Goal: Transaction & Acquisition: Book appointment/travel/reservation

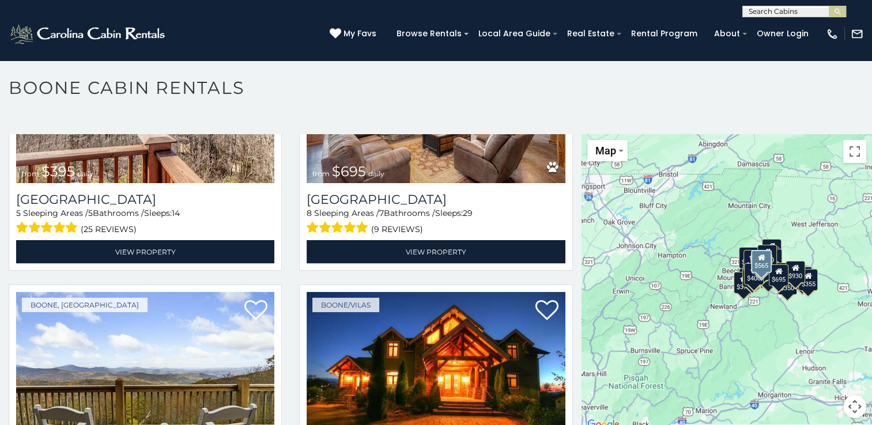
scroll to position [2189, 0]
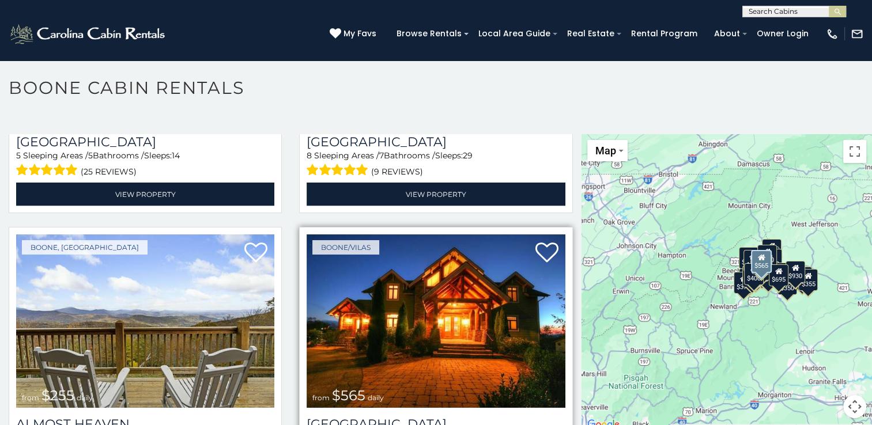
click at [402, 327] on img at bounding box center [435, 320] width 258 height 173
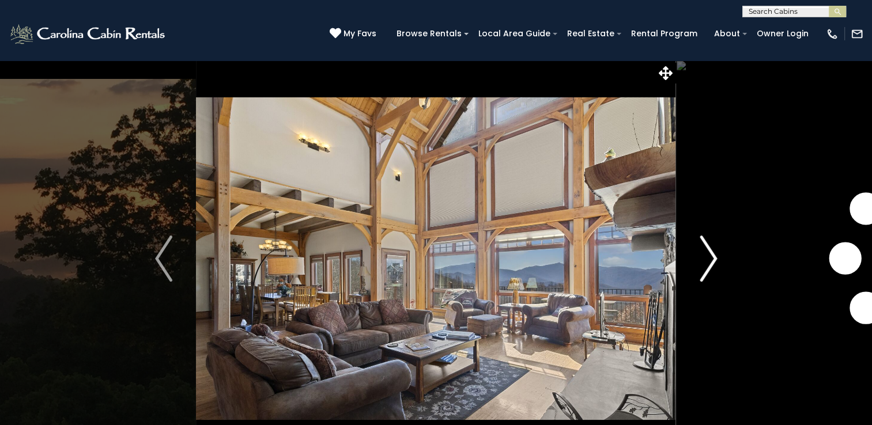
click at [714, 263] on img "Next" at bounding box center [707, 259] width 17 height 46
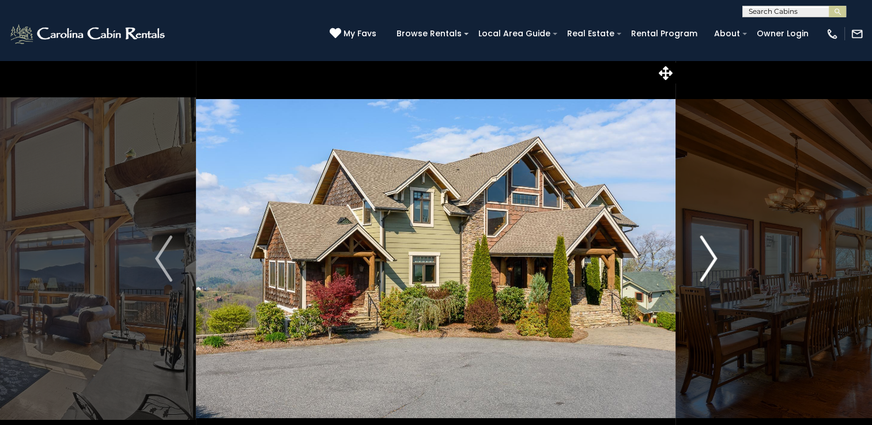
click at [715, 262] on img "Next" at bounding box center [707, 259] width 17 height 46
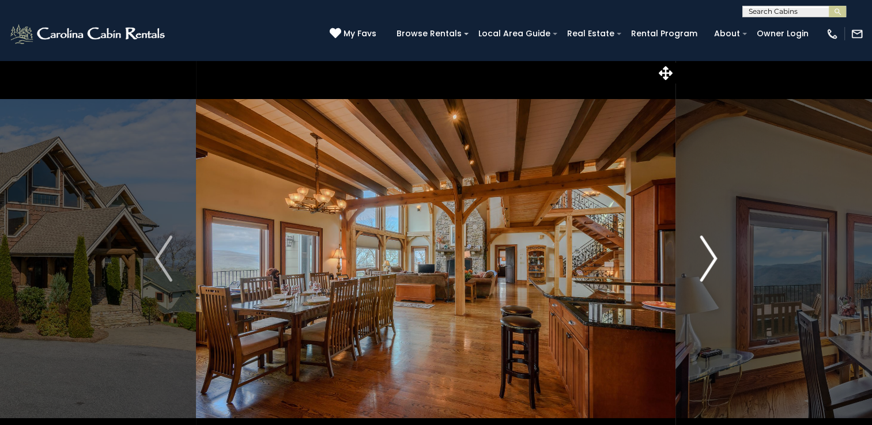
click at [715, 262] on img "Next" at bounding box center [707, 259] width 17 height 46
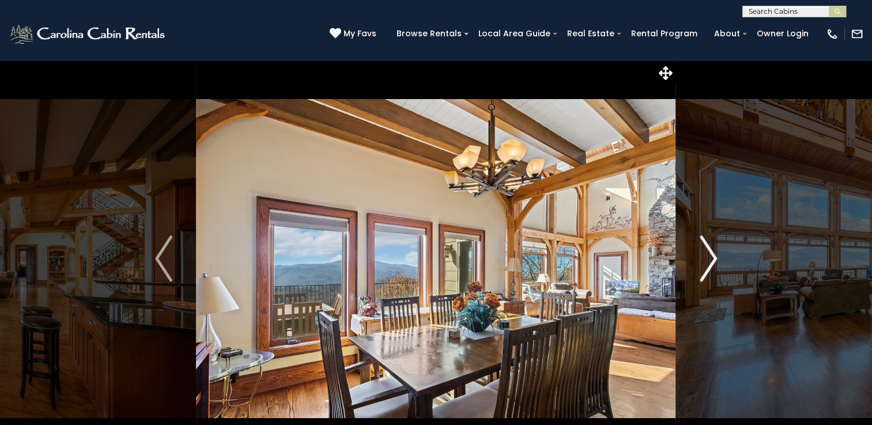
click at [715, 262] on img "Next" at bounding box center [707, 259] width 17 height 46
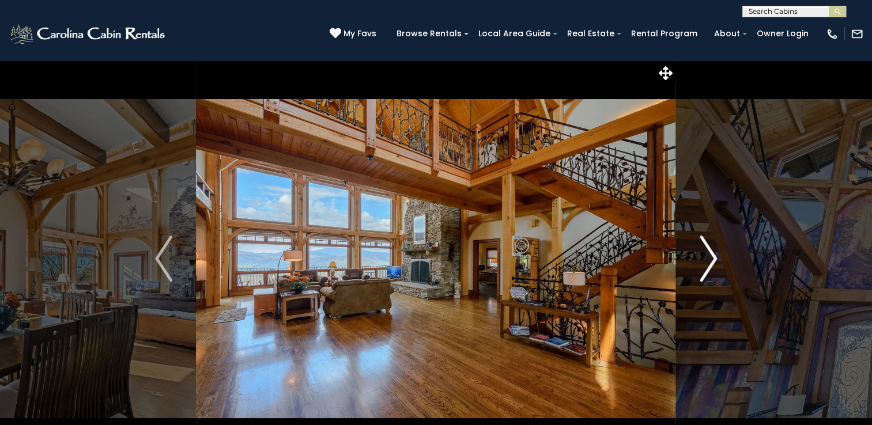
click at [718, 261] on button "Next" at bounding box center [708, 258] width 65 height 397
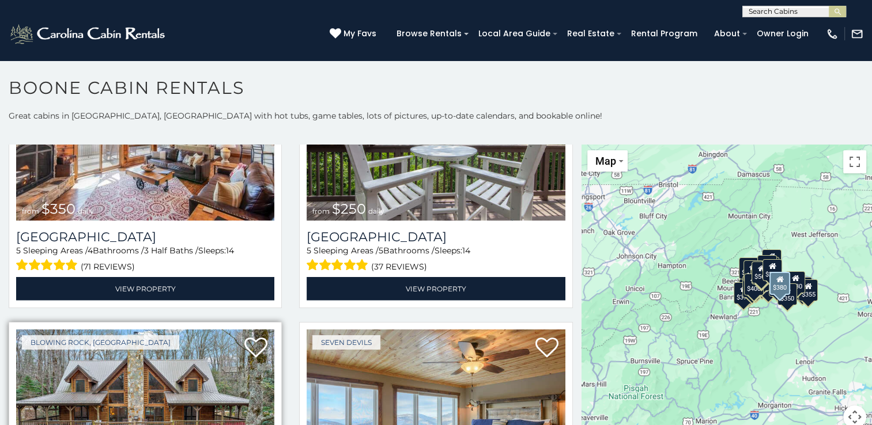
scroll to position [2650, 0]
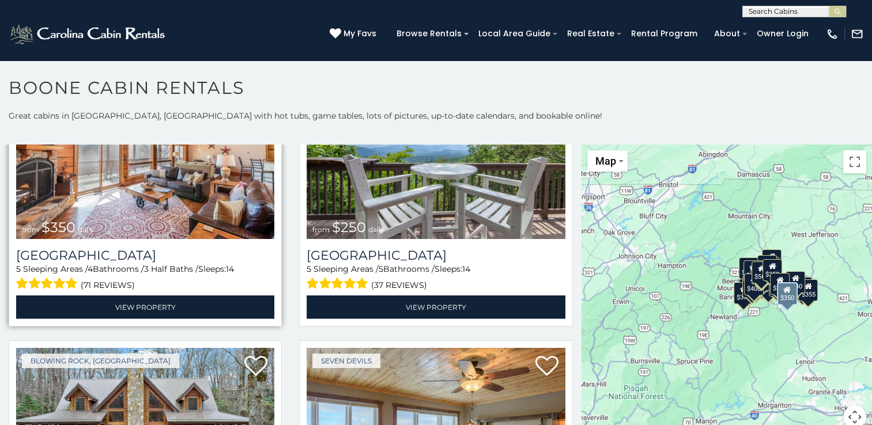
click at [202, 185] on img at bounding box center [145, 152] width 258 height 173
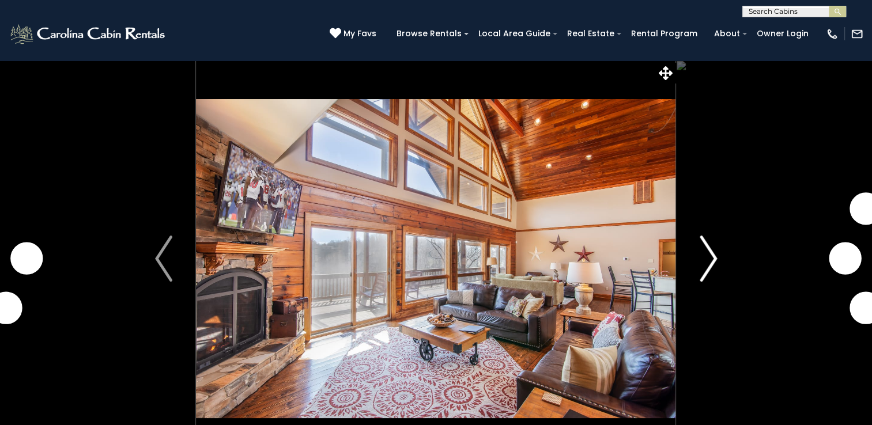
click at [704, 262] on img "Next" at bounding box center [707, 259] width 17 height 46
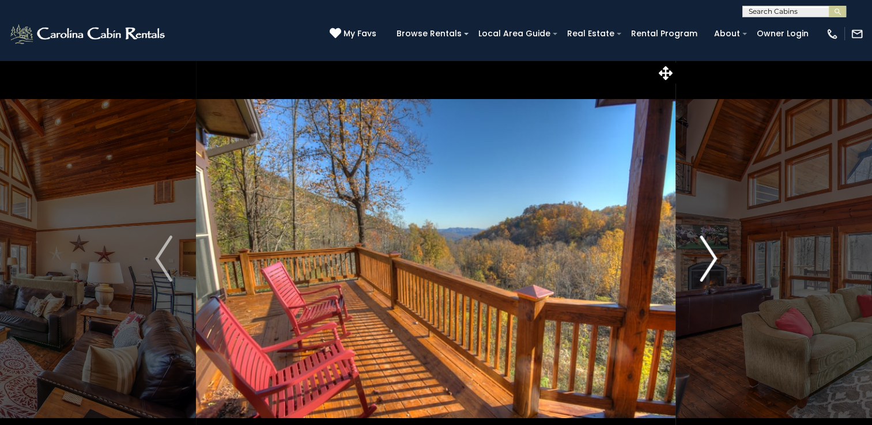
click at [715, 261] on img "Next" at bounding box center [707, 259] width 17 height 46
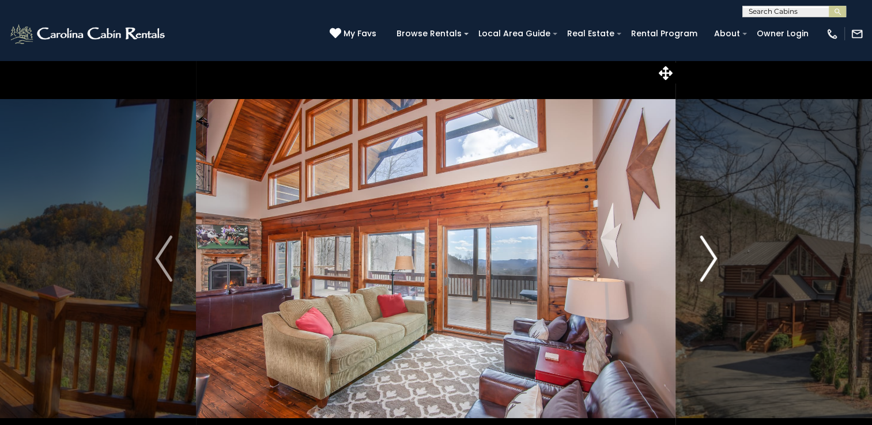
click at [715, 261] on img "Next" at bounding box center [707, 259] width 17 height 46
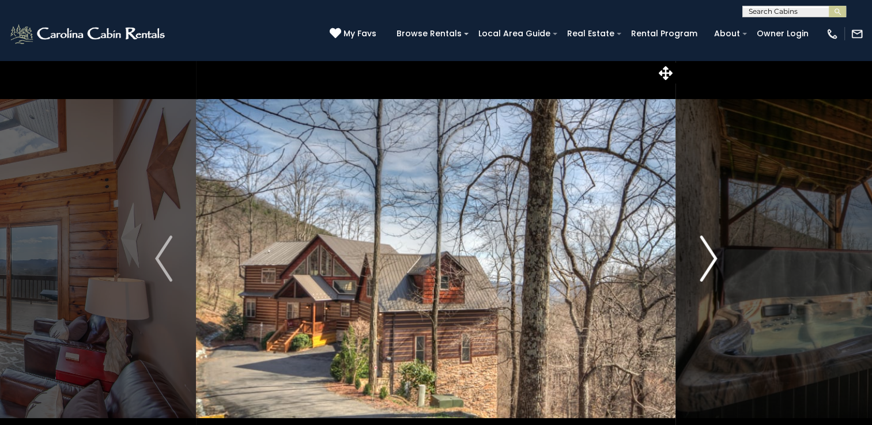
click at [716, 259] on img "Next" at bounding box center [707, 259] width 17 height 46
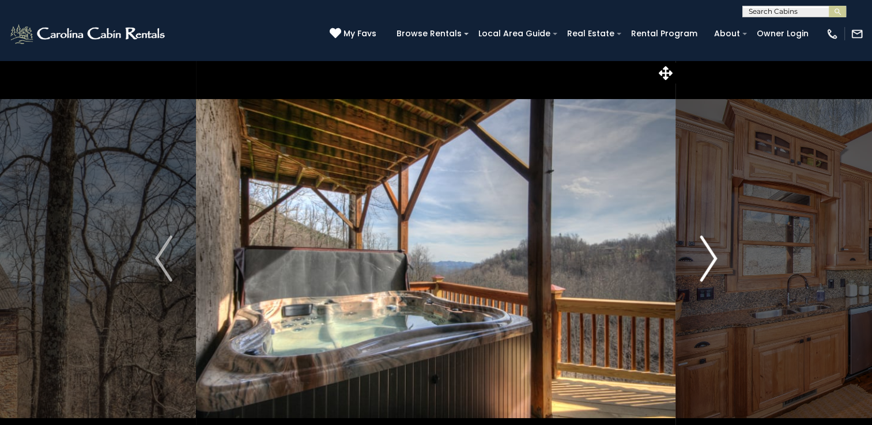
click at [716, 257] on img "Next" at bounding box center [707, 259] width 17 height 46
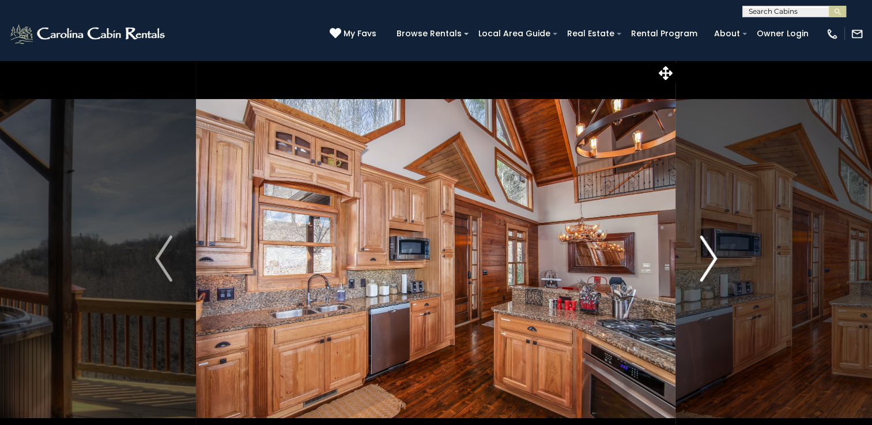
click at [715, 258] on img "Next" at bounding box center [707, 259] width 17 height 46
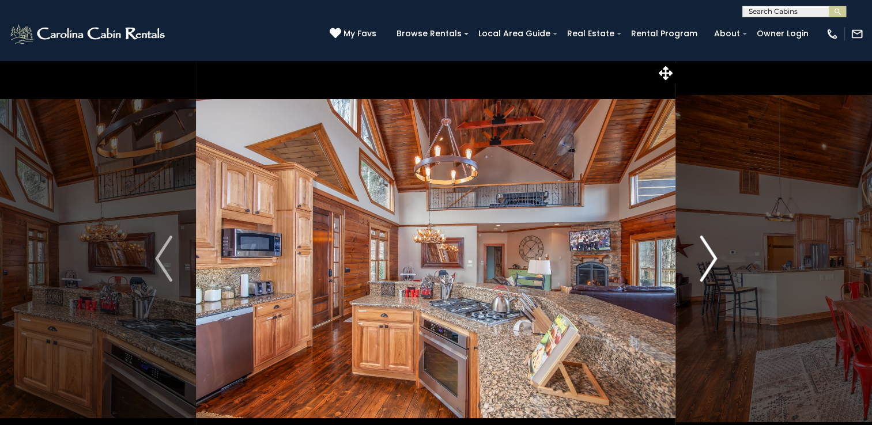
click at [715, 258] on img "Next" at bounding box center [707, 259] width 17 height 46
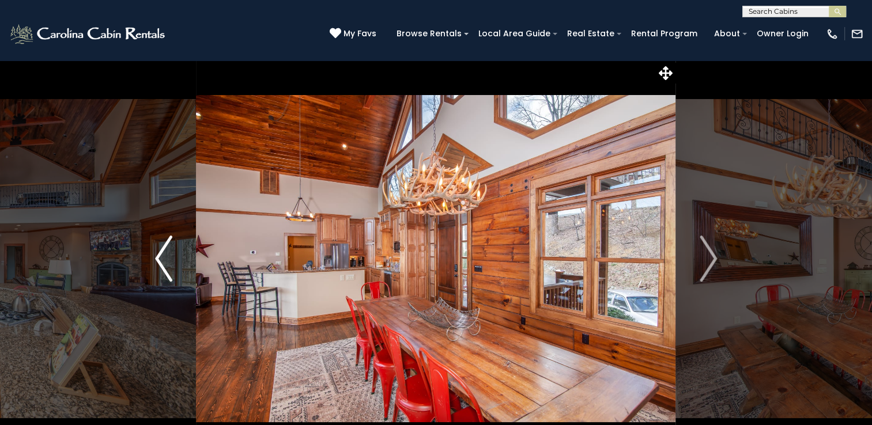
click at [161, 260] on img "Previous" at bounding box center [163, 259] width 17 height 46
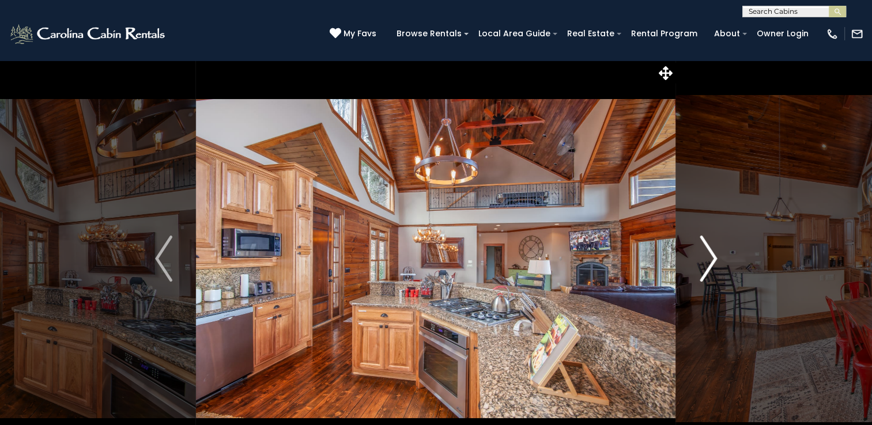
click at [712, 262] on img "Next" at bounding box center [707, 259] width 17 height 46
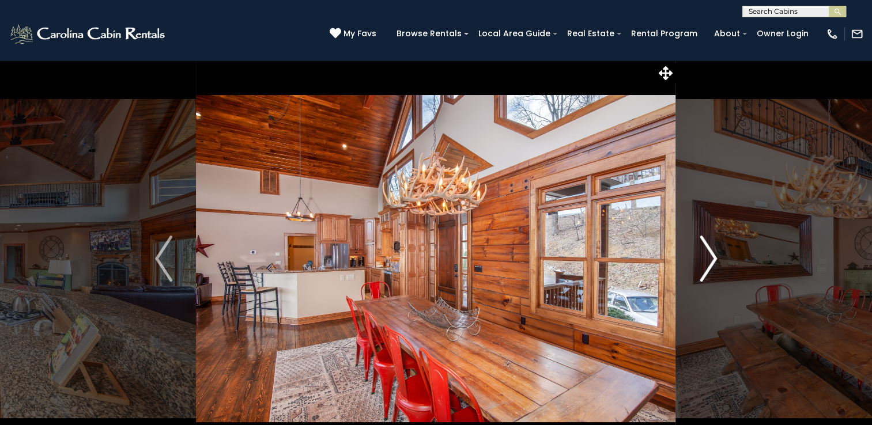
click at [712, 262] on img "Next" at bounding box center [707, 259] width 17 height 46
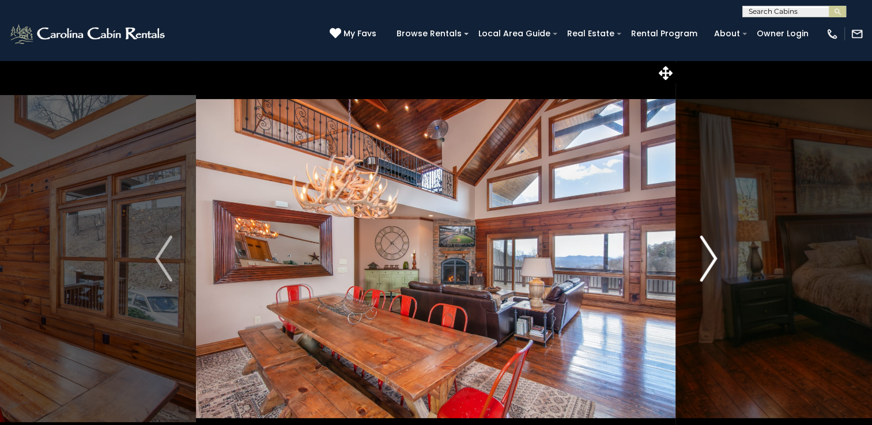
click at [712, 262] on img "Next" at bounding box center [707, 259] width 17 height 46
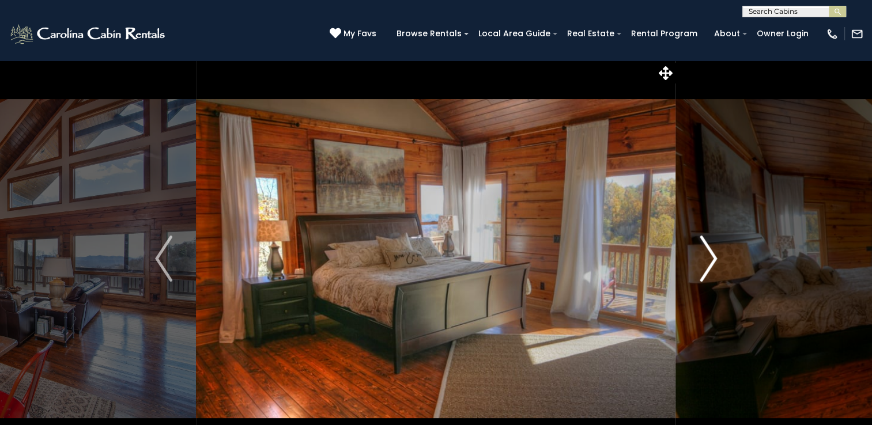
click at [712, 263] on img "Next" at bounding box center [707, 259] width 17 height 46
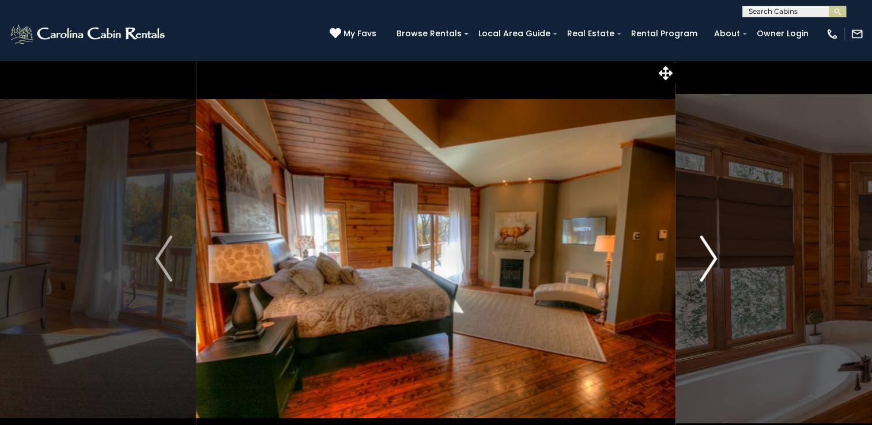
click at [710, 263] on img "Next" at bounding box center [707, 259] width 17 height 46
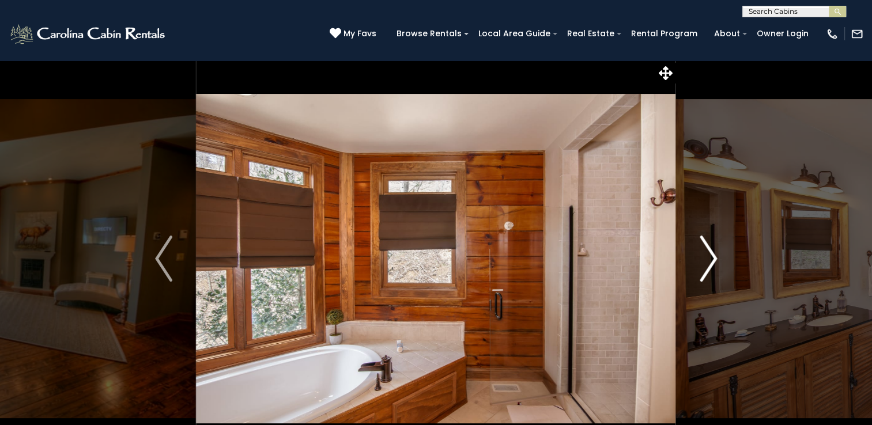
click at [710, 263] on img "Next" at bounding box center [707, 259] width 17 height 46
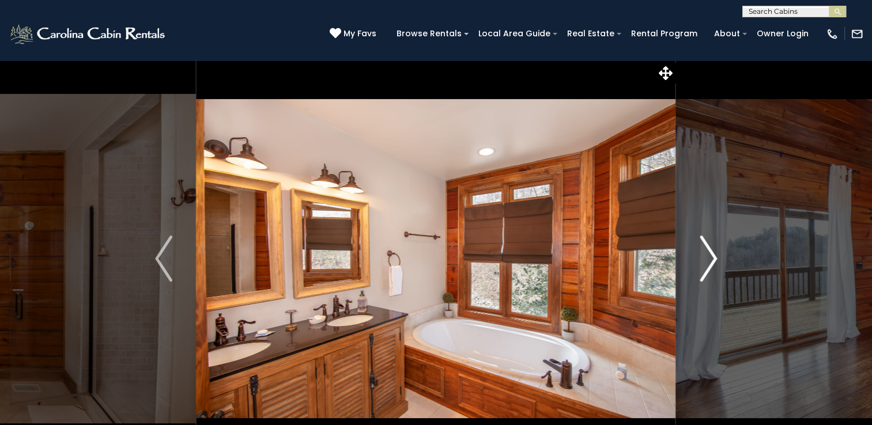
click at [710, 263] on img "Next" at bounding box center [707, 259] width 17 height 46
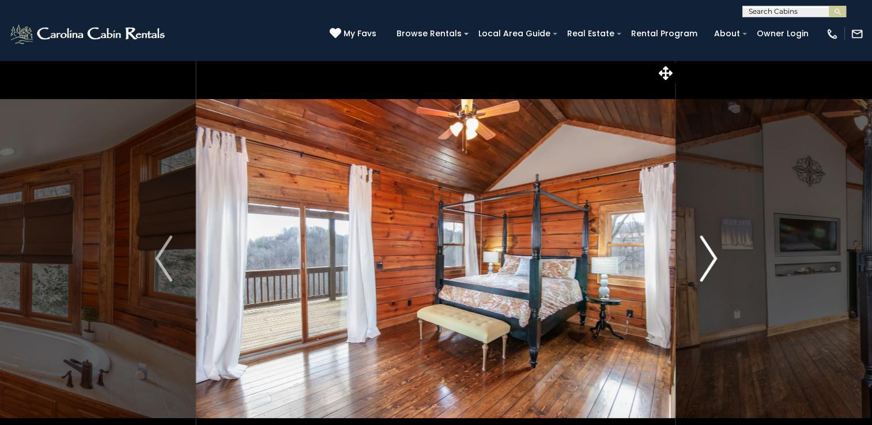
click at [710, 263] on img "Next" at bounding box center [707, 259] width 17 height 46
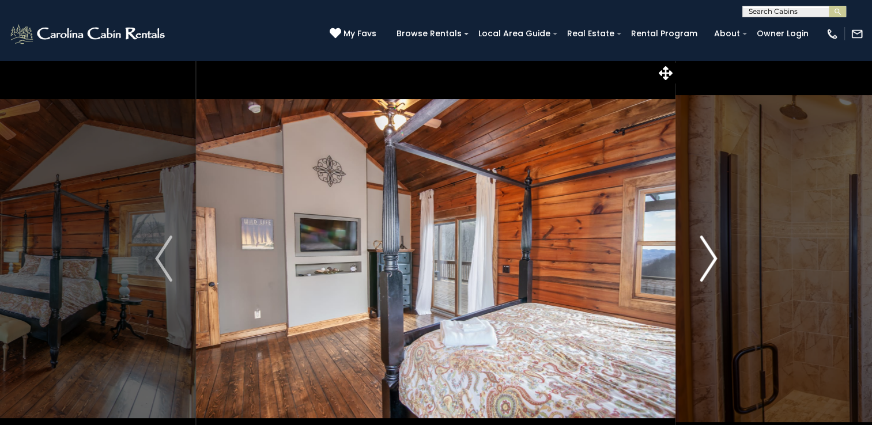
click at [710, 263] on img "Next" at bounding box center [707, 259] width 17 height 46
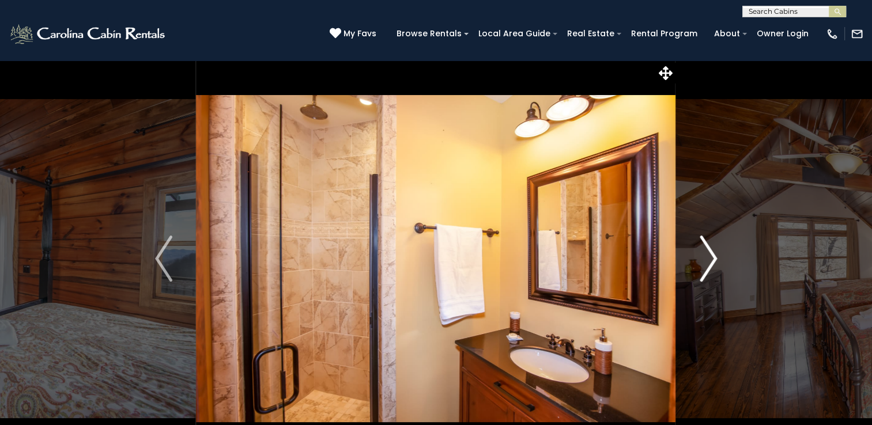
click at [710, 263] on img "Next" at bounding box center [707, 259] width 17 height 46
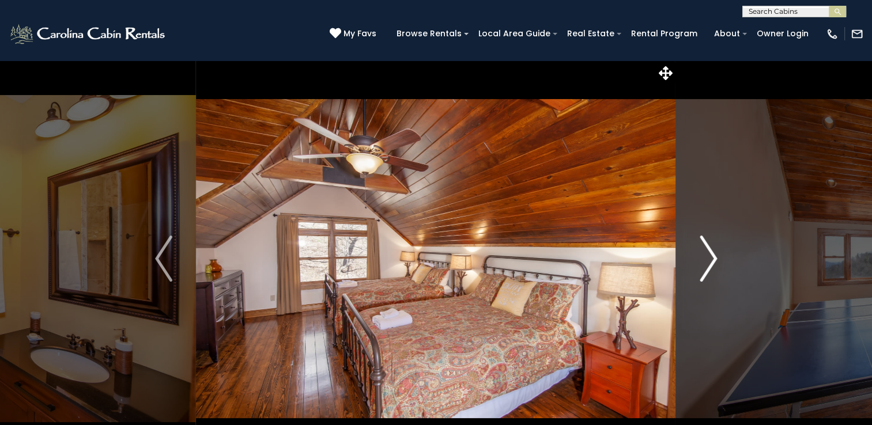
click at [710, 263] on img "Next" at bounding box center [707, 259] width 17 height 46
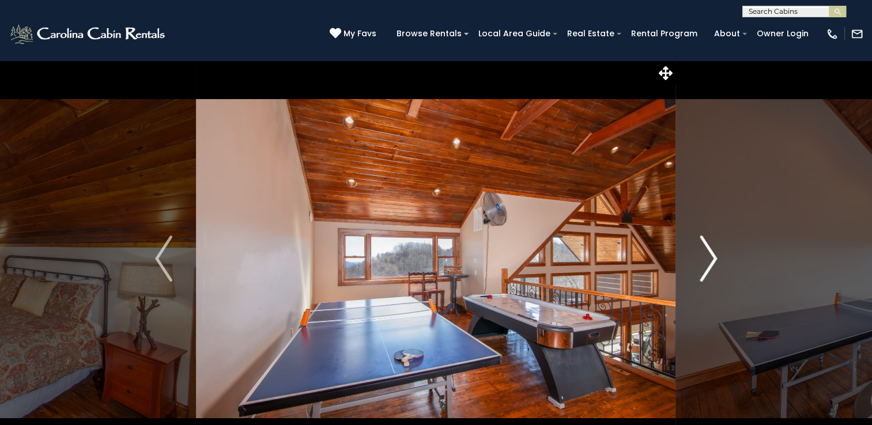
click at [710, 263] on img "Next" at bounding box center [707, 259] width 17 height 46
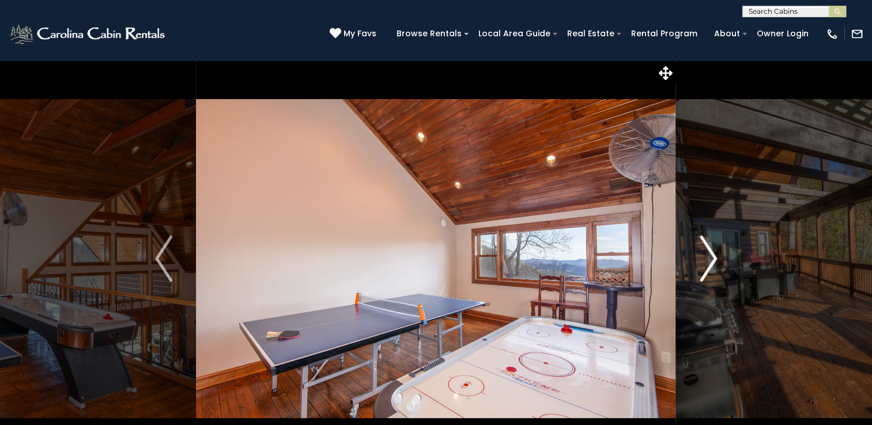
click at [709, 260] on img "Next" at bounding box center [707, 259] width 17 height 46
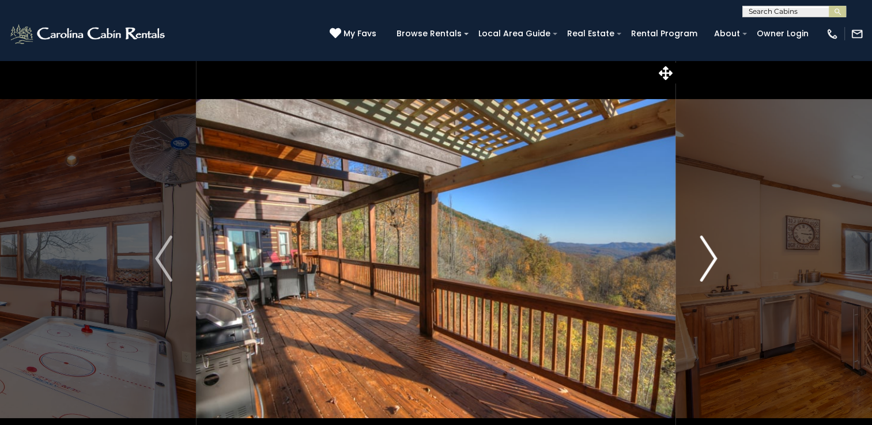
click at [709, 260] on img "Next" at bounding box center [707, 259] width 17 height 46
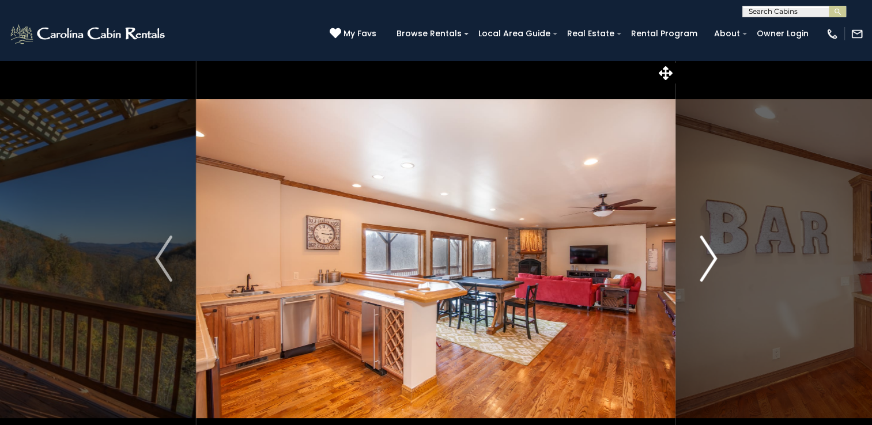
click at [709, 260] on img "Next" at bounding box center [707, 259] width 17 height 46
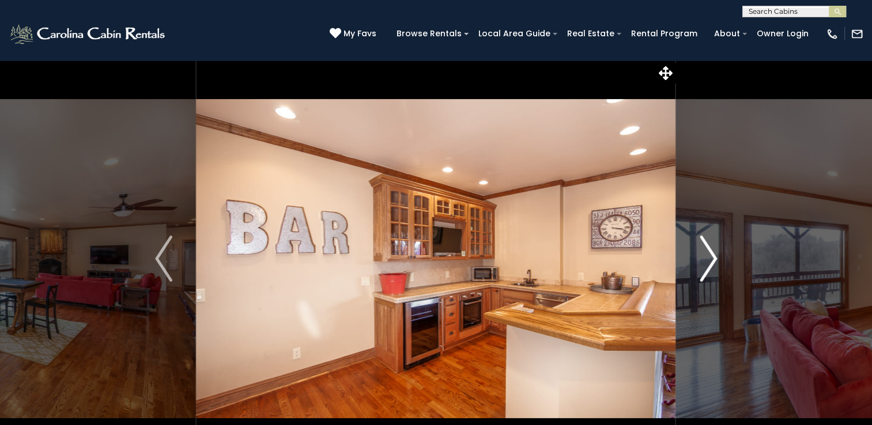
click at [709, 260] on img "Next" at bounding box center [707, 259] width 17 height 46
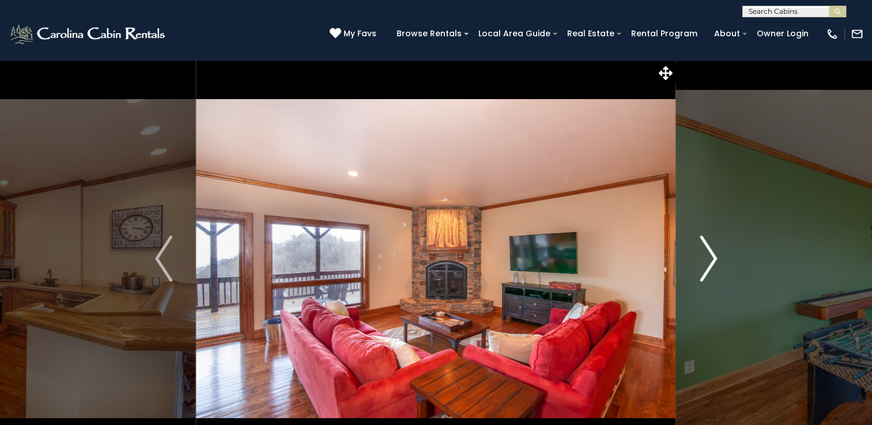
click at [709, 260] on img "Next" at bounding box center [707, 259] width 17 height 46
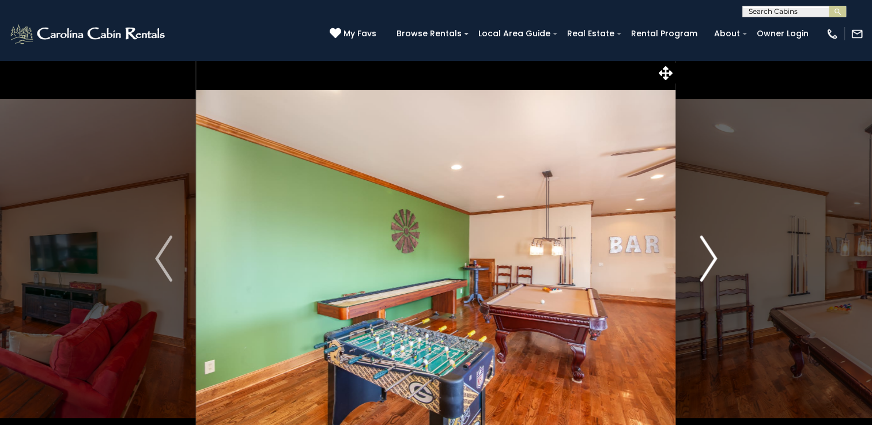
click at [709, 260] on img "Next" at bounding box center [707, 259] width 17 height 46
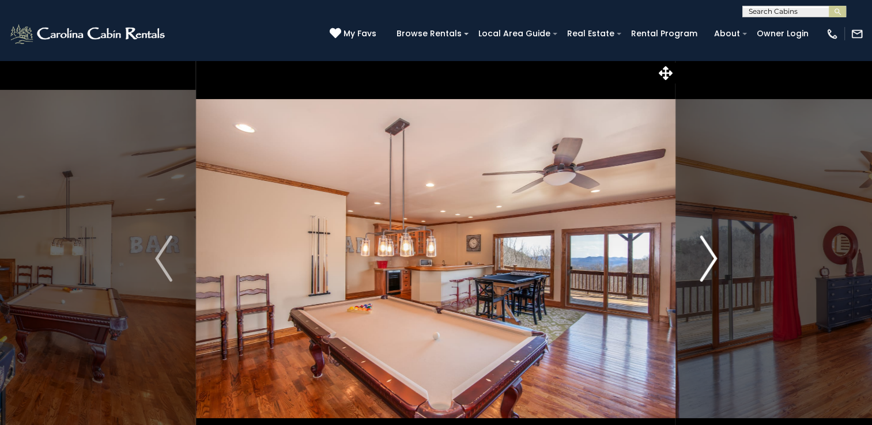
click at [709, 260] on img "Next" at bounding box center [707, 259] width 17 height 46
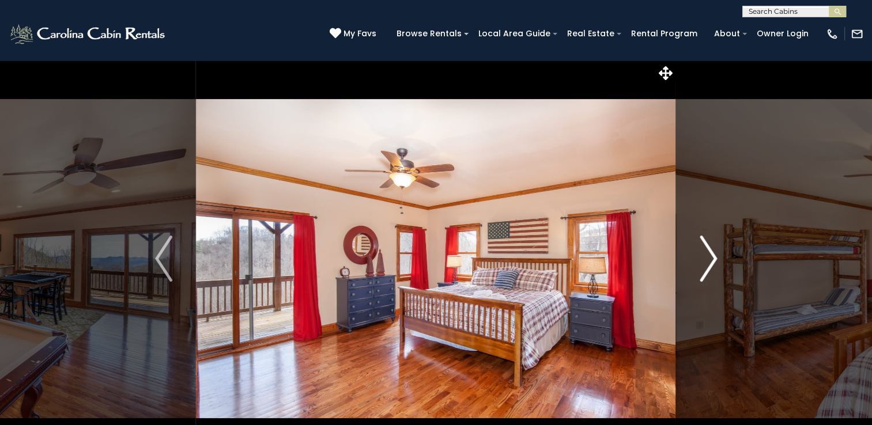
click at [709, 260] on img "Next" at bounding box center [707, 259] width 17 height 46
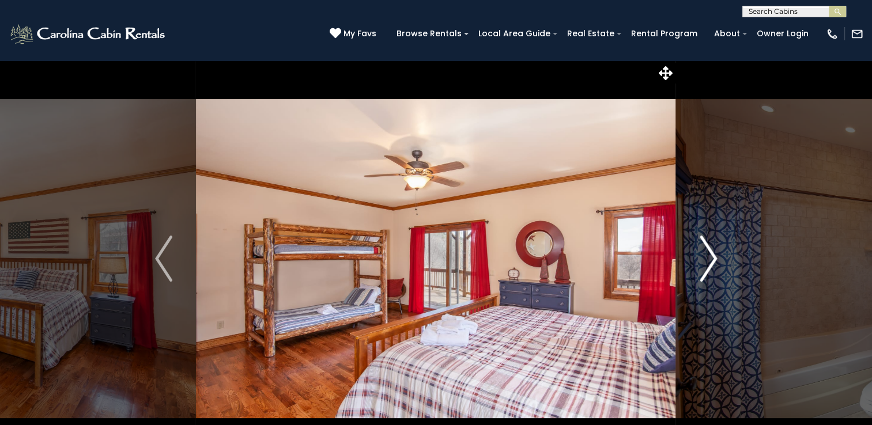
click at [709, 260] on img "Next" at bounding box center [707, 259] width 17 height 46
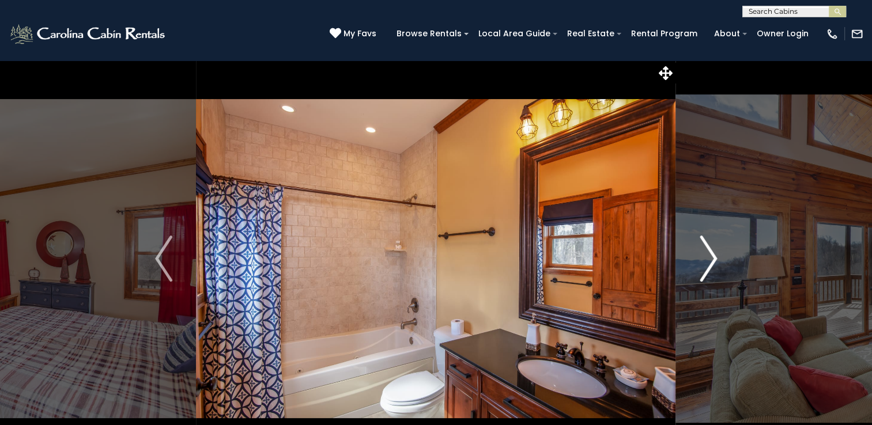
click at [709, 260] on img "Next" at bounding box center [707, 259] width 17 height 46
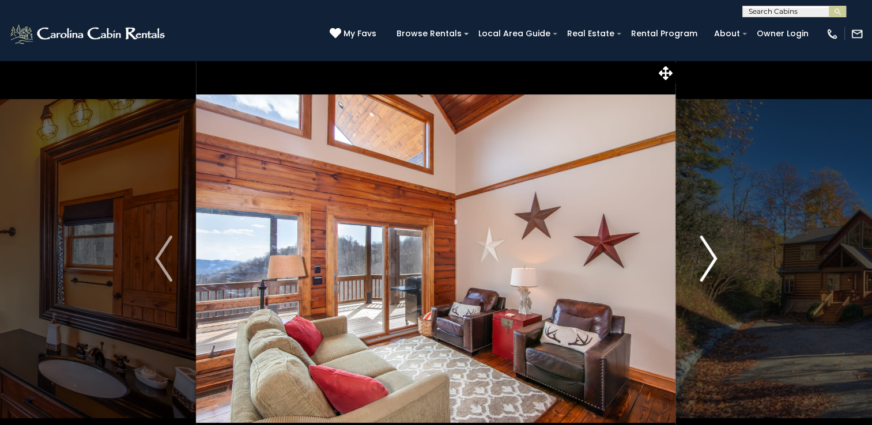
click at [709, 260] on img "Next" at bounding box center [707, 259] width 17 height 46
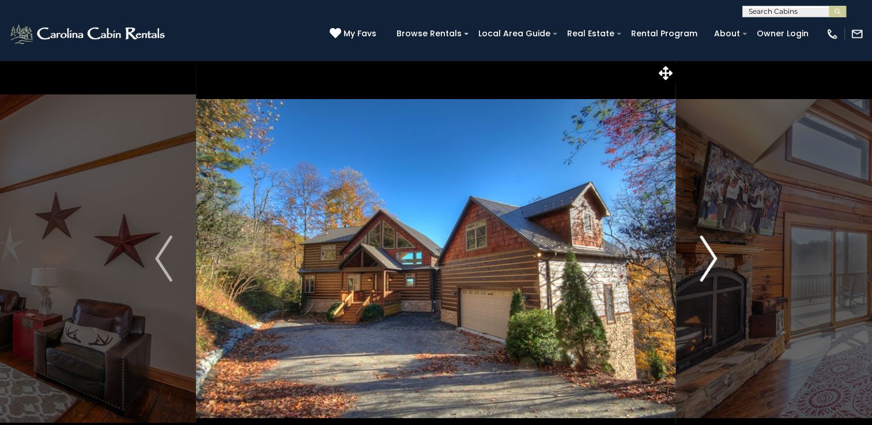
click at [709, 260] on img "Next" at bounding box center [707, 259] width 17 height 46
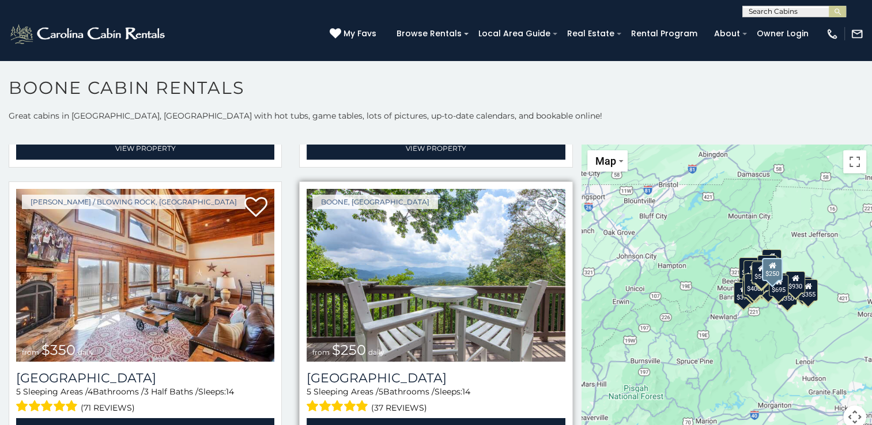
scroll to position [2535, 0]
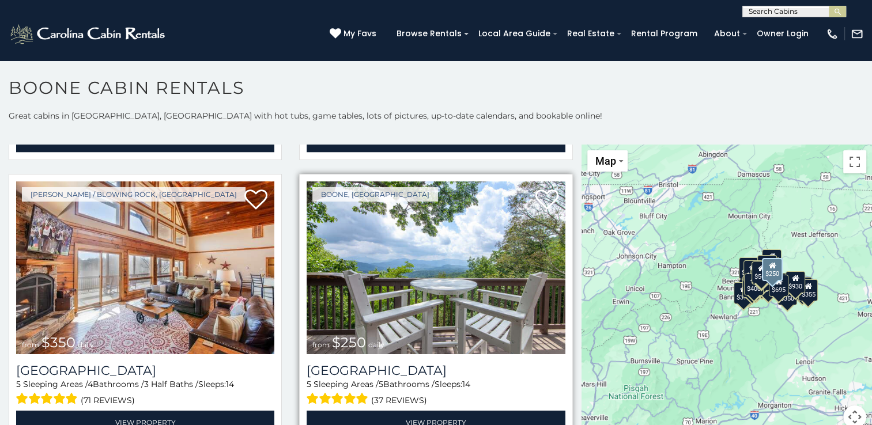
click at [463, 277] on img at bounding box center [435, 267] width 258 height 173
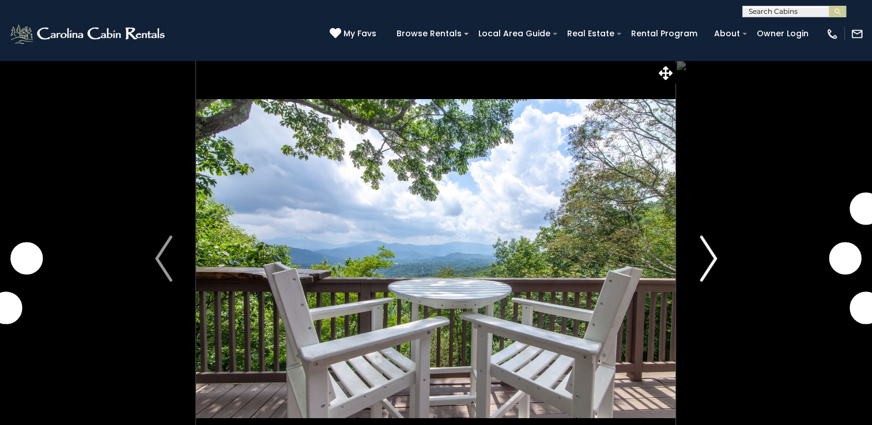
click at [713, 260] on img "Next" at bounding box center [707, 259] width 17 height 46
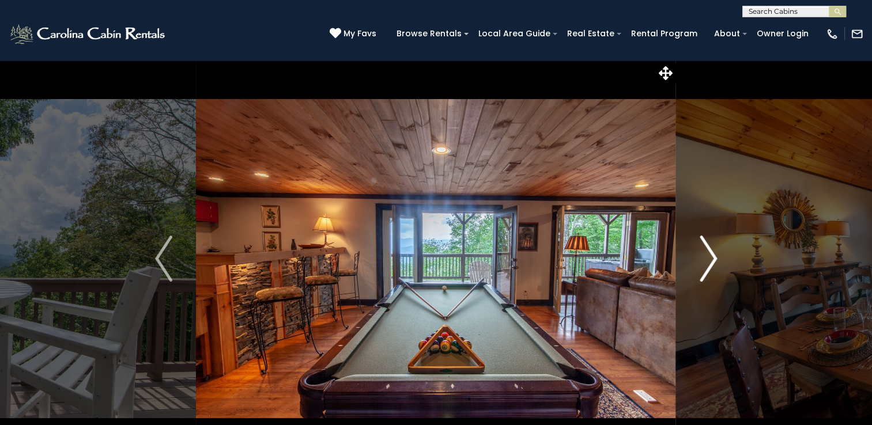
click at [713, 260] on img "Next" at bounding box center [707, 259] width 17 height 46
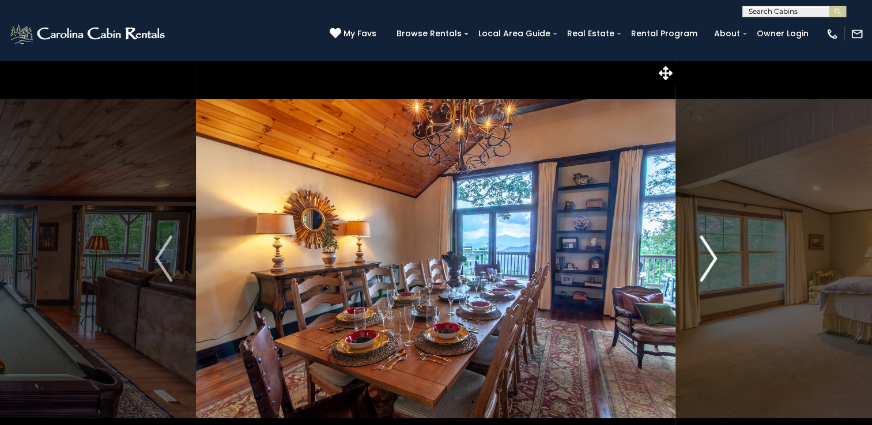
click at [726, 266] on button "Next" at bounding box center [708, 258] width 65 height 397
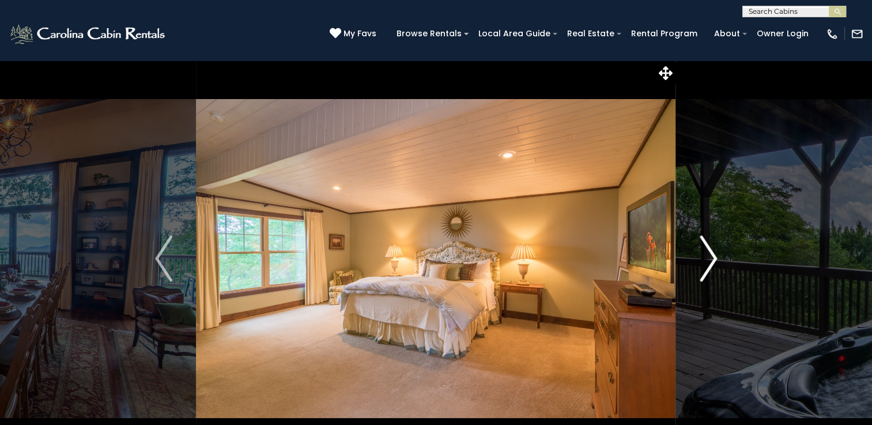
click at [726, 266] on button "Next" at bounding box center [708, 258] width 65 height 397
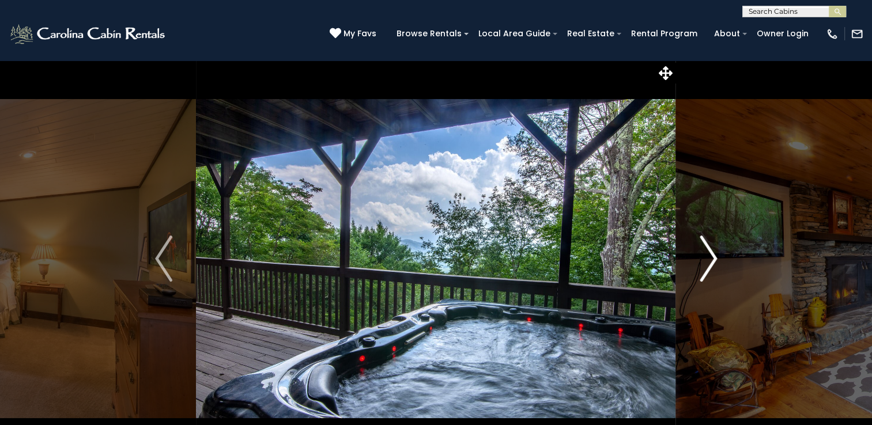
click at [727, 266] on button "Next" at bounding box center [708, 258] width 65 height 397
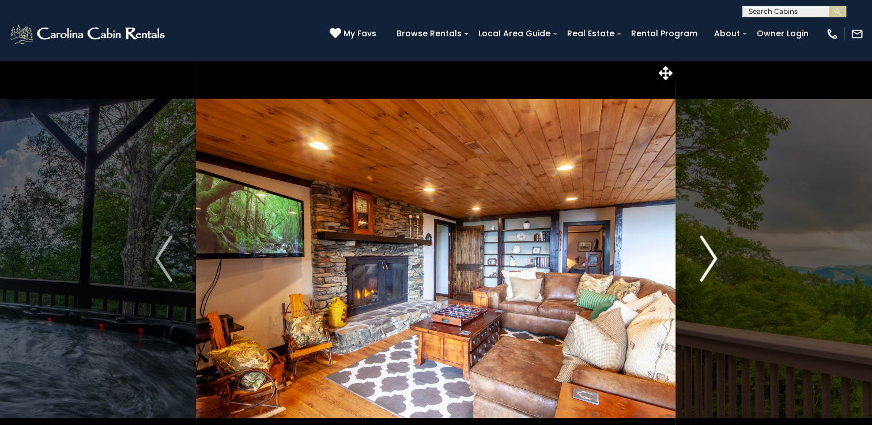
click at [728, 266] on button "Next" at bounding box center [708, 258] width 65 height 397
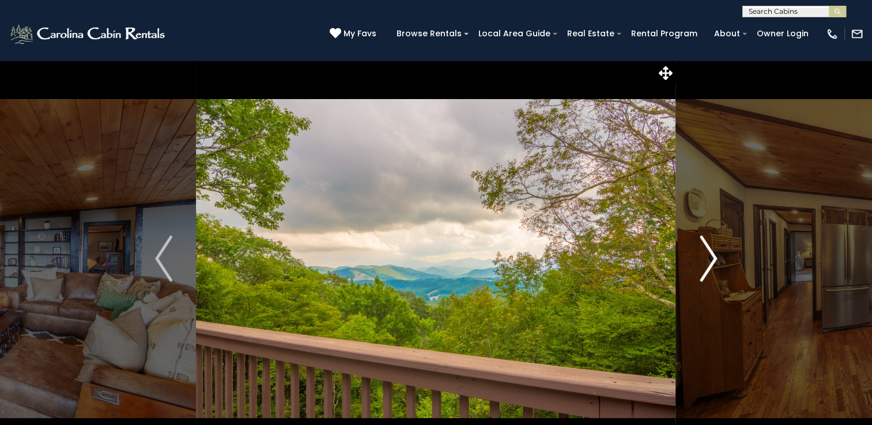
click at [694, 259] on button "Next" at bounding box center [708, 258] width 65 height 397
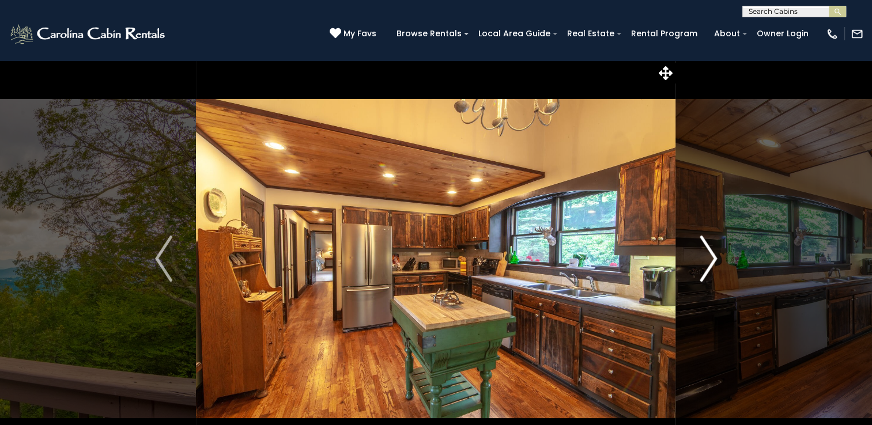
click at [694, 259] on button "Next" at bounding box center [708, 258] width 65 height 397
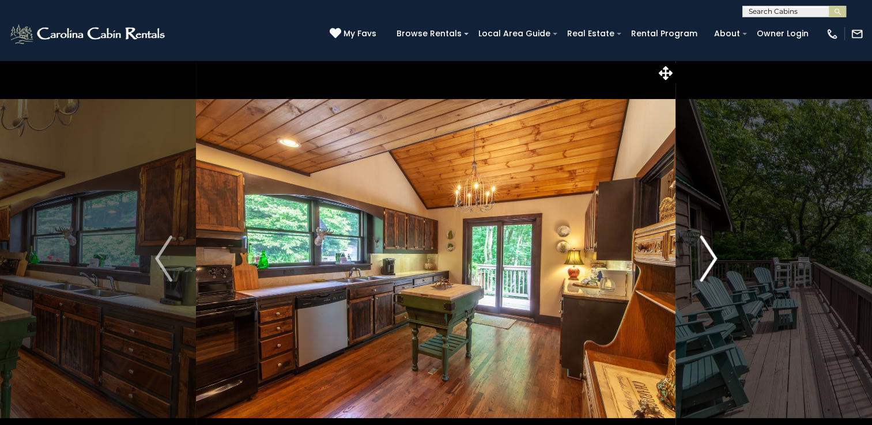
click at [694, 259] on button "Next" at bounding box center [708, 258] width 65 height 397
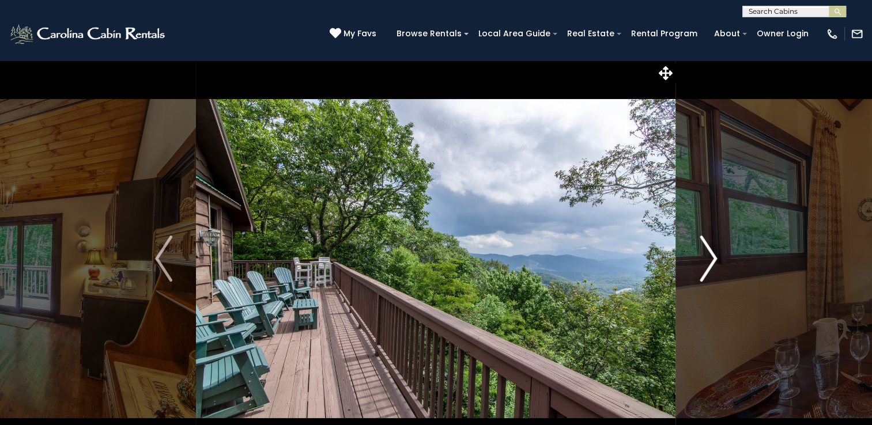
click at [695, 252] on button "Next" at bounding box center [708, 258] width 65 height 397
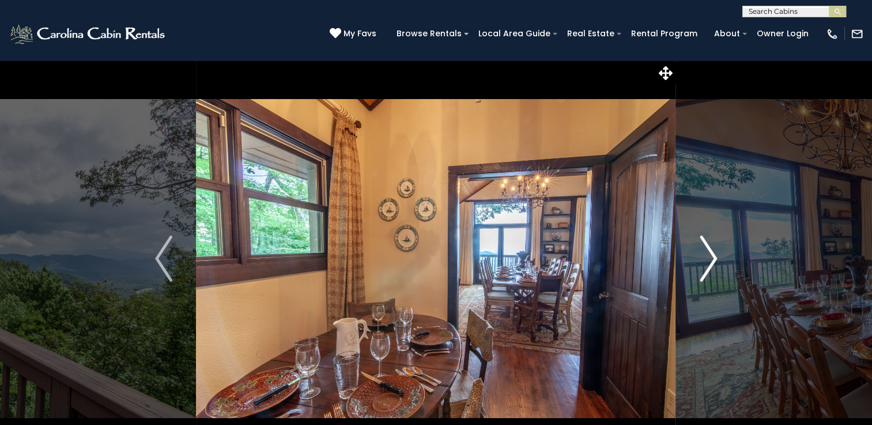
click at [713, 258] on img "Next" at bounding box center [707, 259] width 17 height 46
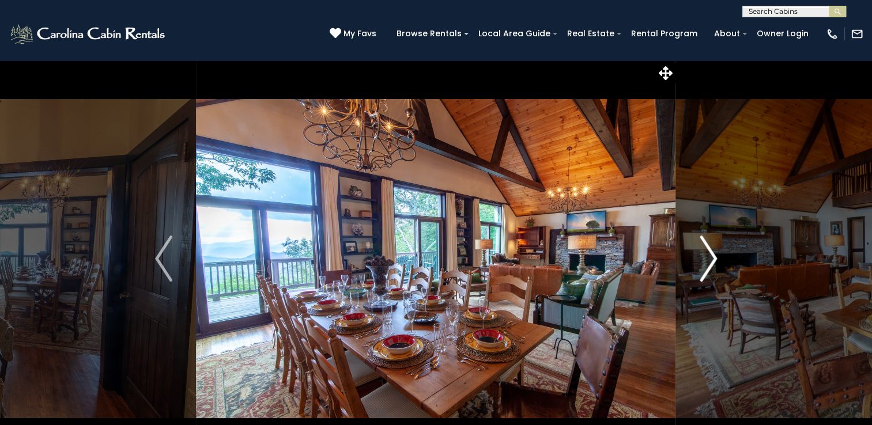
click at [713, 258] on img "Next" at bounding box center [707, 259] width 17 height 46
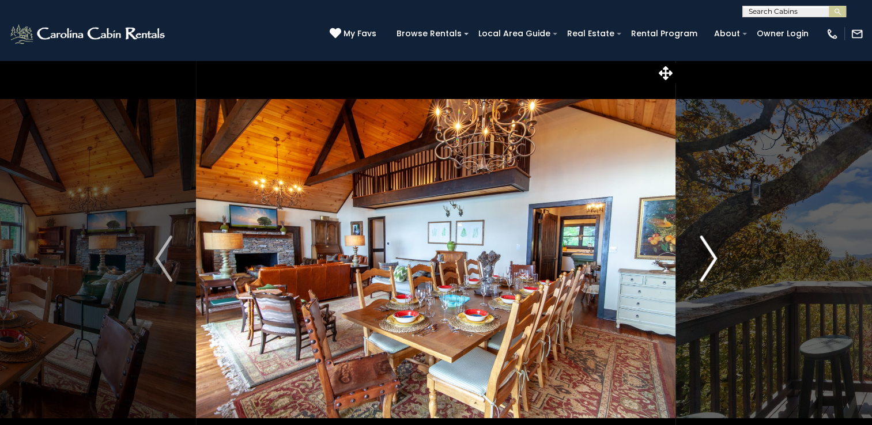
click at [713, 258] on img "Next" at bounding box center [707, 259] width 17 height 46
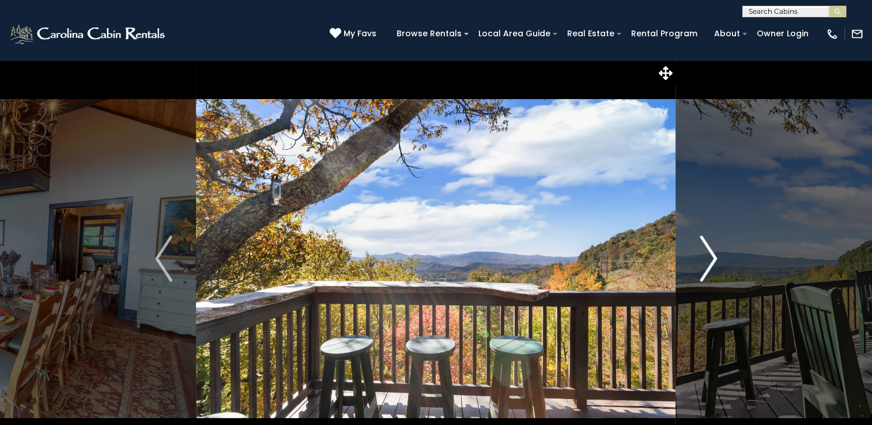
click at [713, 258] on img "Next" at bounding box center [707, 259] width 17 height 46
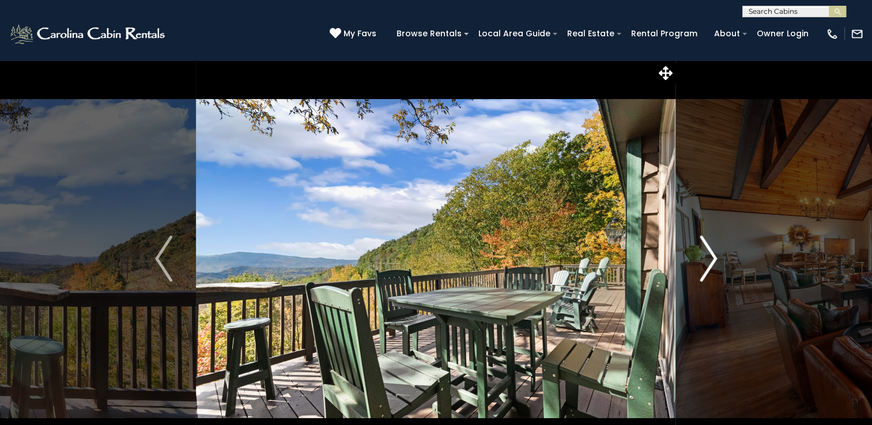
click at [713, 258] on img "Next" at bounding box center [707, 259] width 17 height 46
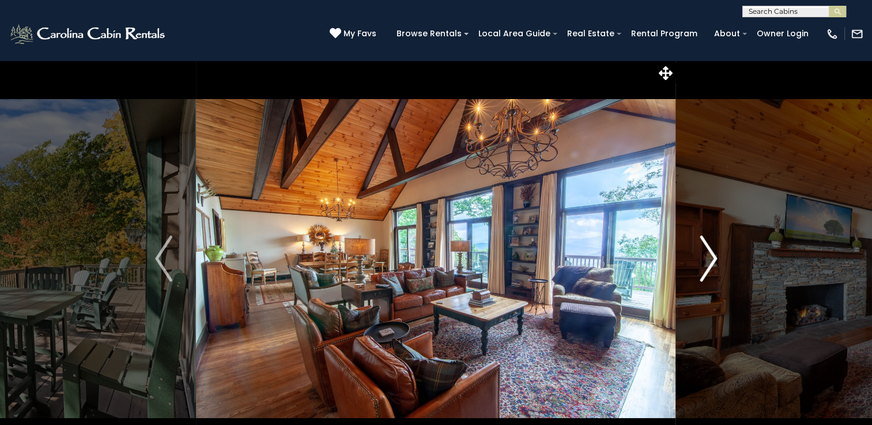
click at [712, 258] on img "Next" at bounding box center [707, 259] width 17 height 46
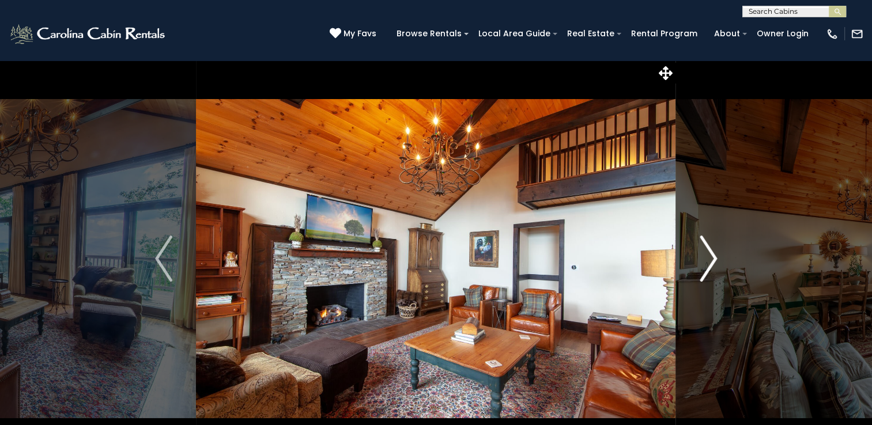
click at [712, 258] on img "Next" at bounding box center [707, 259] width 17 height 46
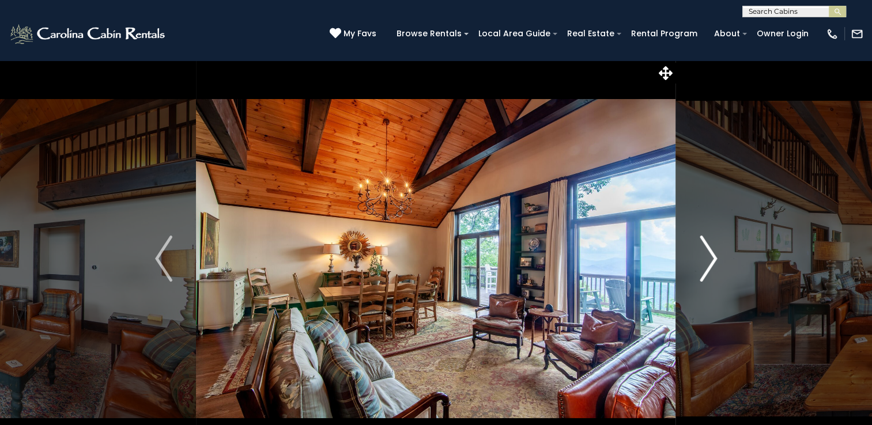
click at [712, 258] on img "Next" at bounding box center [707, 259] width 17 height 46
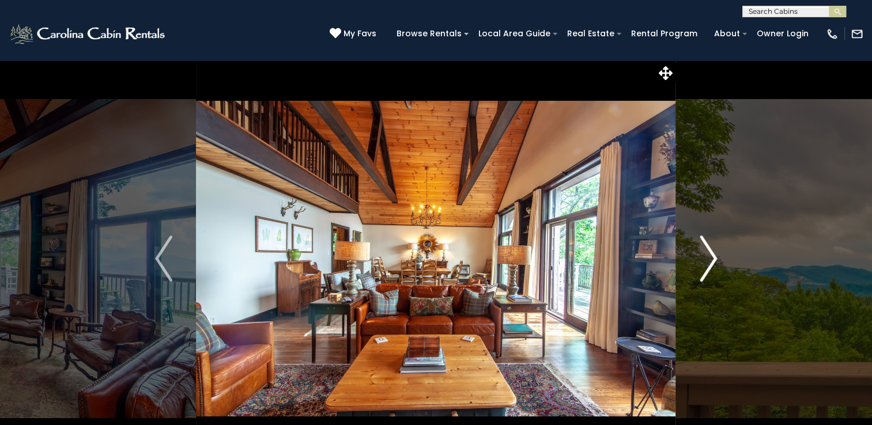
click at [712, 258] on img "Next" at bounding box center [707, 259] width 17 height 46
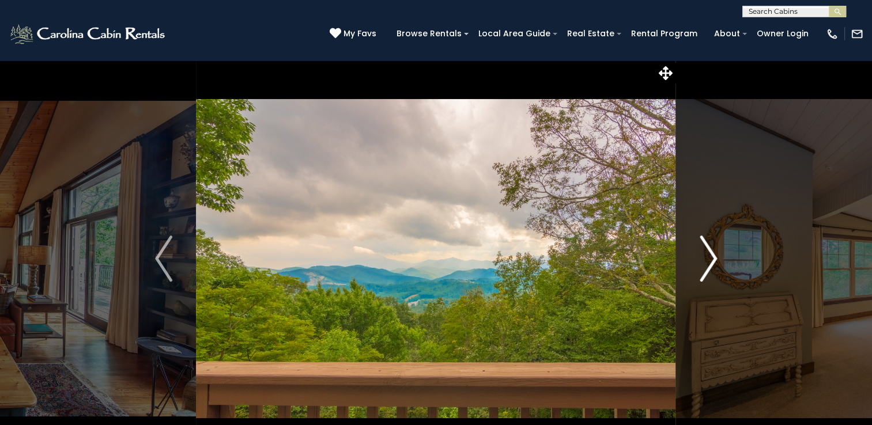
click at [712, 258] on img "Next" at bounding box center [707, 259] width 17 height 46
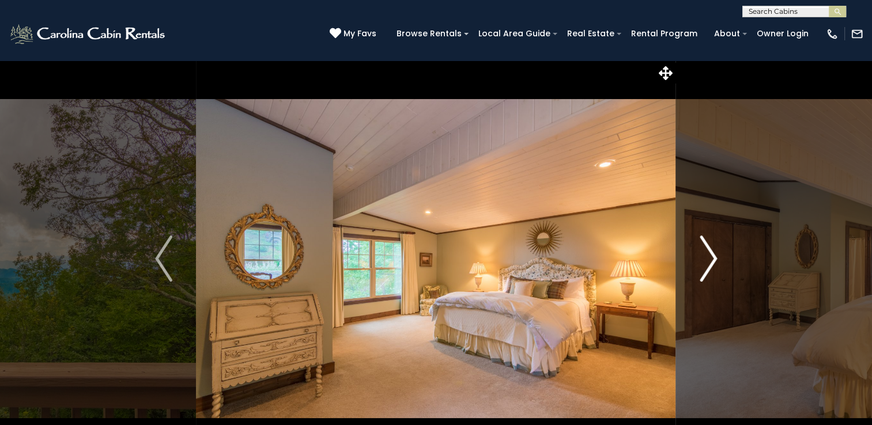
click at [712, 258] on img "Next" at bounding box center [707, 259] width 17 height 46
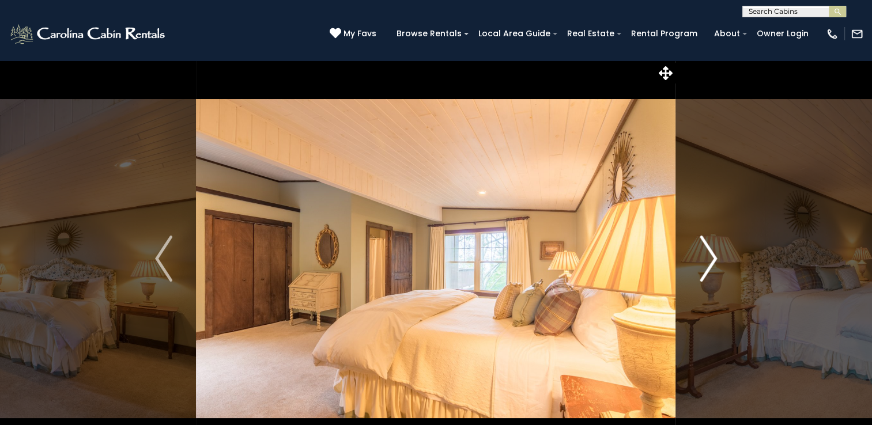
click at [712, 258] on img "Next" at bounding box center [707, 259] width 17 height 46
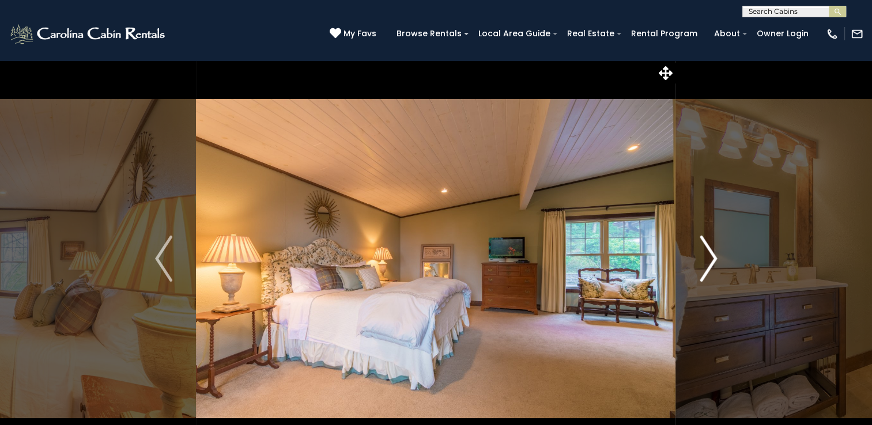
click at [712, 258] on img "Next" at bounding box center [707, 259] width 17 height 46
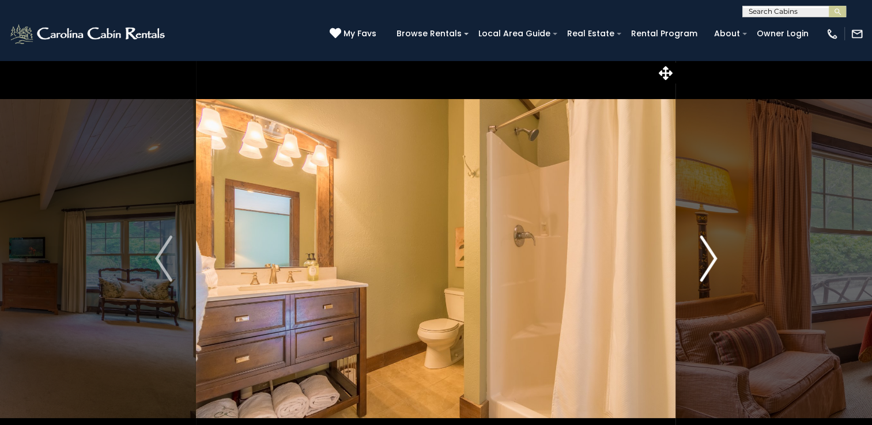
click at [712, 258] on img "Next" at bounding box center [707, 259] width 17 height 46
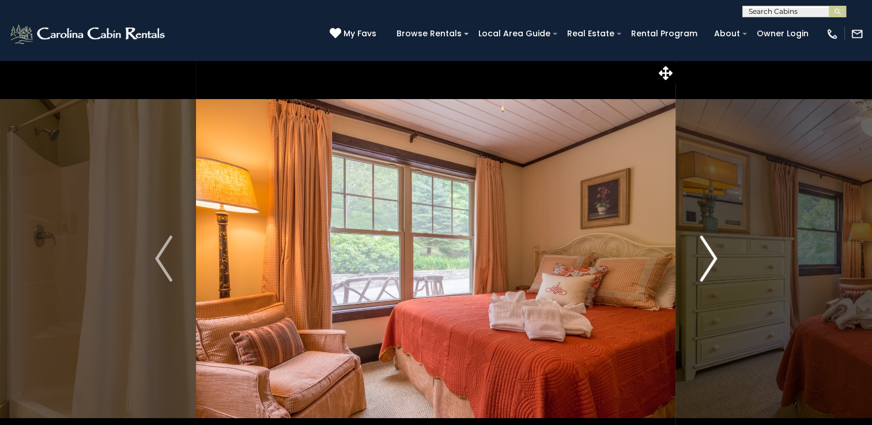
click at [712, 258] on img "Next" at bounding box center [707, 259] width 17 height 46
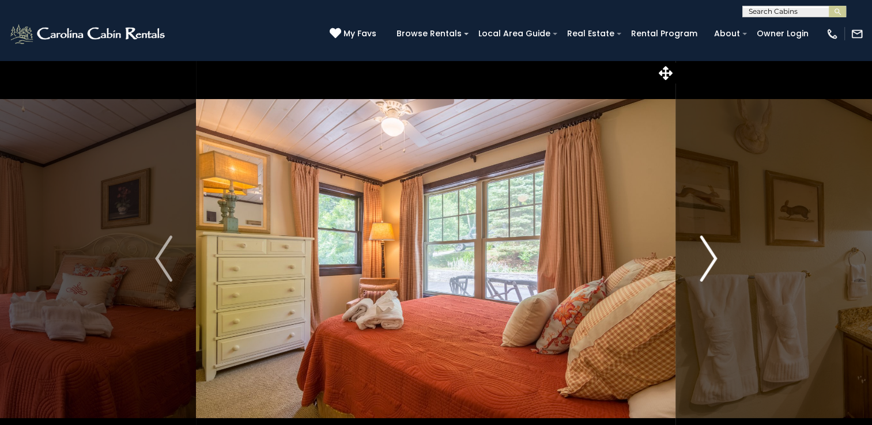
click at [712, 258] on img "Next" at bounding box center [707, 259] width 17 height 46
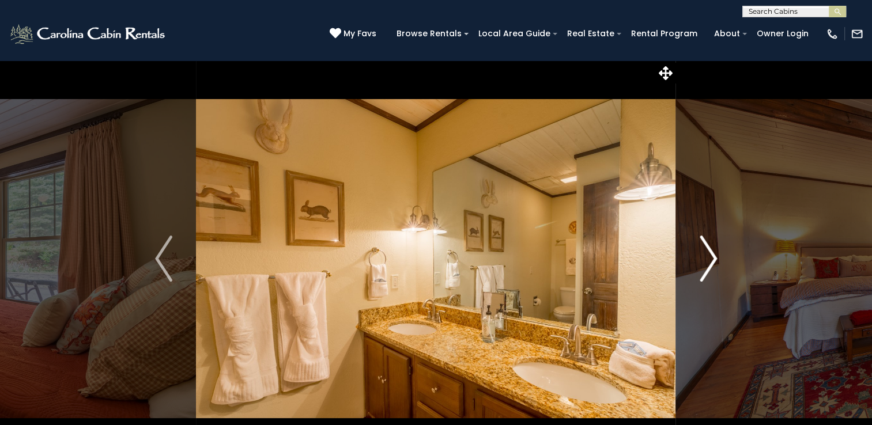
click at [712, 258] on img "Next" at bounding box center [707, 259] width 17 height 46
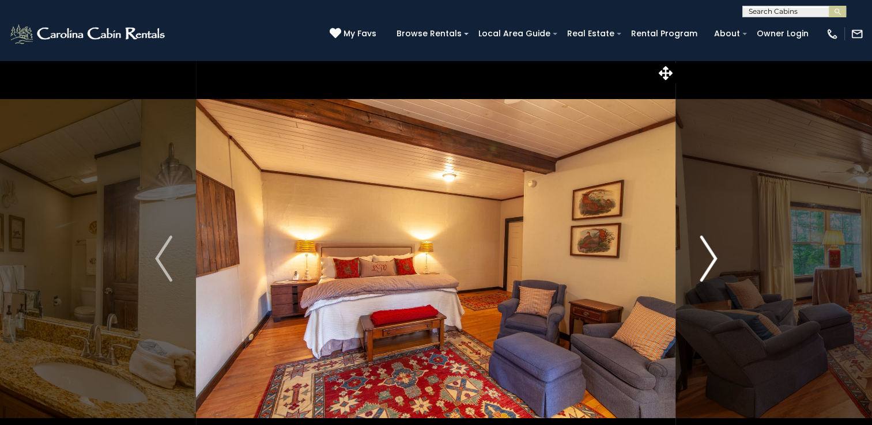
click at [712, 257] on img "Next" at bounding box center [707, 259] width 17 height 46
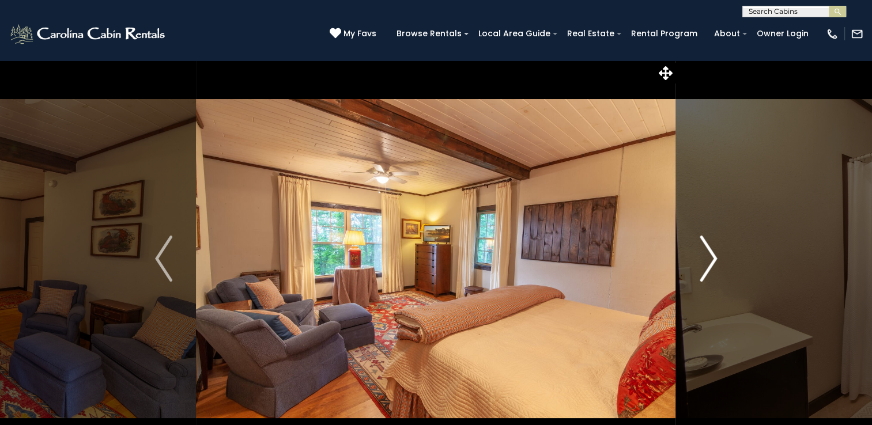
click at [712, 257] on img "Next" at bounding box center [707, 259] width 17 height 46
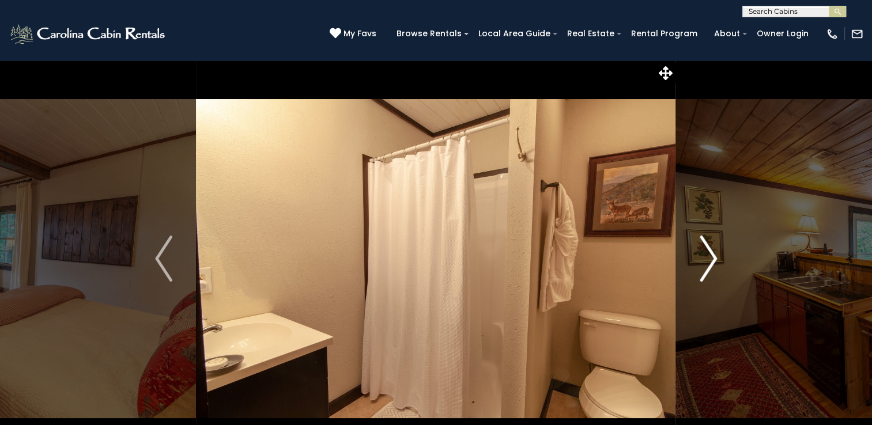
click at [712, 257] on img "Next" at bounding box center [707, 259] width 17 height 46
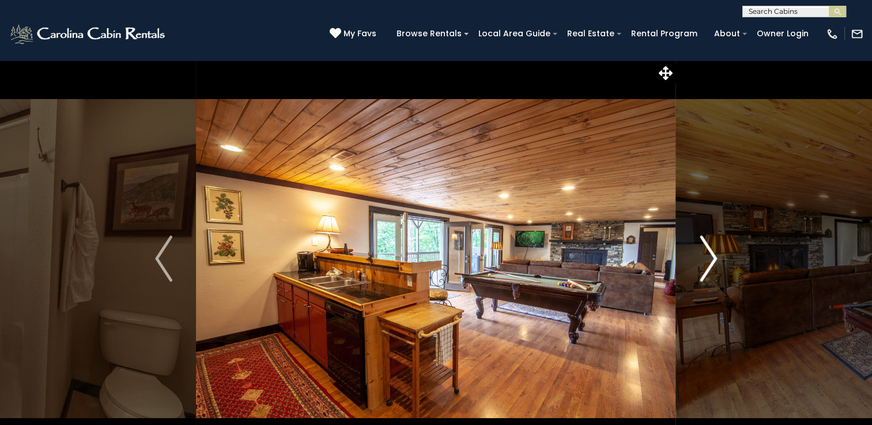
click at [712, 257] on img "Next" at bounding box center [707, 259] width 17 height 46
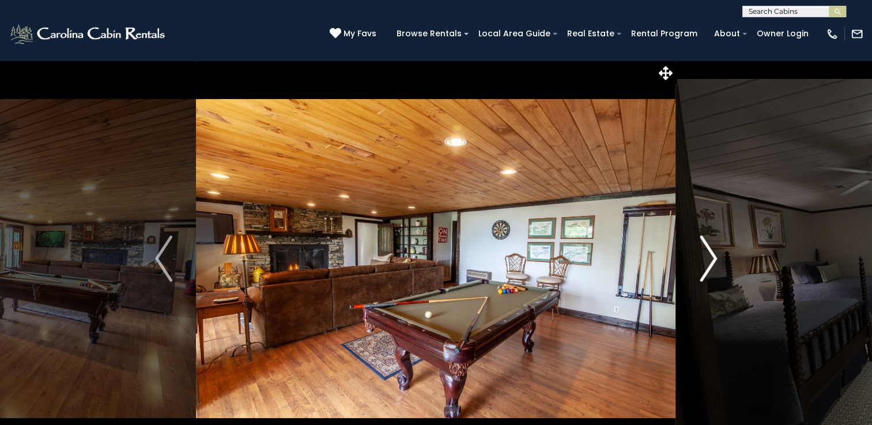
click at [712, 257] on img "Next" at bounding box center [707, 259] width 17 height 46
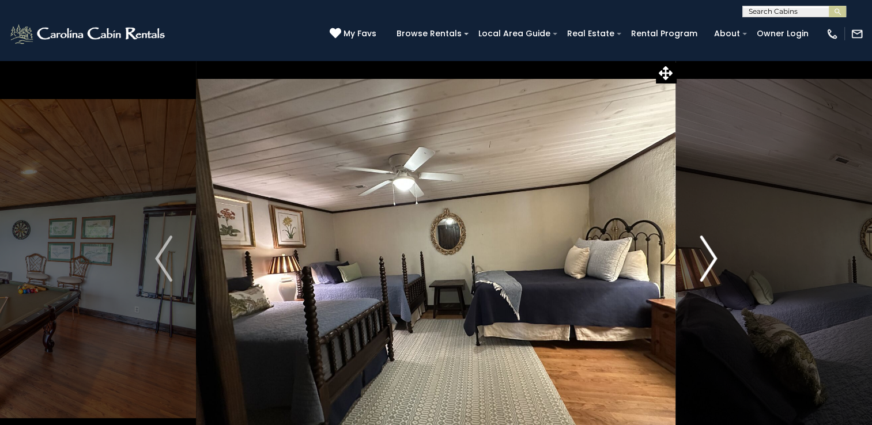
click at [712, 257] on img "Next" at bounding box center [707, 259] width 17 height 46
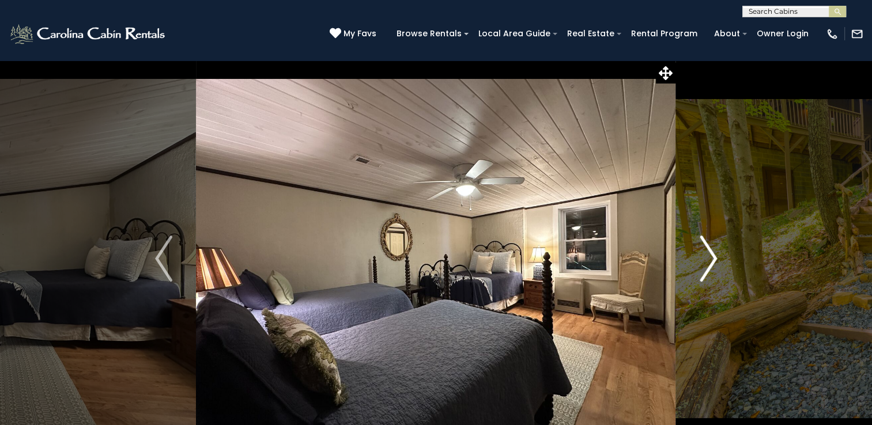
click at [712, 257] on img "Next" at bounding box center [707, 259] width 17 height 46
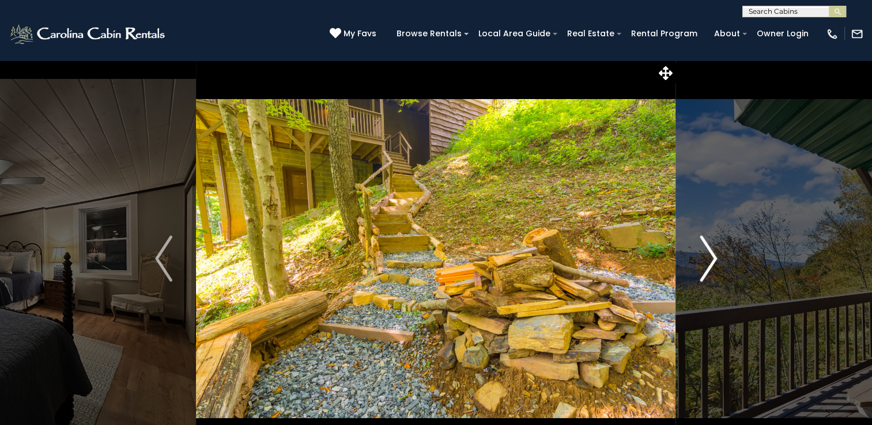
click at [708, 264] on img "Next" at bounding box center [707, 259] width 17 height 46
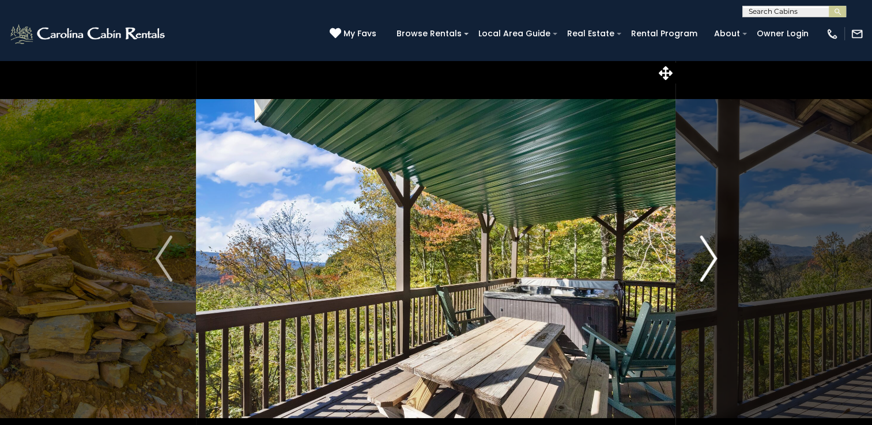
click at [708, 264] on img "Next" at bounding box center [707, 259] width 17 height 46
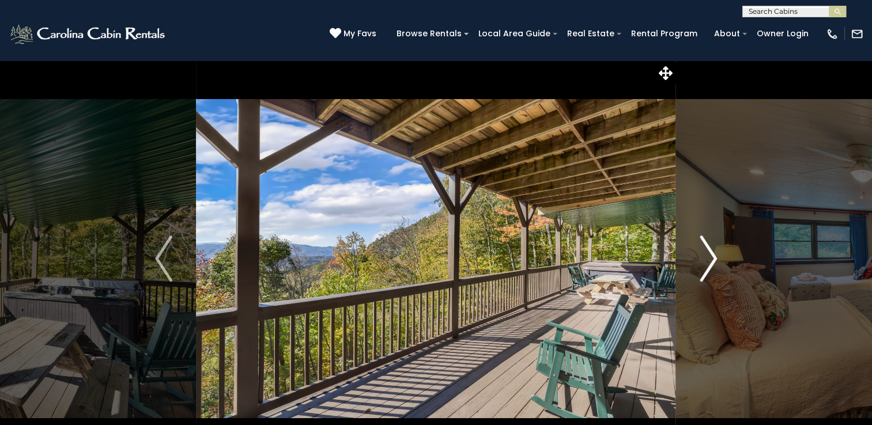
click at [708, 264] on img "Next" at bounding box center [707, 259] width 17 height 46
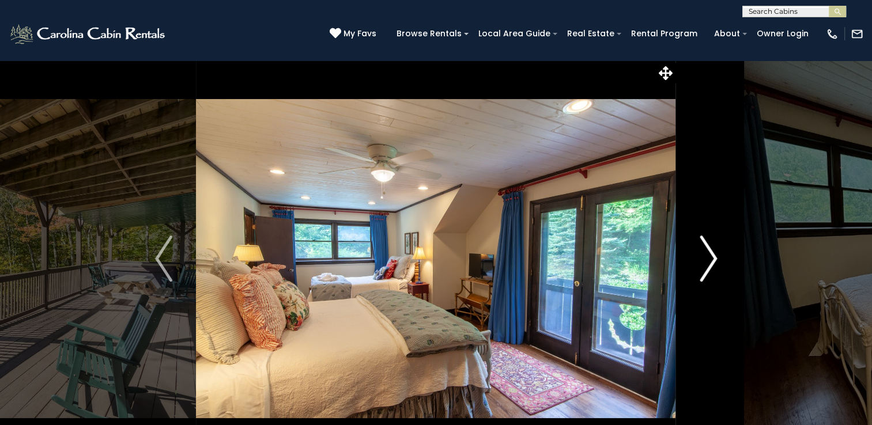
click at [708, 264] on img "Next" at bounding box center [707, 259] width 17 height 46
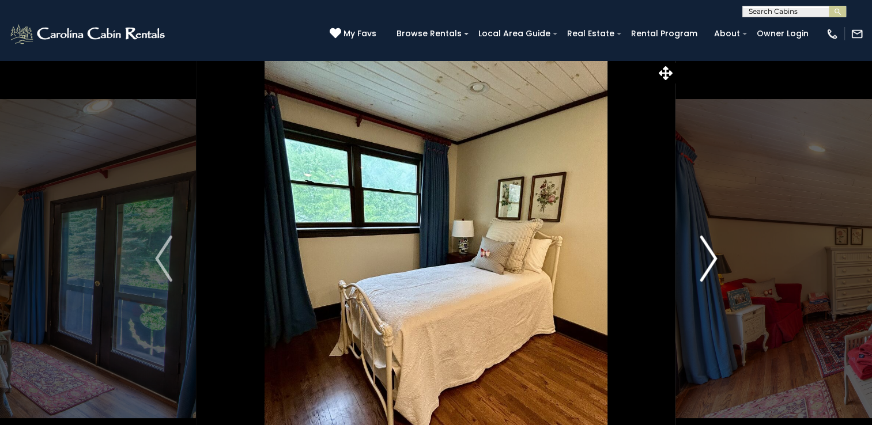
click at [708, 264] on img "Next" at bounding box center [707, 259] width 17 height 46
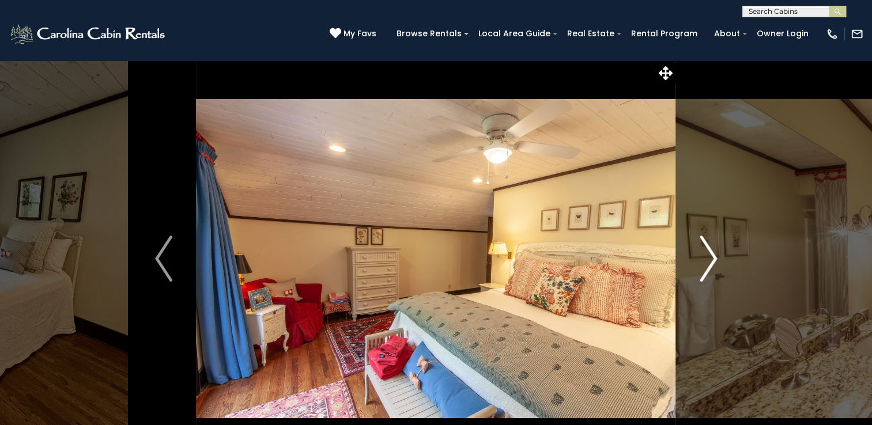
click at [708, 264] on img "Next" at bounding box center [707, 259] width 17 height 46
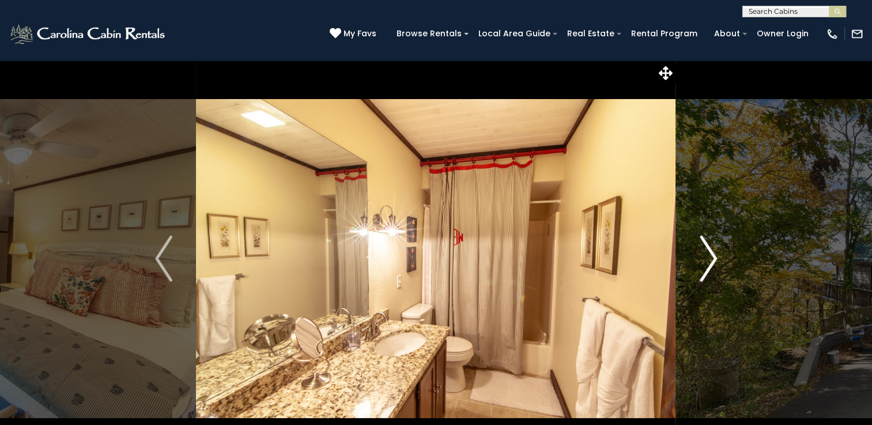
click at [708, 264] on img "Next" at bounding box center [707, 259] width 17 height 46
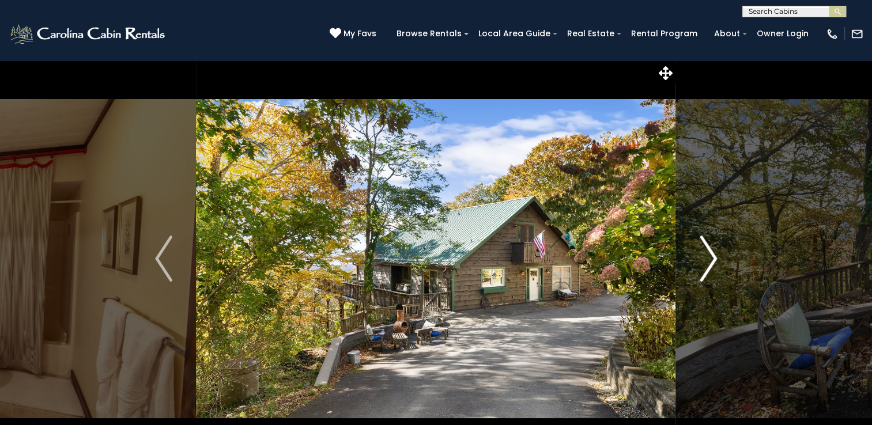
click at [708, 264] on img "Next" at bounding box center [707, 259] width 17 height 46
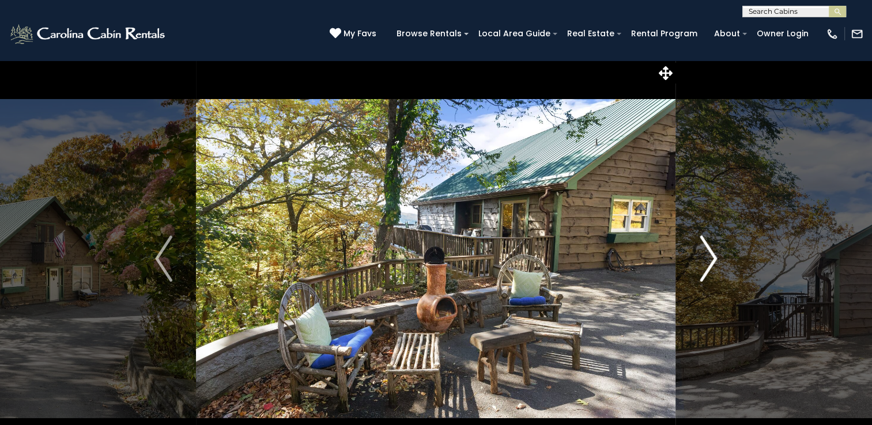
click at [705, 257] on img "Next" at bounding box center [707, 259] width 17 height 46
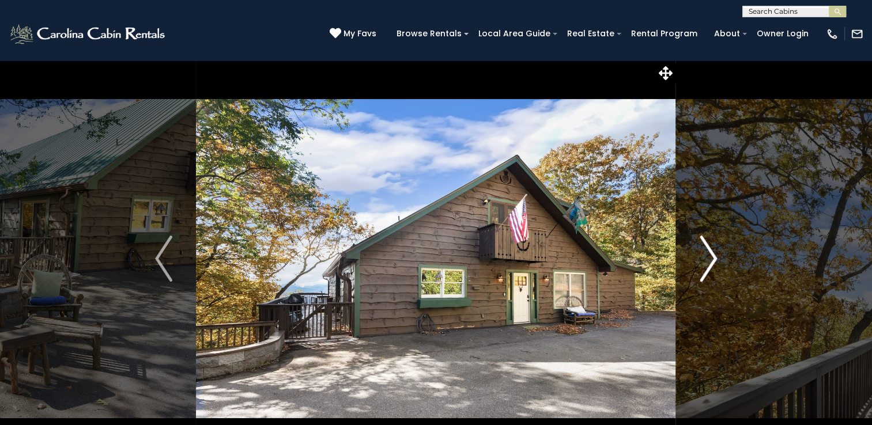
click at [705, 257] on img "Next" at bounding box center [707, 259] width 17 height 46
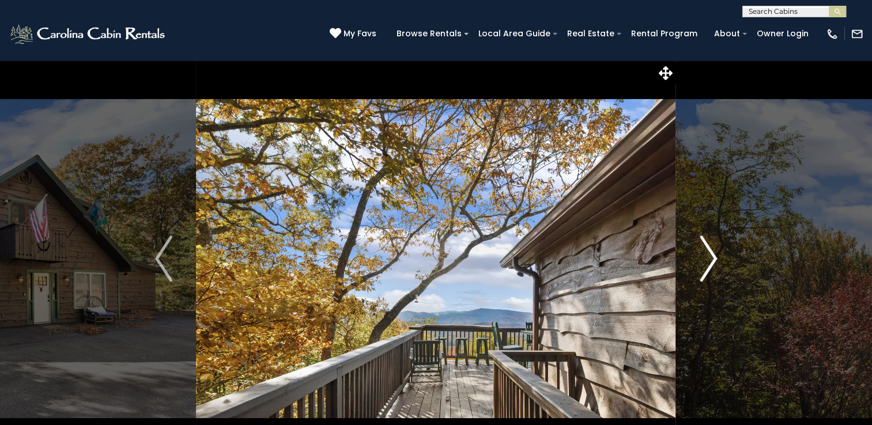
click at [705, 257] on img "Next" at bounding box center [707, 259] width 17 height 46
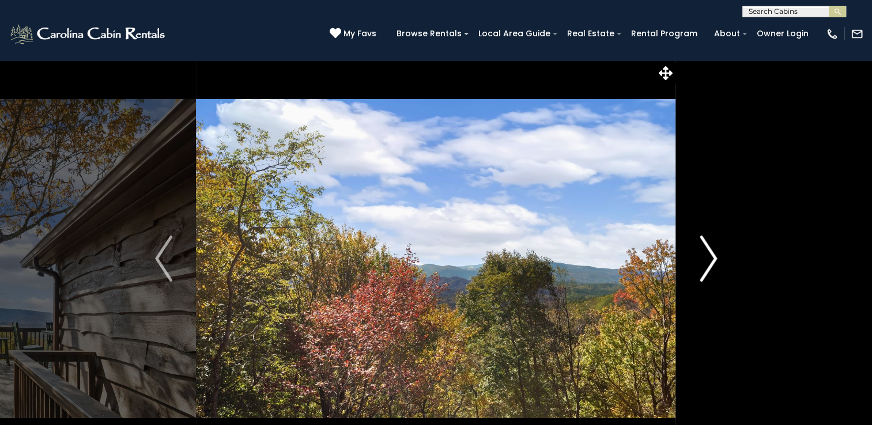
click at [705, 257] on img "Next" at bounding box center [707, 259] width 17 height 46
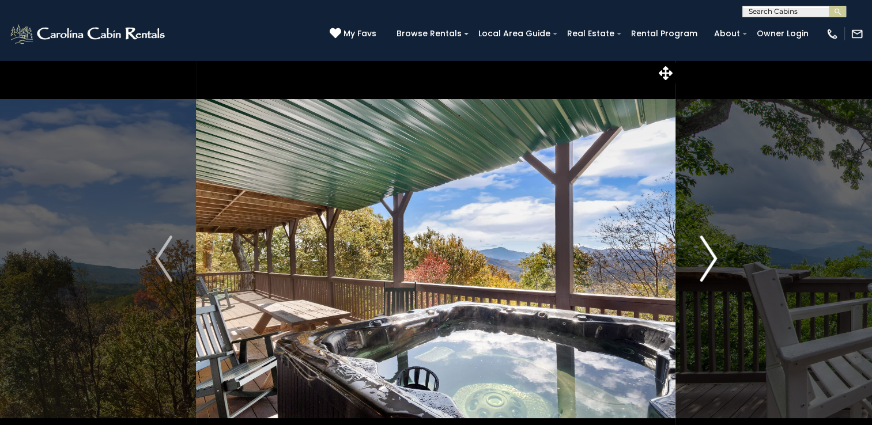
click at [705, 257] on img "Next" at bounding box center [707, 259] width 17 height 46
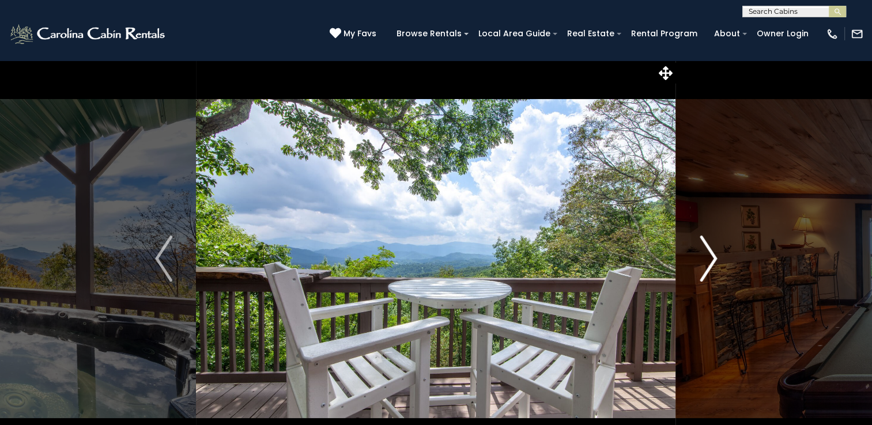
click at [705, 257] on img "Next" at bounding box center [707, 259] width 17 height 46
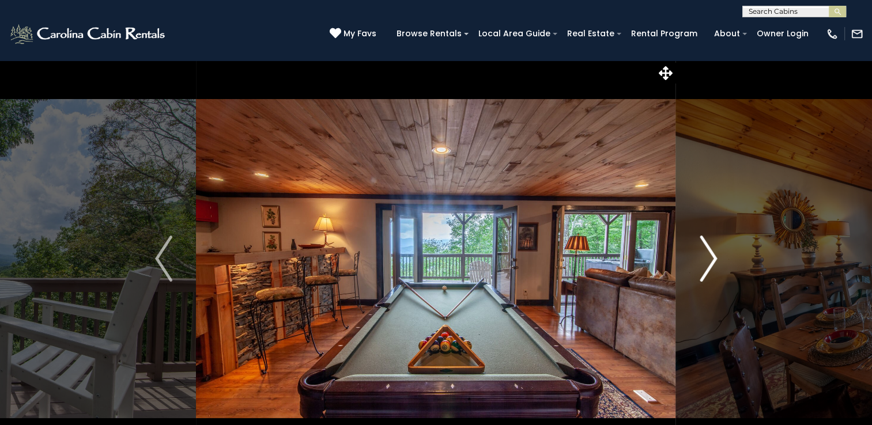
click at [705, 257] on img "Next" at bounding box center [707, 259] width 17 height 46
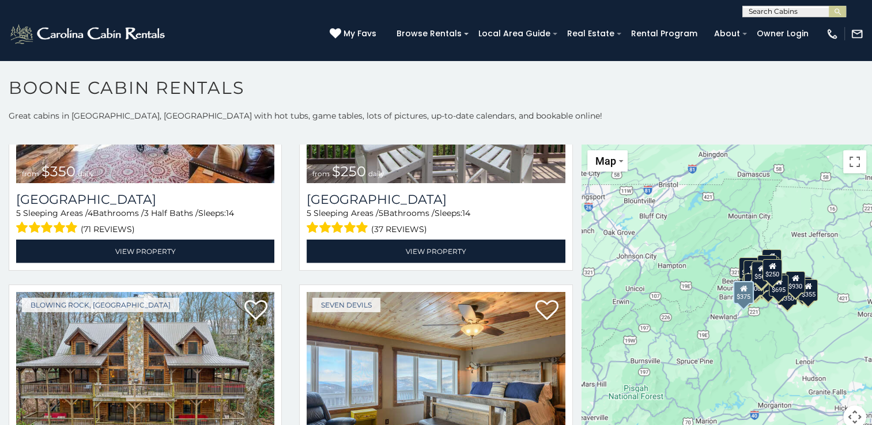
scroll to position [2765, 0]
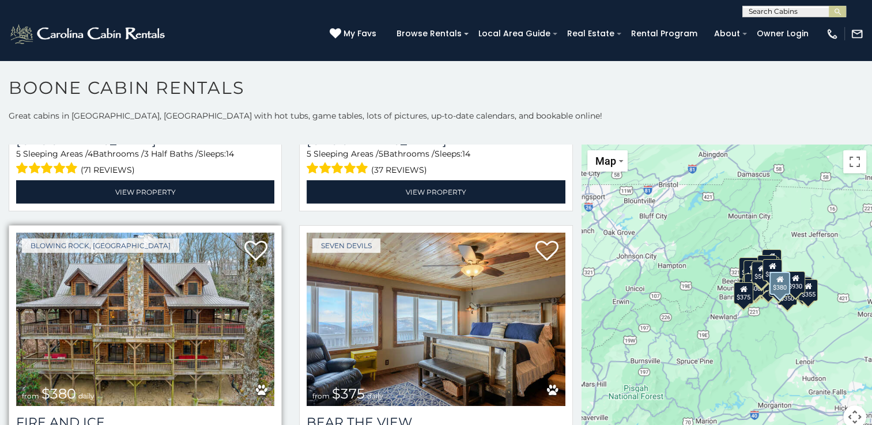
click at [200, 301] on img at bounding box center [145, 319] width 258 height 173
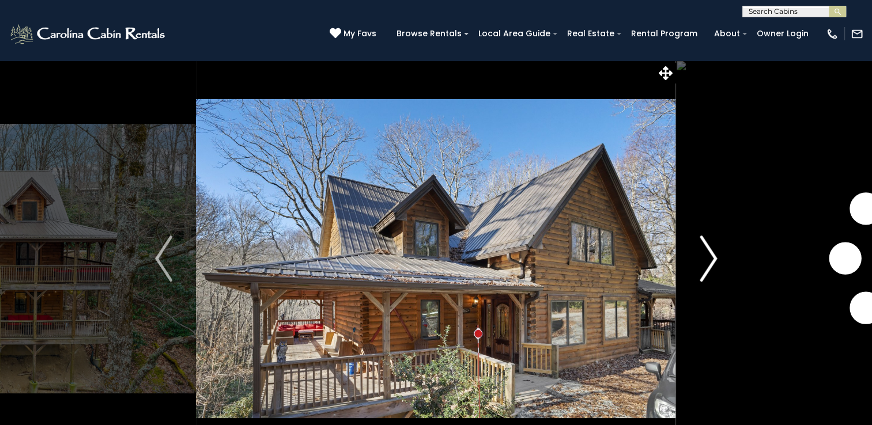
click at [712, 257] on img "Next" at bounding box center [707, 259] width 17 height 46
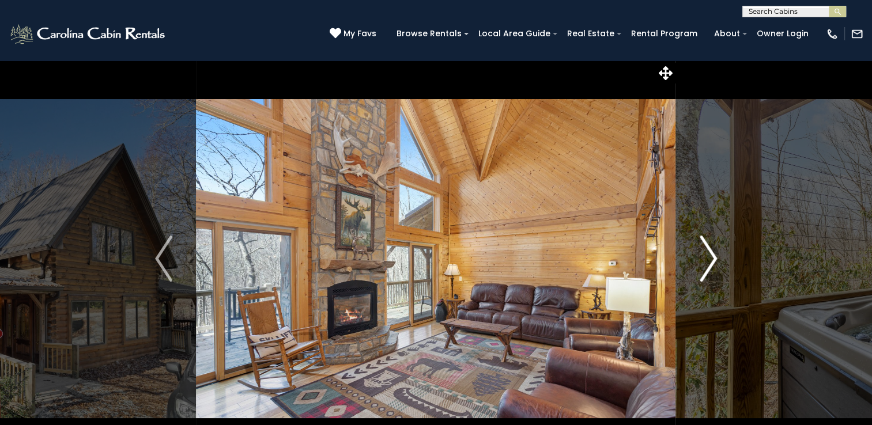
click at [712, 257] on img "Next" at bounding box center [707, 259] width 17 height 46
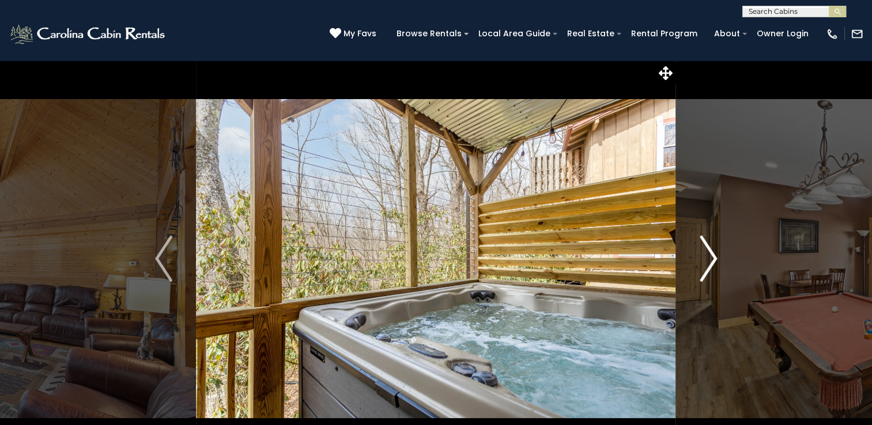
click at [712, 257] on img "Next" at bounding box center [707, 259] width 17 height 46
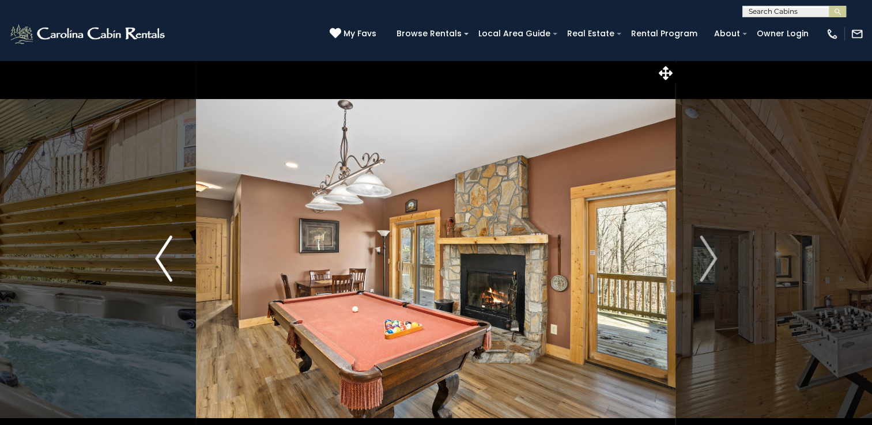
click at [161, 259] on img "Previous" at bounding box center [163, 259] width 17 height 46
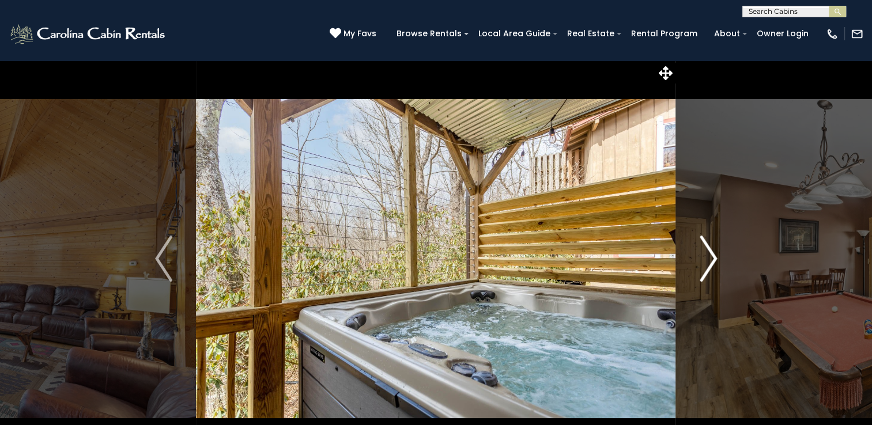
click at [707, 260] on img "Next" at bounding box center [707, 259] width 17 height 46
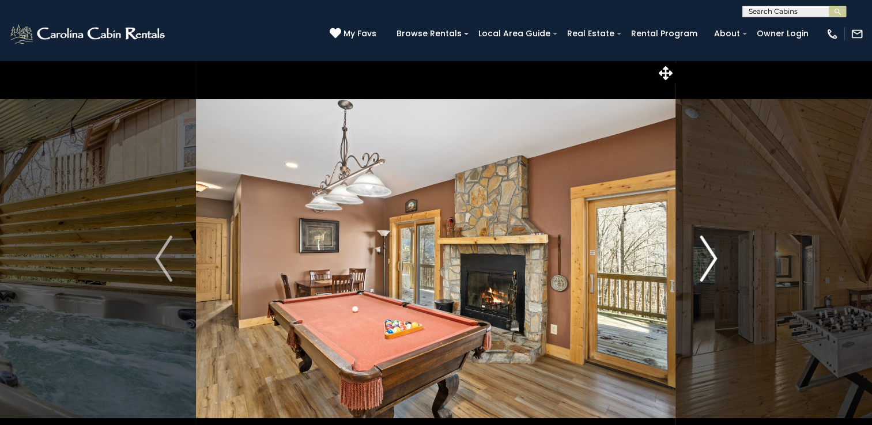
click at [712, 260] on img "Next" at bounding box center [707, 259] width 17 height 46
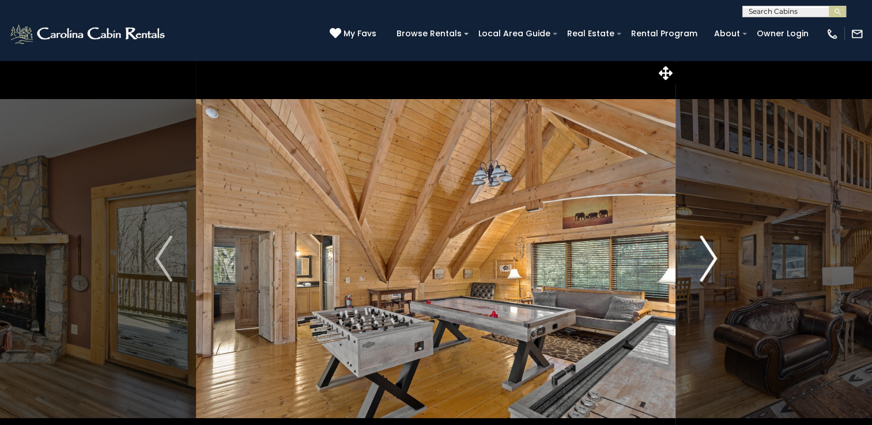
click at [712, 260] on img "Next" at bounding box center [707, 259] width 17 height 46
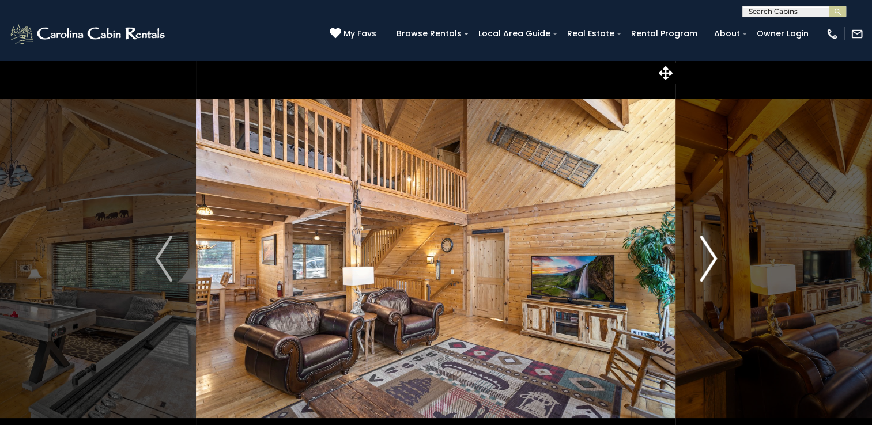
click at [712, 260] on img "Next" at bounding box center [707, 259] width 17 height 46
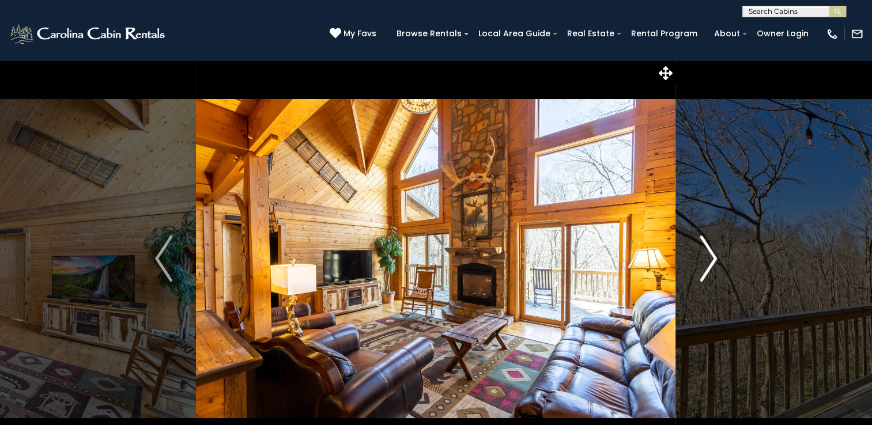
click at [705, 256] on img "Next" at bounding box center [707, 259] width 17 height 46
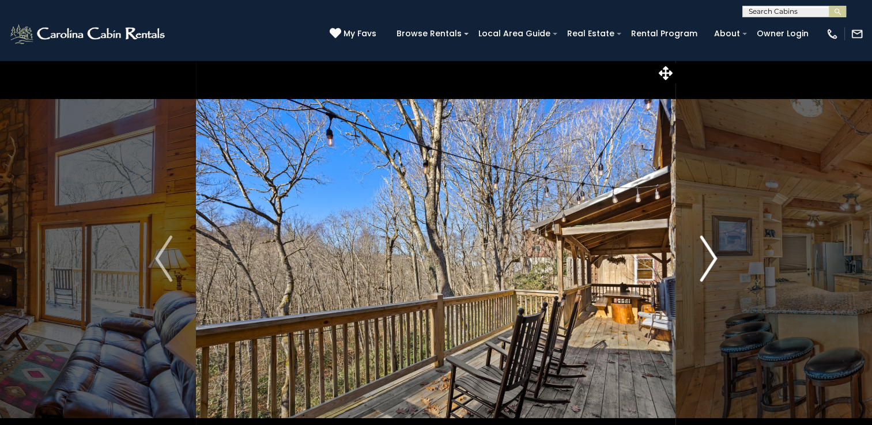
click at [705, 256] on img "Next" at bounding box center [707, 259] width 17 height 46
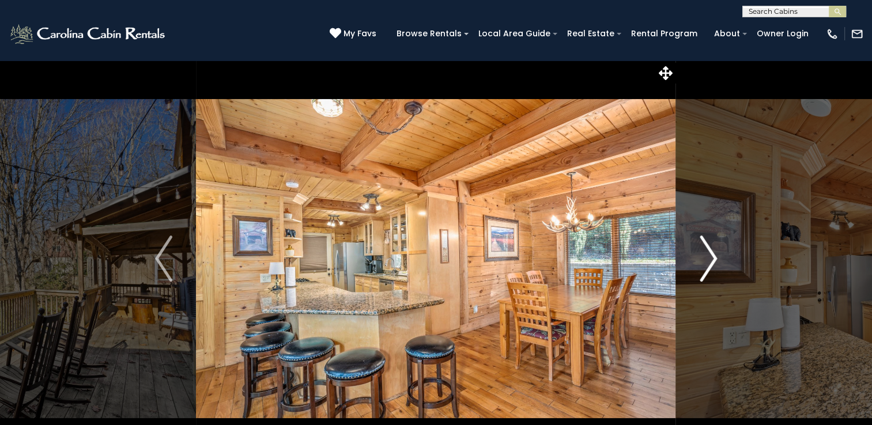
click at [705, 256] on img "Next" at bounding box center [707, 259] width 17 height 46
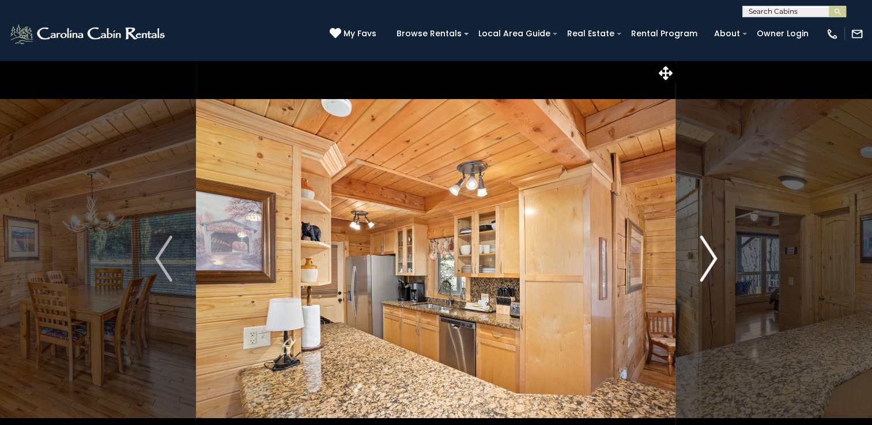
click at [705, 256] on img "Next" at bounding box center [707, 259] width 17 height 46
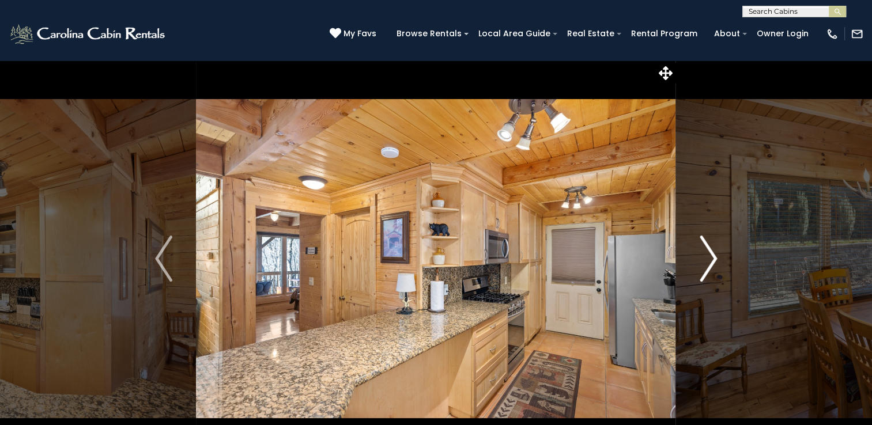
click at [705, 256] on img "Next" at bounding box center [707, 259] width 17 height 46
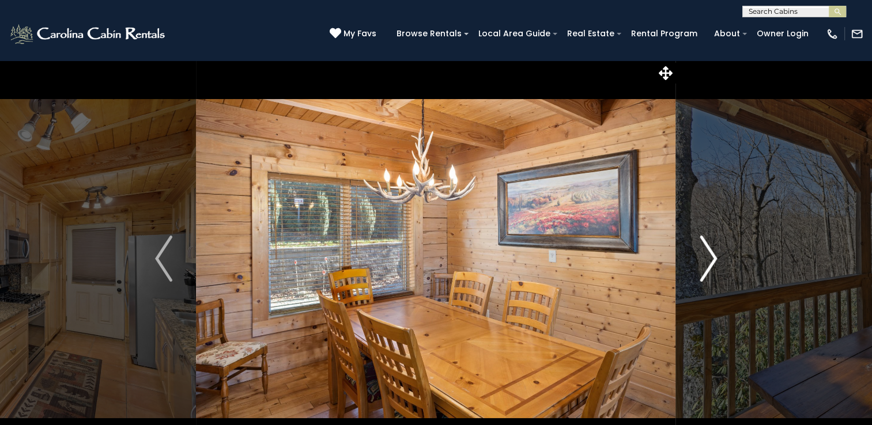
click at [705, 256] on img "Next" at bounding box center [707, 259] width 17 height 46
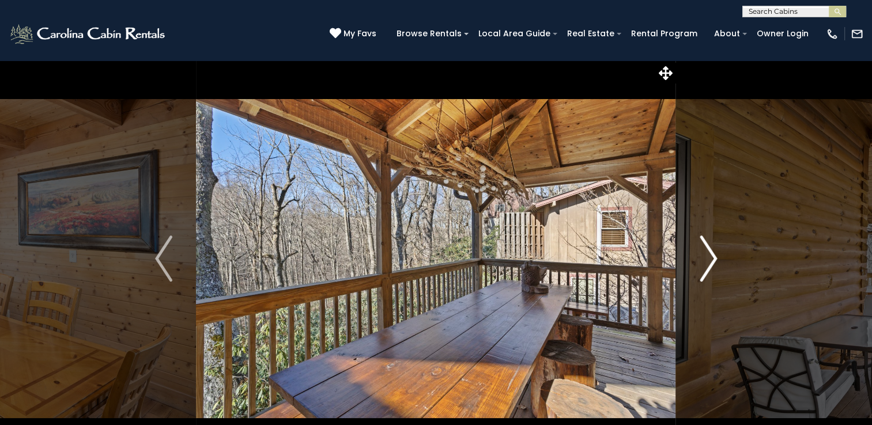
click at [705, 256] on img "Next" at bounding box center [707, 259] width 17 height 46
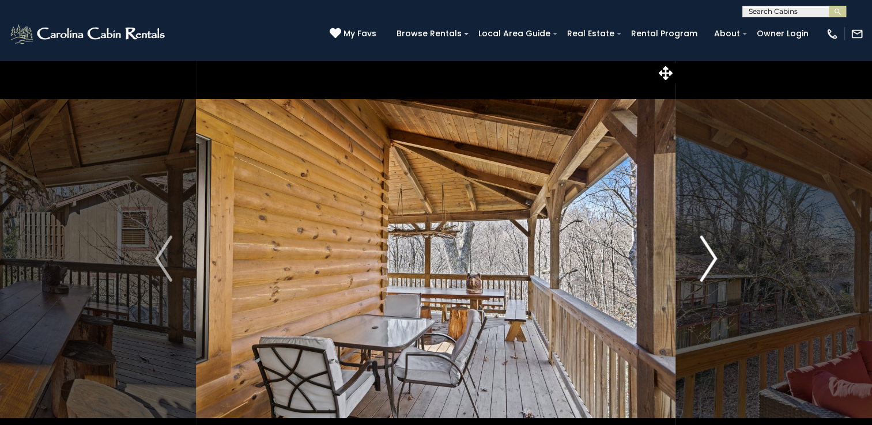
click at [705, 256] on img "Next" at bounding box center [707, 259] width 17 height 46
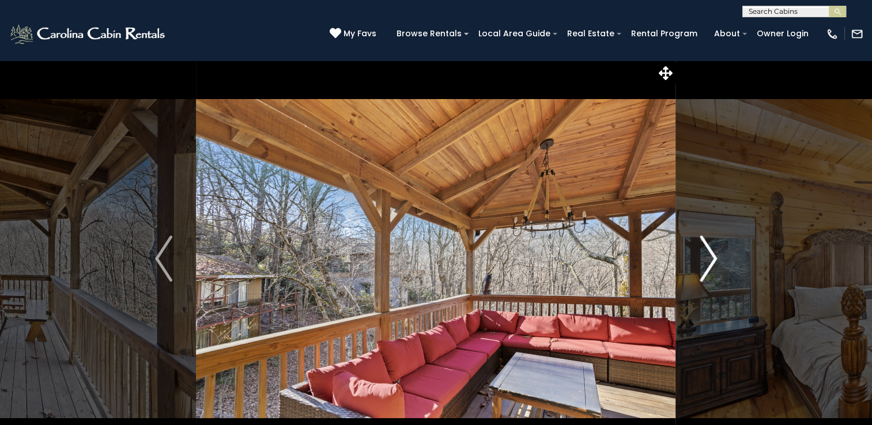
click at [705, 256] on img "Next" at bounding box center [707, 259] width 17 height 46
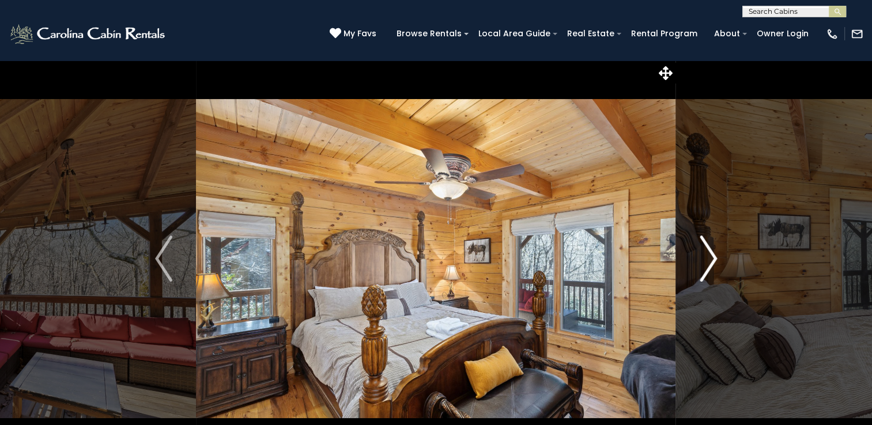
click at [705, 256] on img "Next" at bounding box center [707, 259] width 17 height 46
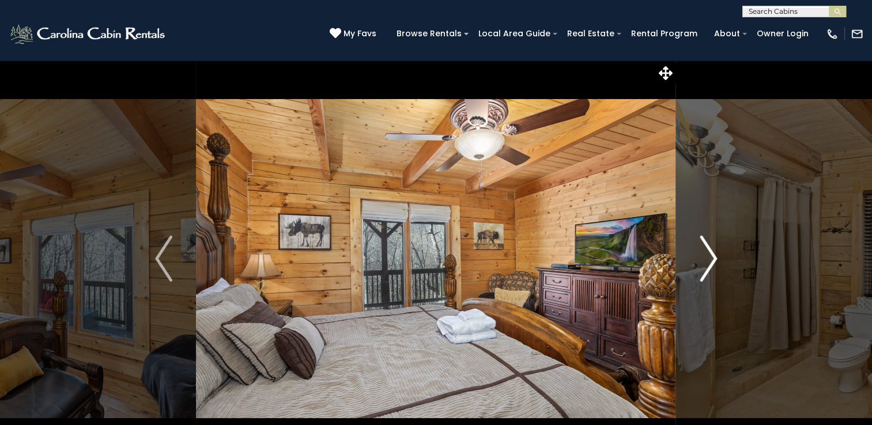
click at [705, 256] on img "Next" at bounding box center [707, 259] width 17 height 46
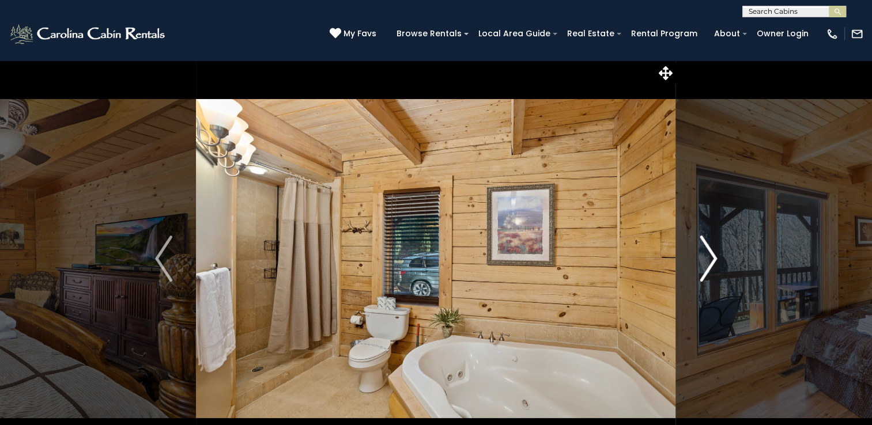
click at [705, 256] on img "Next" at bounding box center [707, 259] width 17 height 46
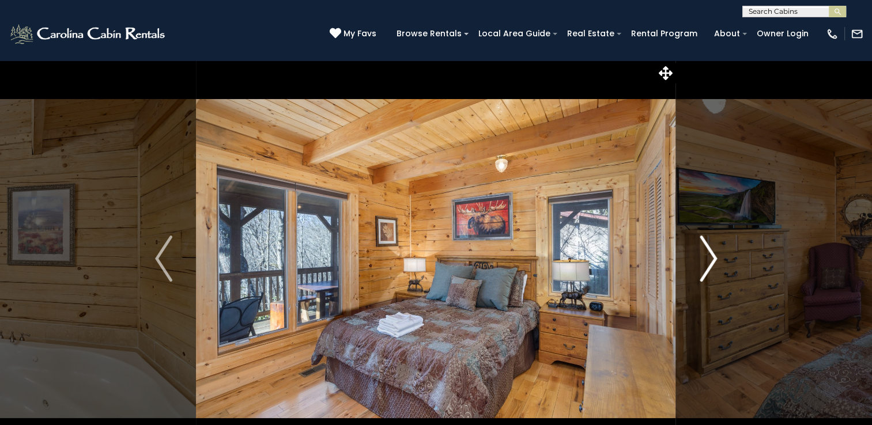
click at [705, 256] on img "Next" at bounding box center [707, 259] width 17 height 46
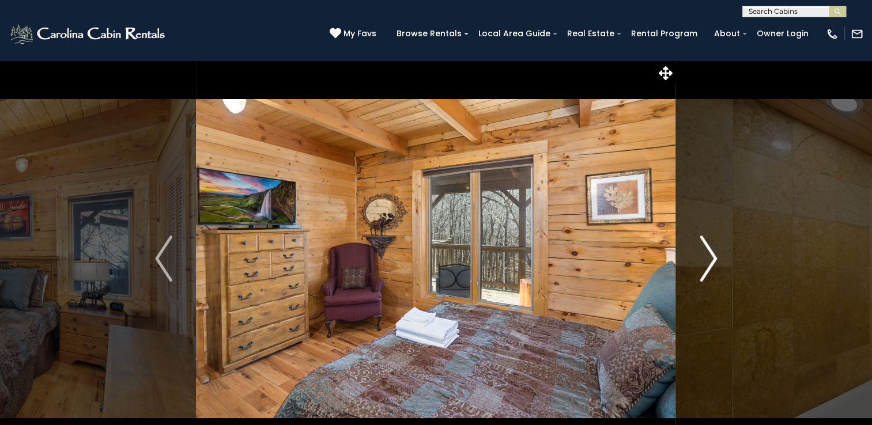
click at [705, 256] on img "Next" at bounding box center [707, 259] width 17 height 46
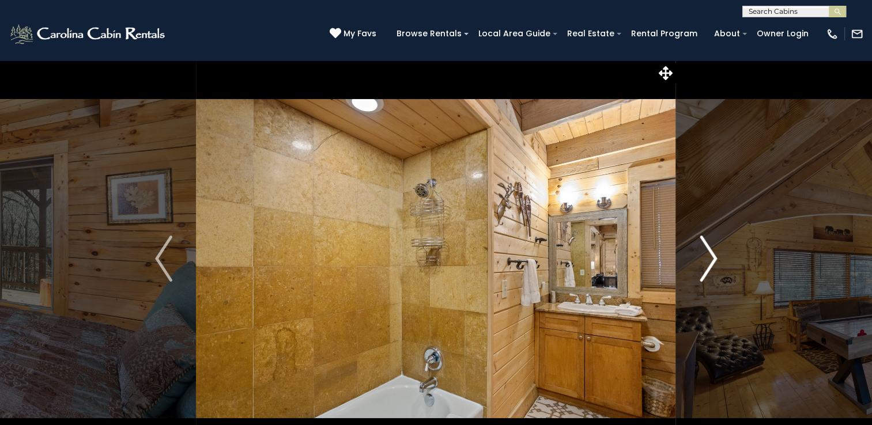
click at [705, 256] on img "Next" at bounding box center [707, 259] width 17 height 46
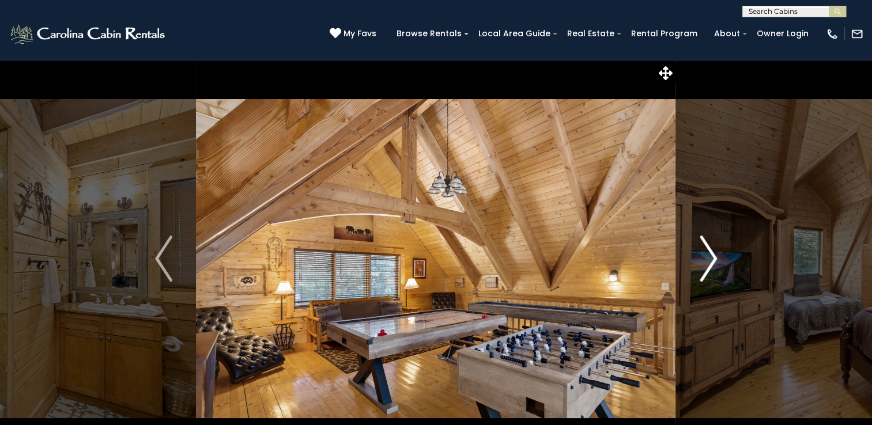
click at [705, 254] on img "Next" at bounding box center [707, 259] width 17 height 46
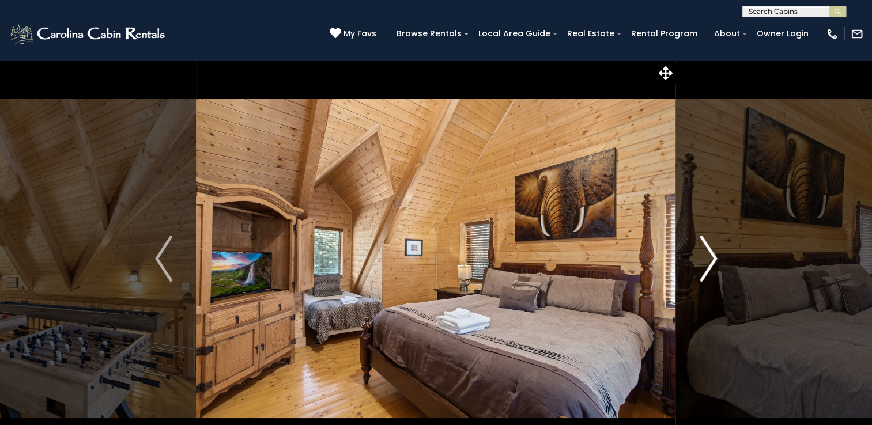
click at [705, 254] on img "Next" at bounding box center [707, 259] width 17 height 46
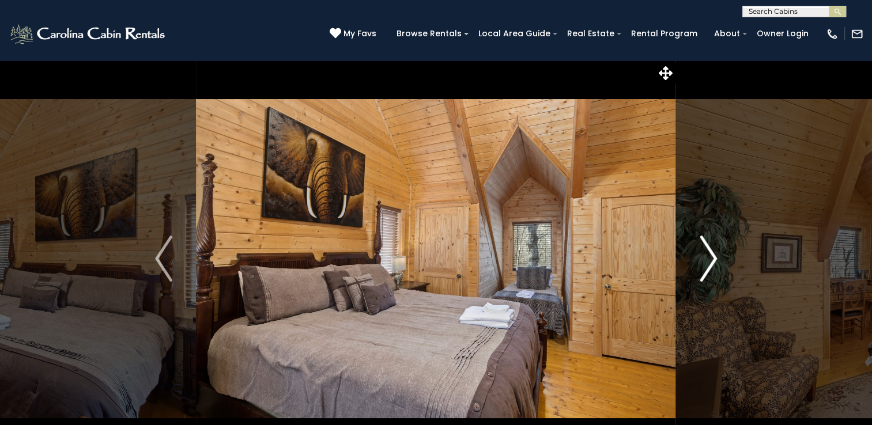
click at [705, 254] on img "Next" at bounding box center [707, 259] width 17 height 46
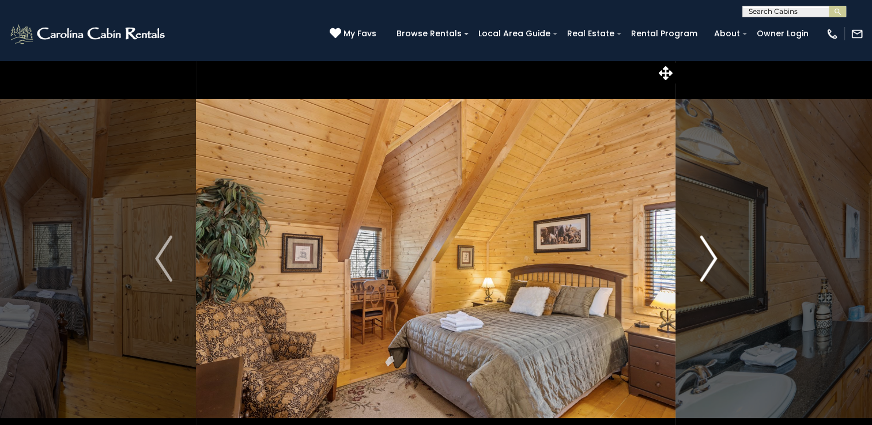
click at [705, 254] on img "Next" at bounding box center [707, 259] width 17 height 46
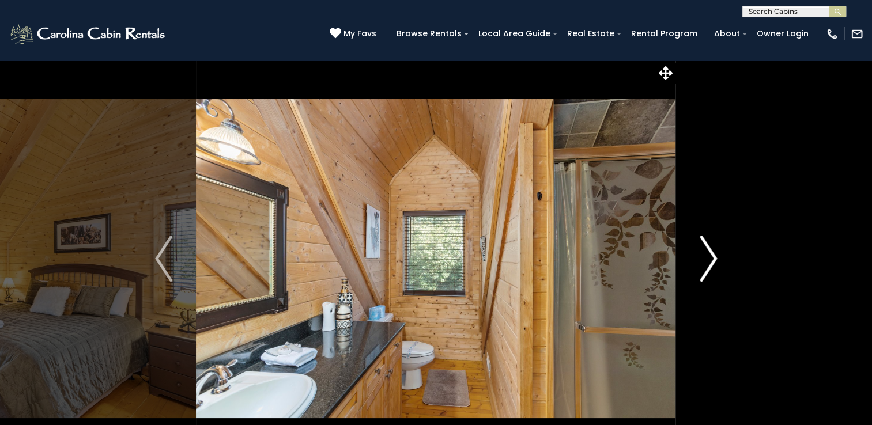
click at [705, 254] on img "Next" at bounding box center [707, 259] width 17 height 46
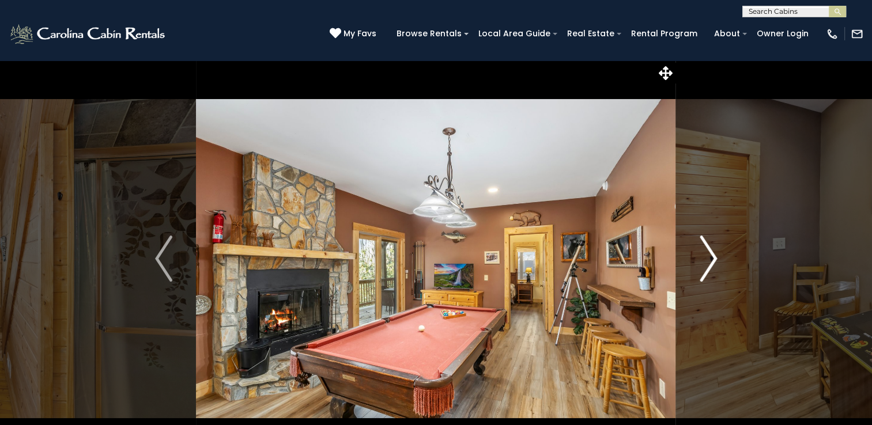
click at [705, 254] on img "Next" at bounding box center [707, 259] width 17 height 46
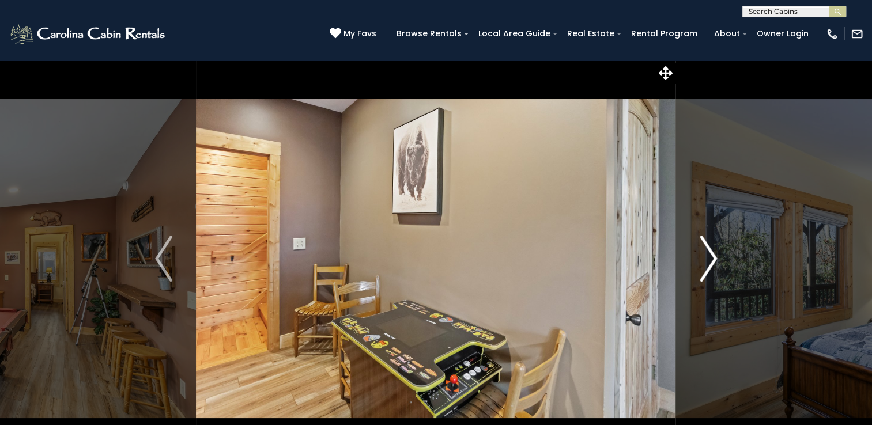
click at [705, 255] on img "Next" at bounding box center [707, 259] width 17 height 46
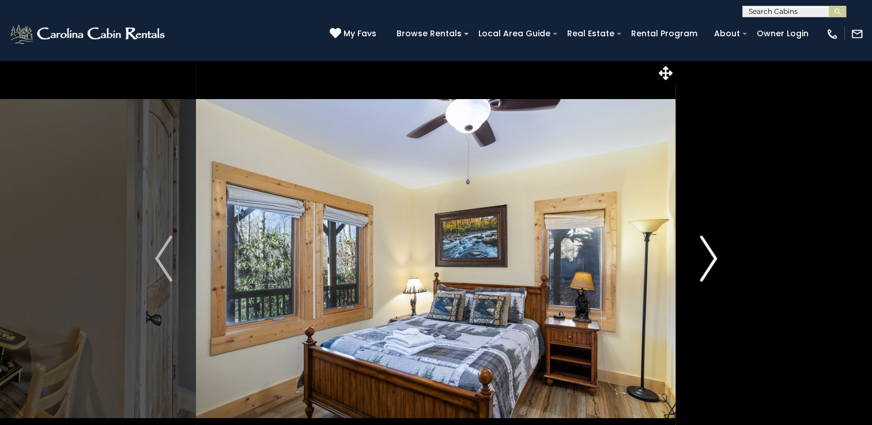
click at [705, 256] on img "Next" at bounding box center [707, 259] width 17 height 46
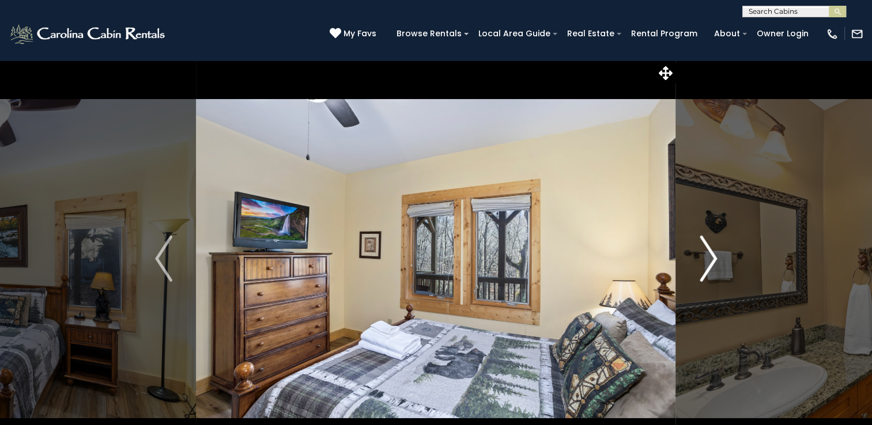
click at [696, 248] on button "Next" at bounding box center [708, 258] width 65 height 397
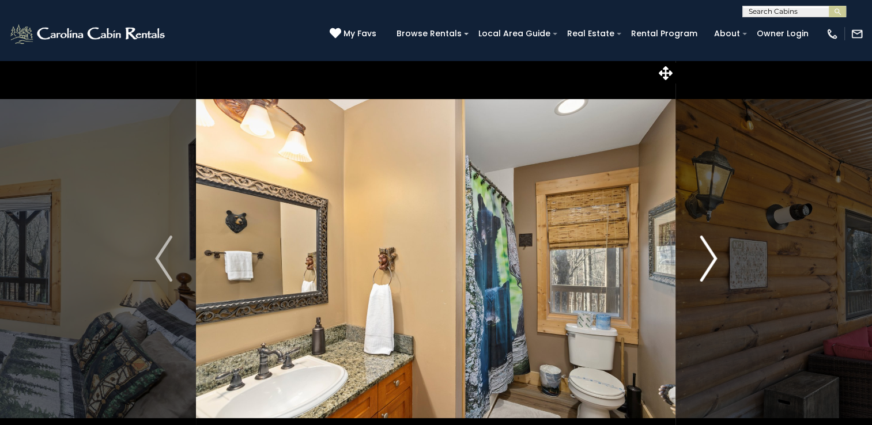
click at [711, 263] on img "Next" at bounding box center [707, 259] width 17 height 46
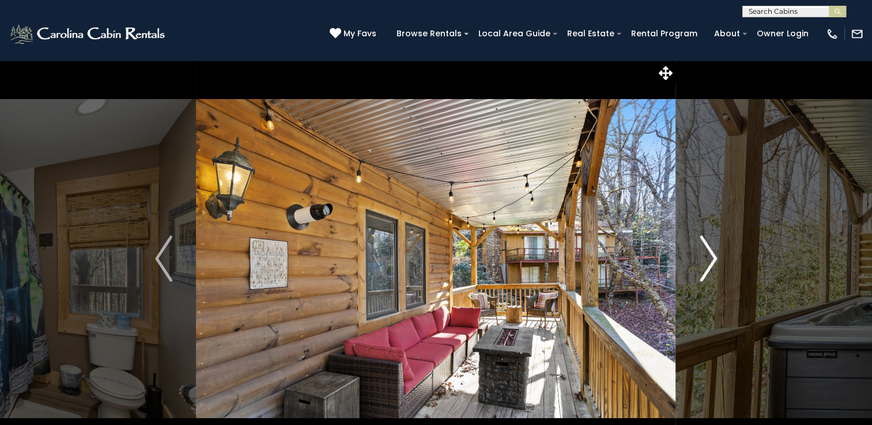
click at [711, 263] on img "Next" at bounding box center [707, 259] width 17 height 46
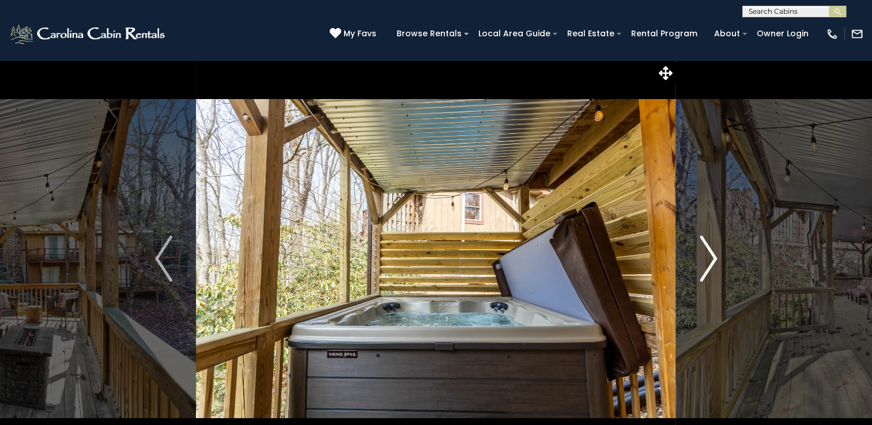
click at [711, 264] on img "Next" at bounding box center [707, 259] width 17 height 46
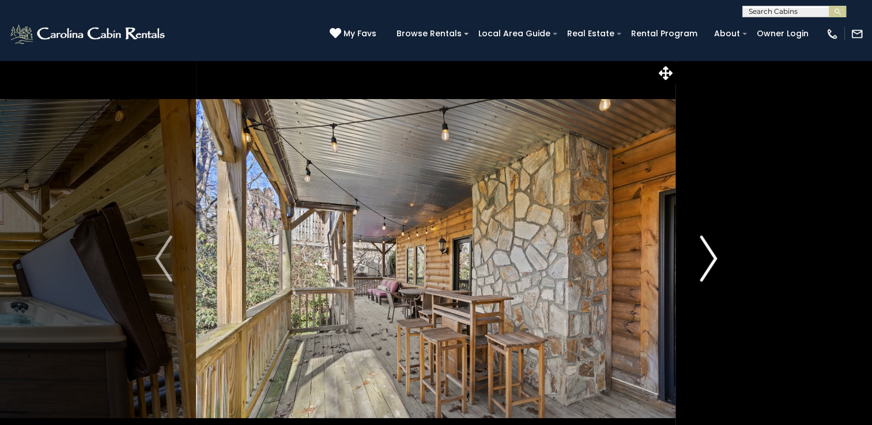
click at [712, 264] on img "Next" at bounding box center [707, 259] width 17 height 46
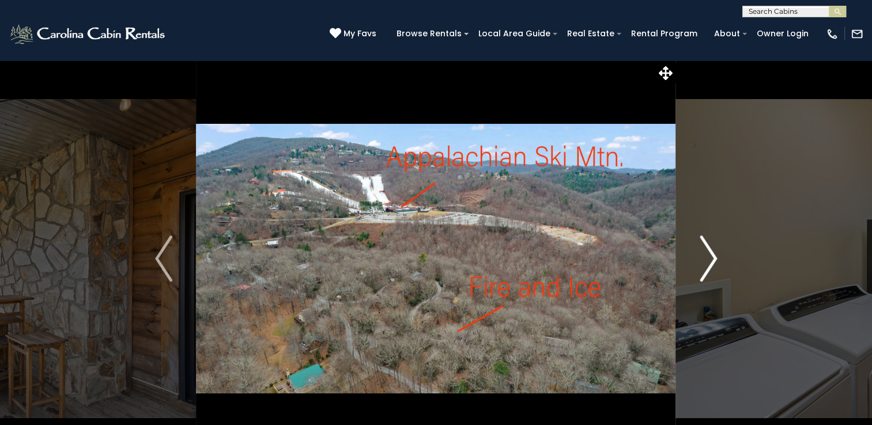
click at [712, 264] on img "Next" at bounding box center [707, 259] width 17 height 46
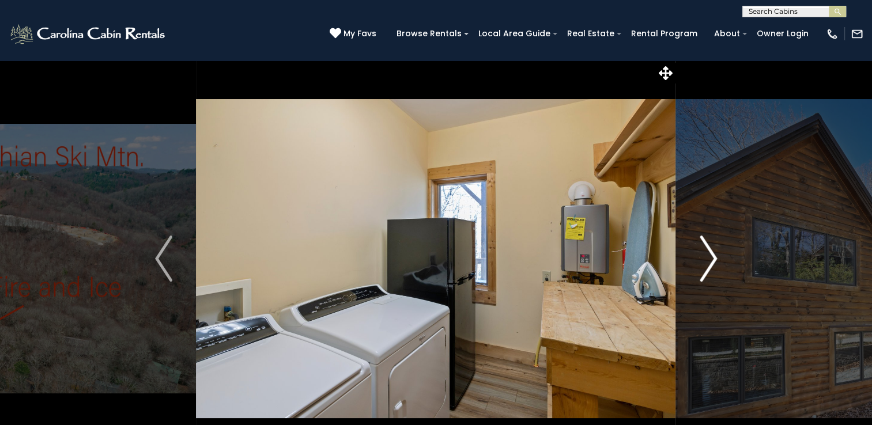
click at [712, 266] on img "Next" at bounding box center [707, 259] width 17 height 46
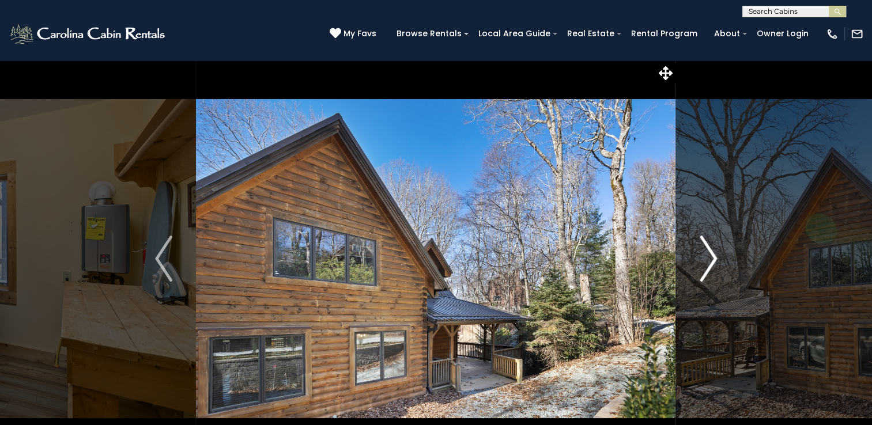
click at [712, 266] on img "Next" at bounding box center [707, 259] width 17 height 46
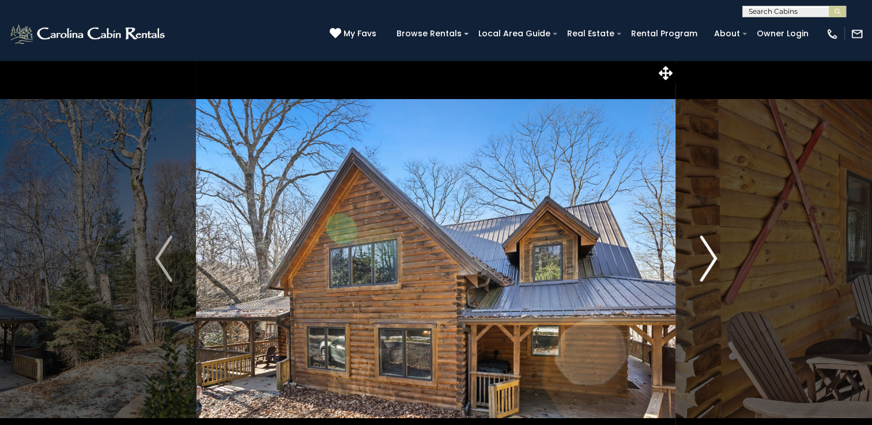
click at [710, 259] on img "Next" at bounding box center [707, 259] width 17 height 46
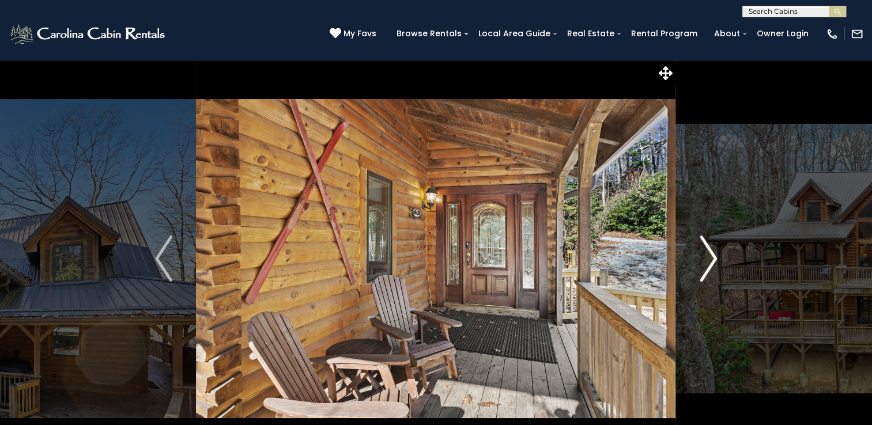
click at [711, 262] on img "Next" at bounding box center [707, 259] width 17 height 46
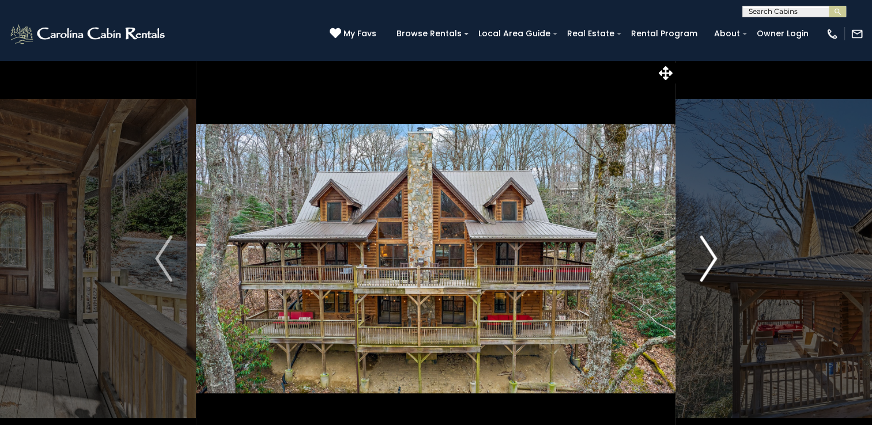
click at [711, 262] on img "Next" at bounding box center [707, 259] width 17 height 46
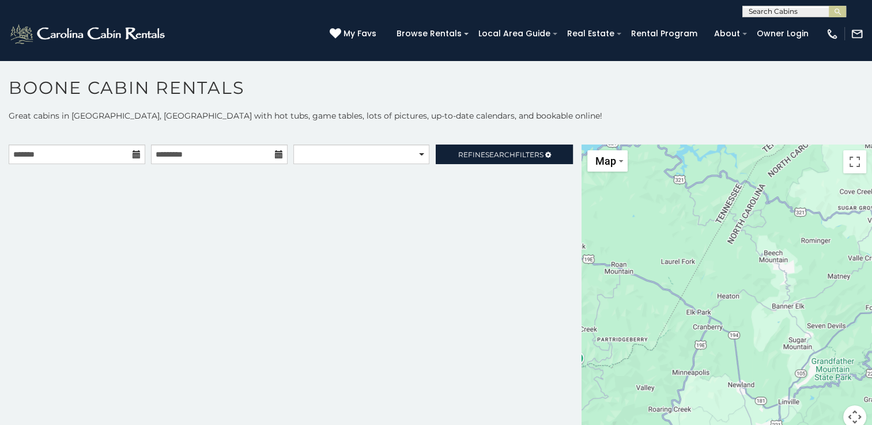
click at [185, 250] on div "**********" at bounding box center [290, 294] width 581 height 298
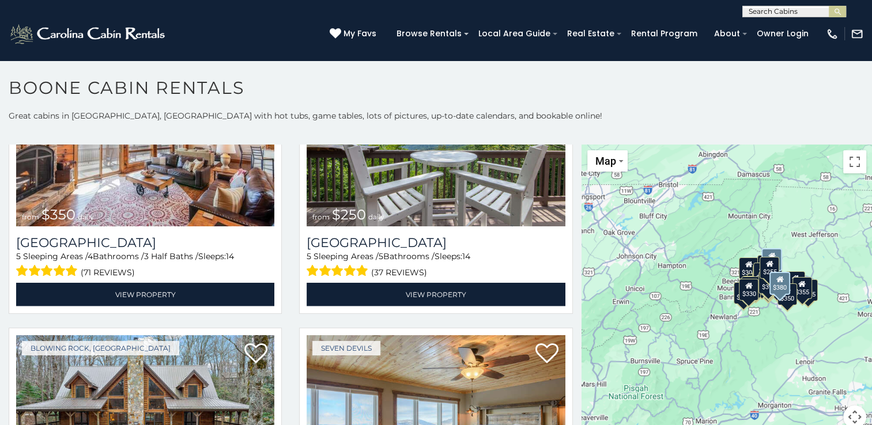
scroll to position [2708, 0]
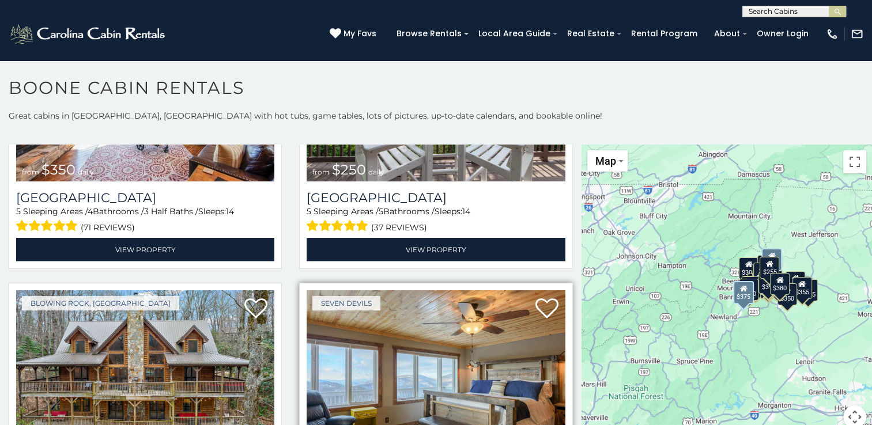
click at [414, 339] on img at bounding box center [435, 376] width 258 height 173
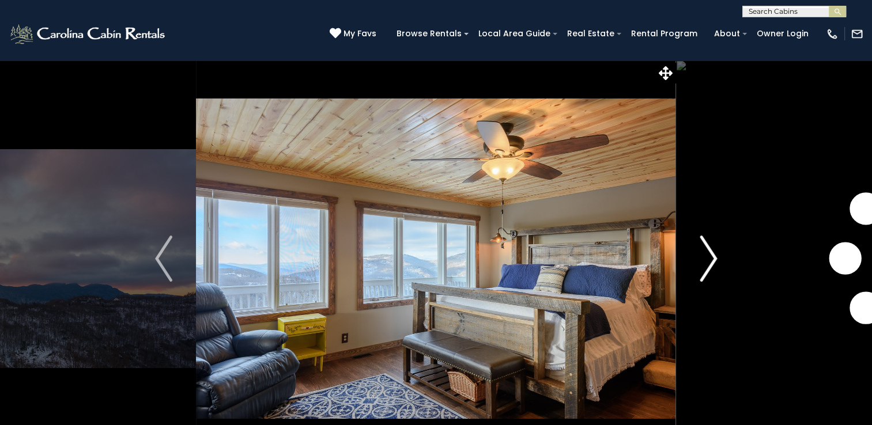
click at [715, 259] on img "Next" at bounding box center [707, 259] width 17 height 46
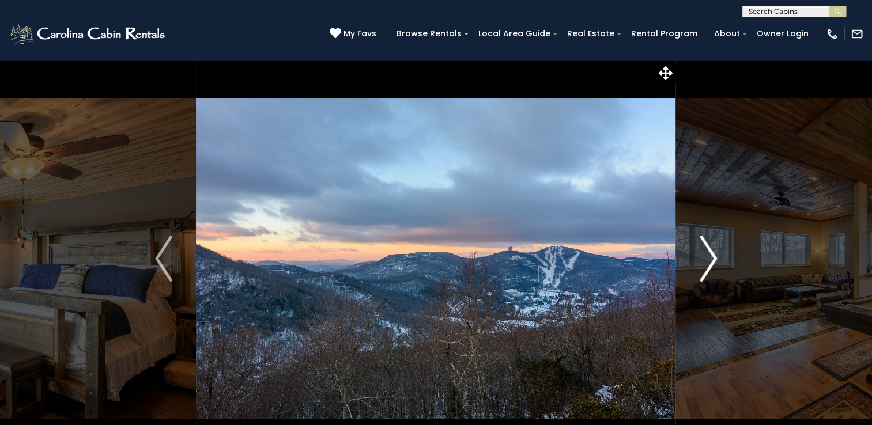
click at [715, 258] on img "Next" at bounding box center [707, 259] width 17 height 46
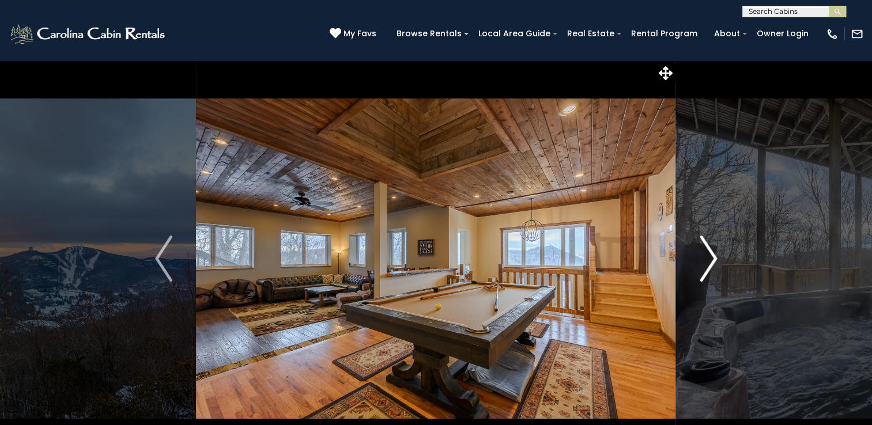
click at [715, 258] on img "Next" at bounding box center [707, 259] width 17 height 46
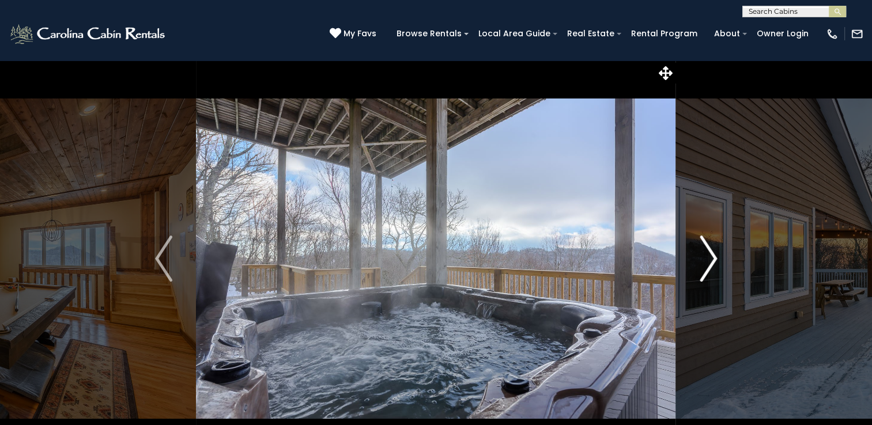
click at [715, 257] on img "Next" at bounding box center [707, 259] width 17 height 46
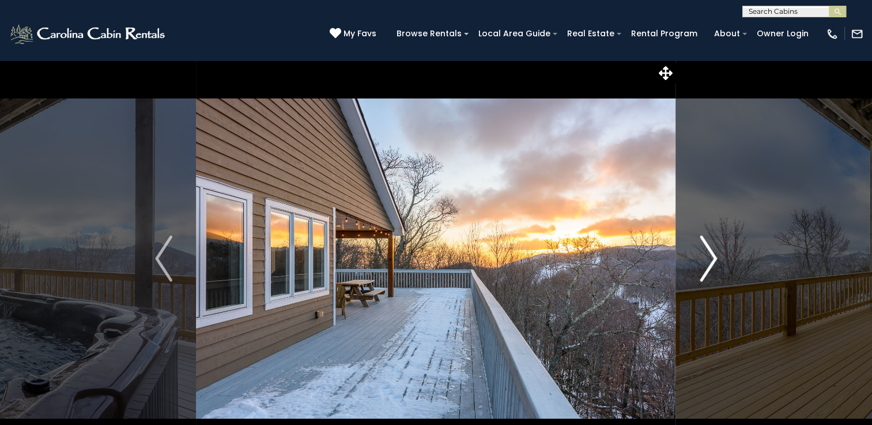
click at [714, 258] on img "Next" at bounding box center [707, 259] width 17 height 46
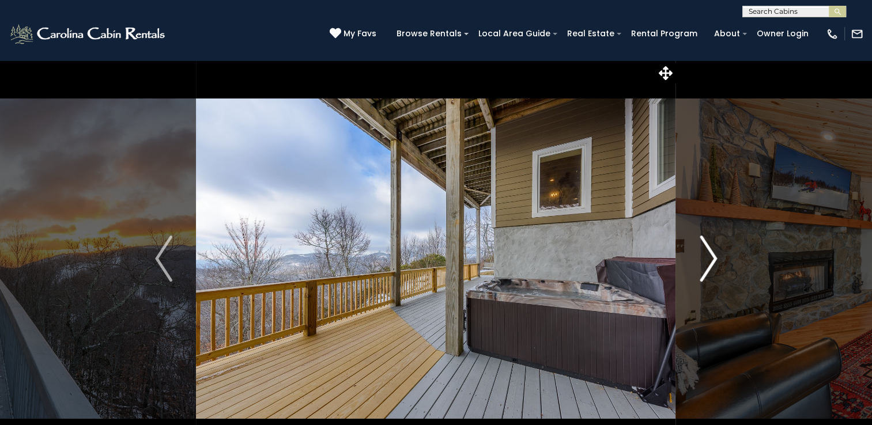
click at [714, 258] on img "Next" at bounding box center [707, 259] width 17 height 46
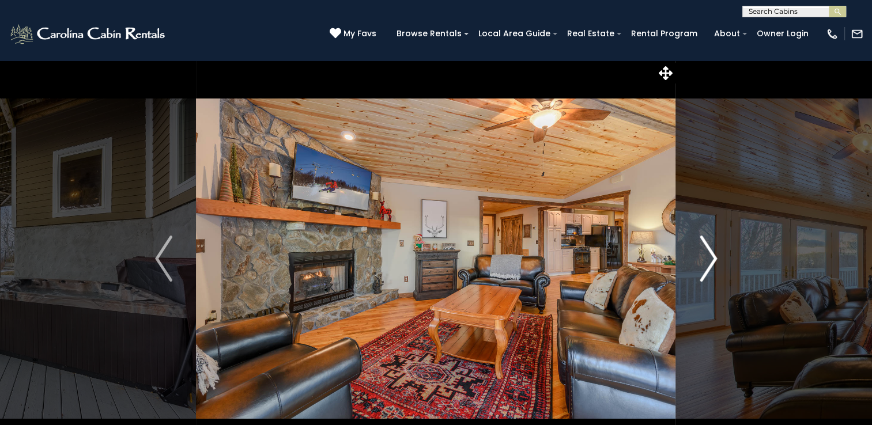
click at [714, 258] on img "Next" at bounding box center [707, 259] width 17 height 46
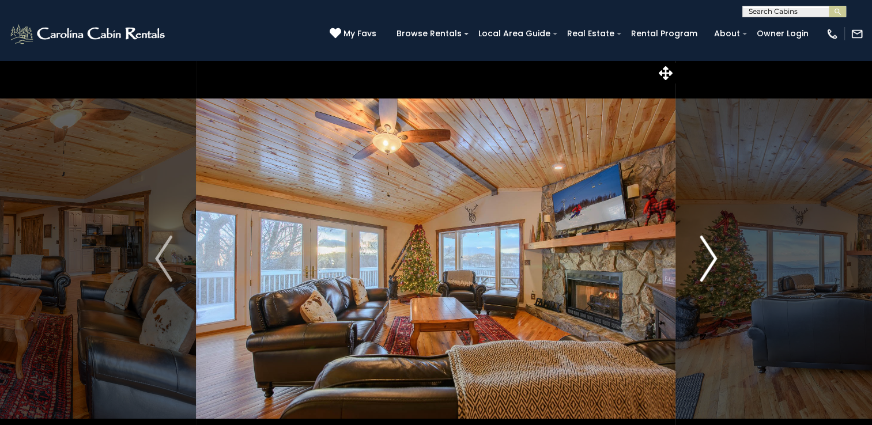
click at [717, 260] on img "Next" at bounding box center [707, 259] width 17 height 46
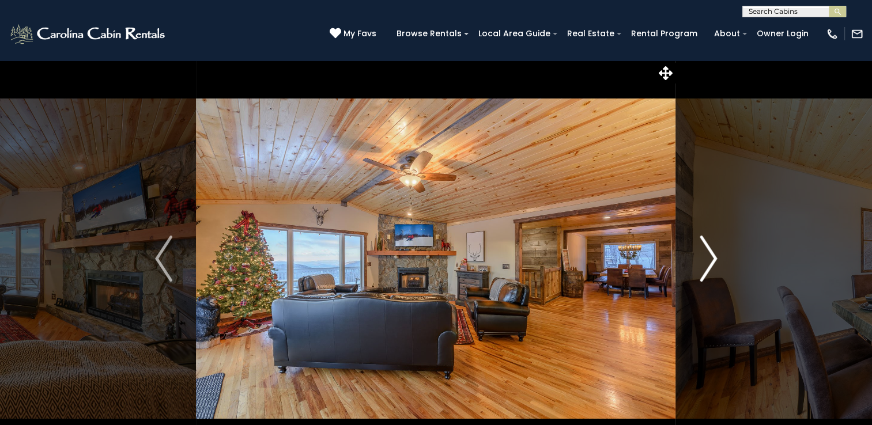
click at [717, 260] on img "Next" at bounding box center [707, 259] width 17 height 46
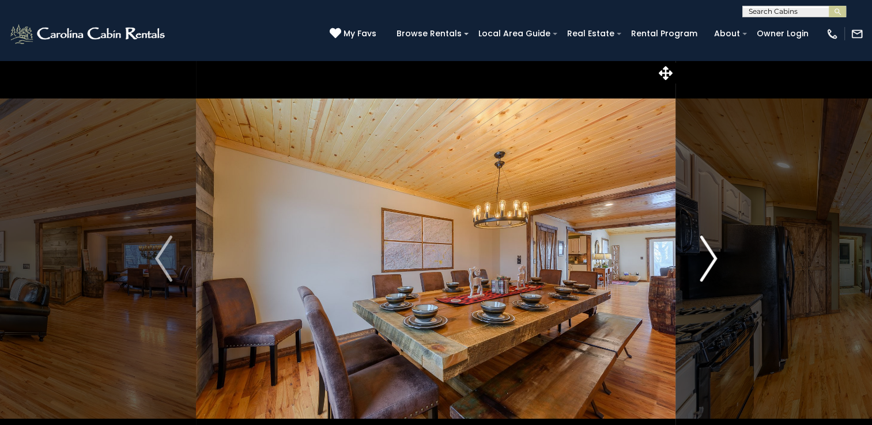
click at [717, 259] on img "Next" at bounding box center [707, 259] width 17 height 46
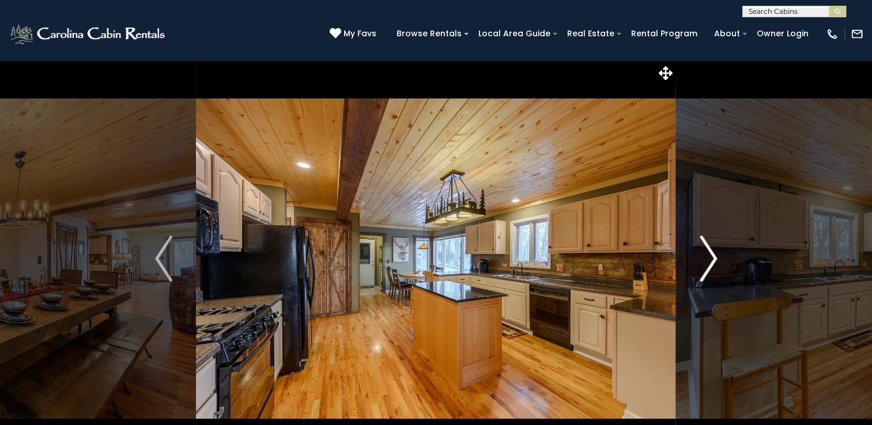
click at [717, 259] on img "Next" at bounding box center [707, 259] width 17 height 46
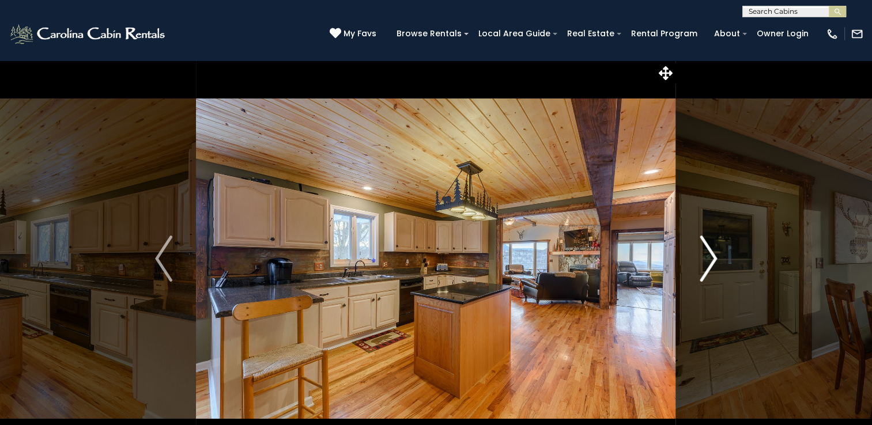
click at [715, 256] on img "Next" at bounding box center [707, 259] width 17 height 46
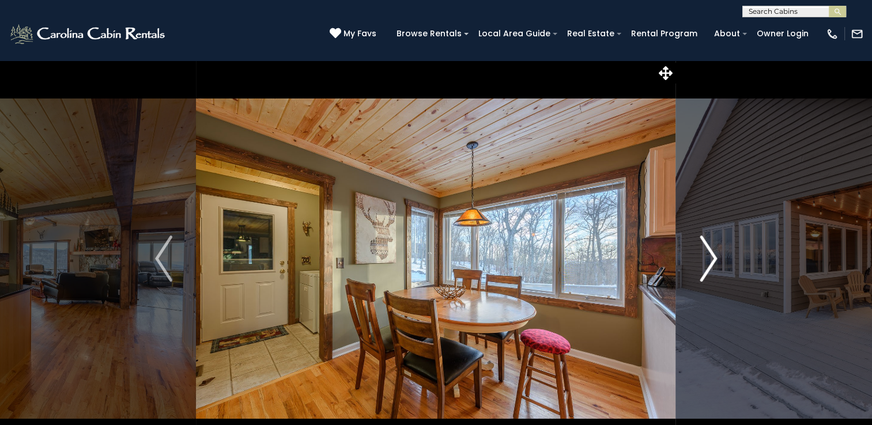
click at [715, 256] on img "Next" at bounding box center [707, 259] width 17 height 46
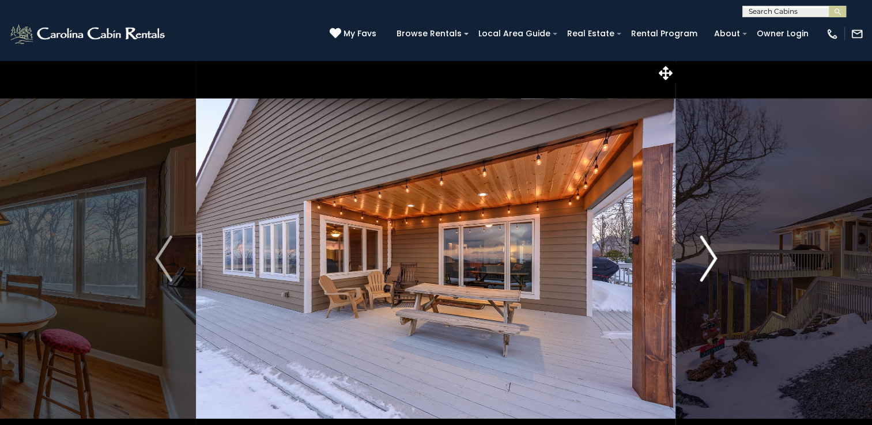
click at [712, 259] on img "Next" at bounding box center [707, 259] width 17 height 46
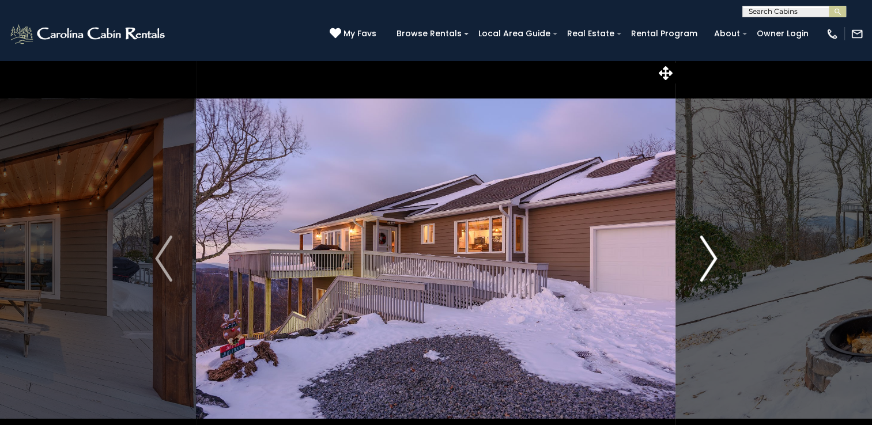
click at [712, 259] on img "Next" at bounding box center [707, 259] width 17 height 46
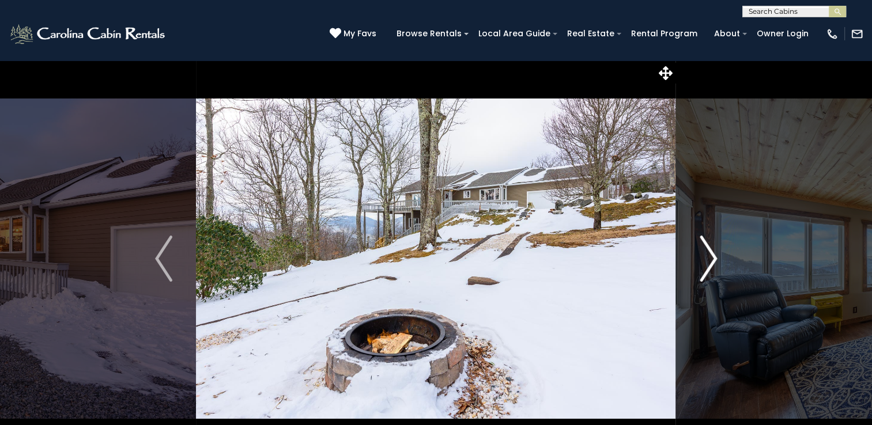
click at [713, 259] on img "Next" at bounding box center [707, 259] width 17 height 46
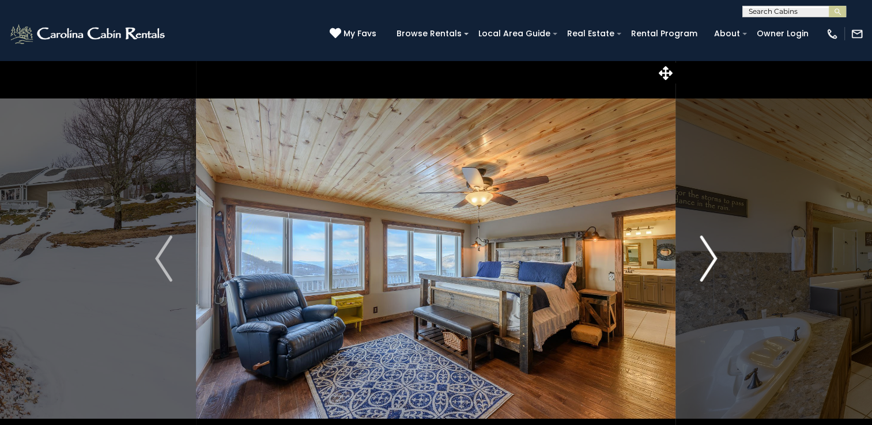
click at [713, 259] on img "Next" at bounding box center [707, 259] width 17 height 46
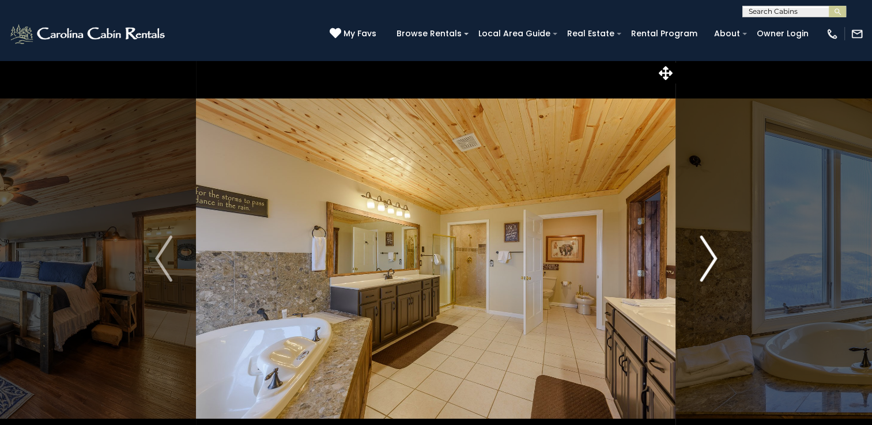
click at [713, 259] on img "Next" at bounding box center [707, 259] width 17 height 46
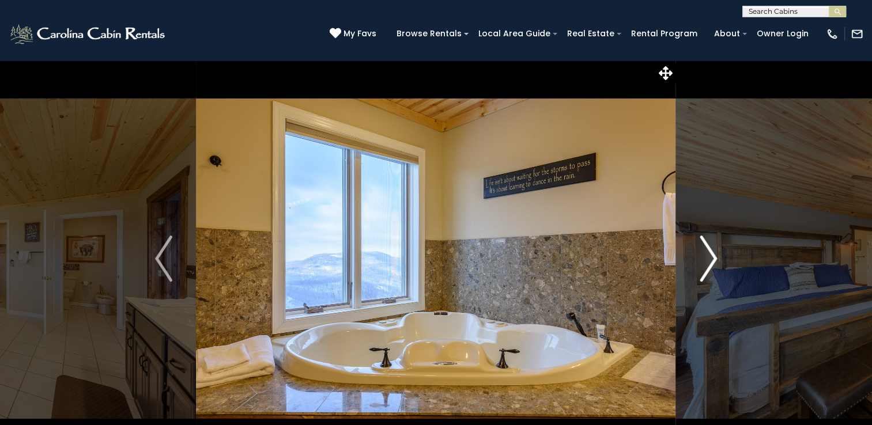
click at [713, 259] on img "Next" at bounding box center [707, 259] width 17 height 46
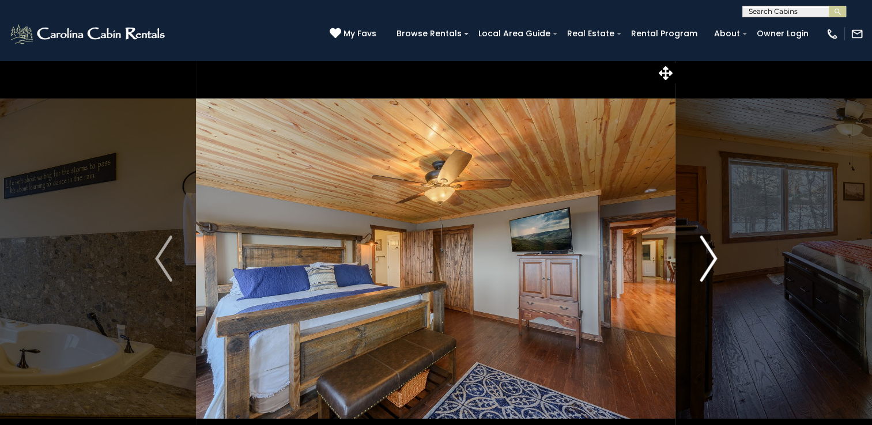
click at [713, 259] on img "Next" at bounding box center [707, 259] width 17 height 46
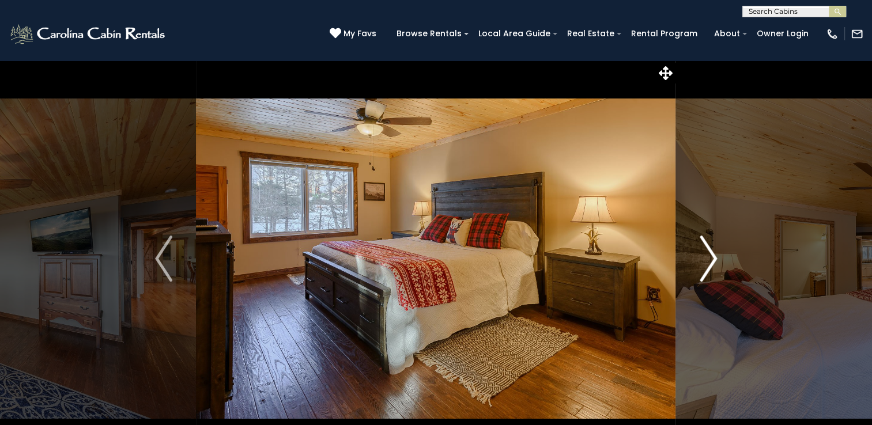
click at [713, 259] on img "Next" at bounding box center [707, 259] width 17 height 46
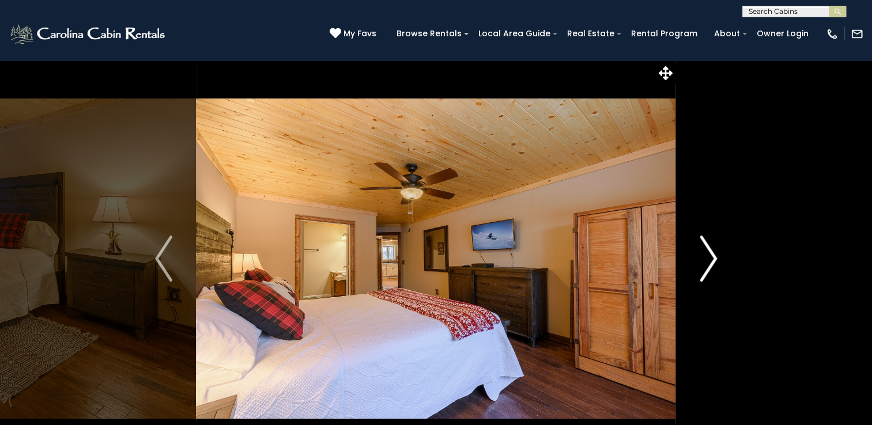
click at [713, 259] on img "Next" at bounding box center [707, 259] width 17 height 46
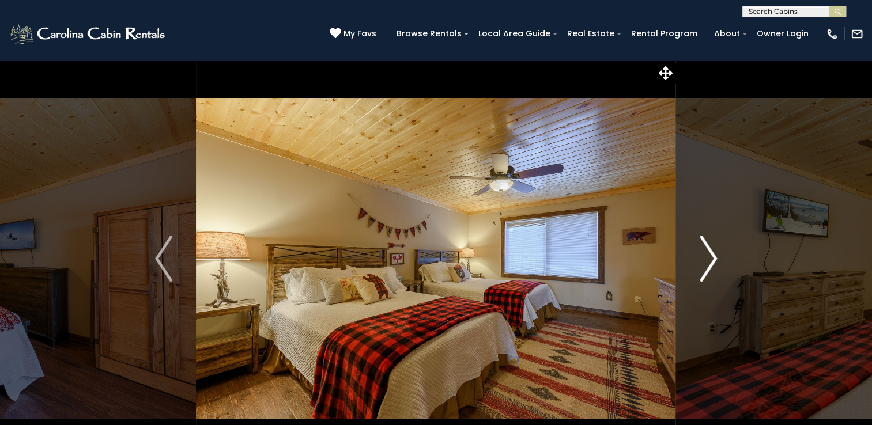
click at [713, 259] on img "Next" at bounding box center [707, 259] width 17 height 46
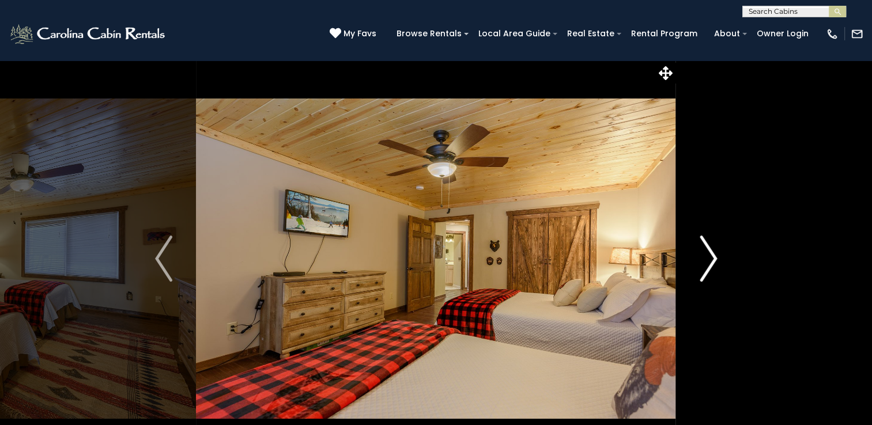
click at [713, 259] on img "Next" at bounding box center [707, 259] width 17 height 46
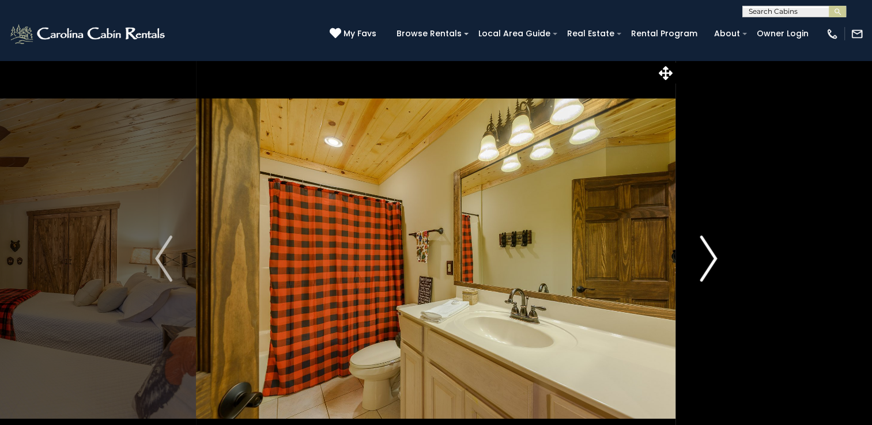
click at [713, 259] on img "Next" at bounding box center [707, 259] width 17 height 46
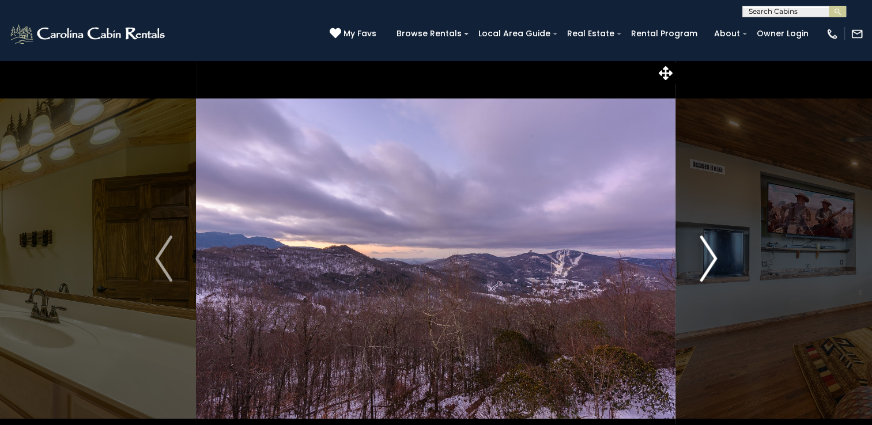
click at [713, 259] on img "Next" at bounding box center [707, 259] width 17 height 46
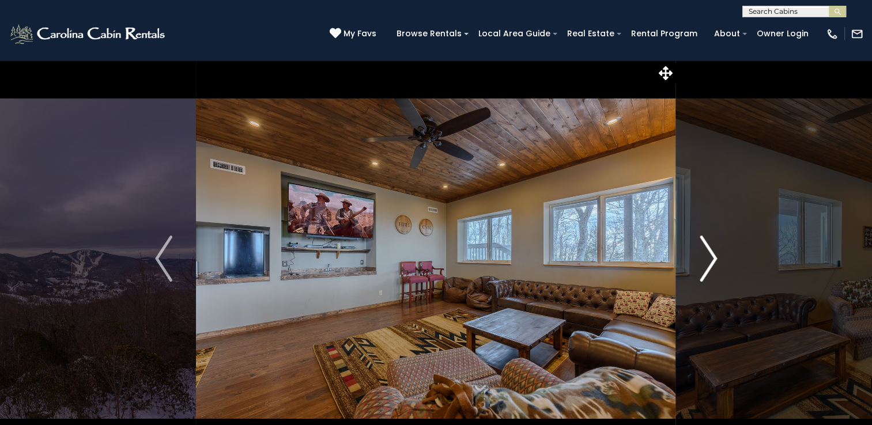
click at [713, 259] on img "Next" at bounding box center [707, 259] width 17 height 46
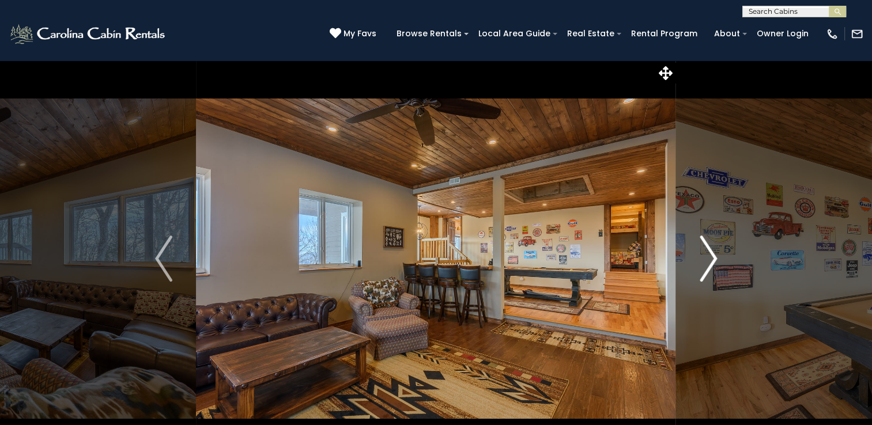
click at [713, 259] on img "Next" at bounding box center [707, 259] width 17 height 46
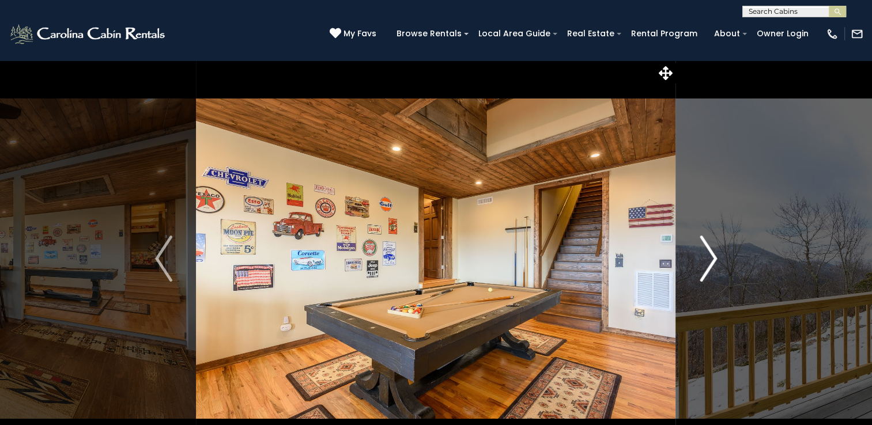
click at [713, 259] on img "Next" at bounding box center [707, 259] width 17 height 46
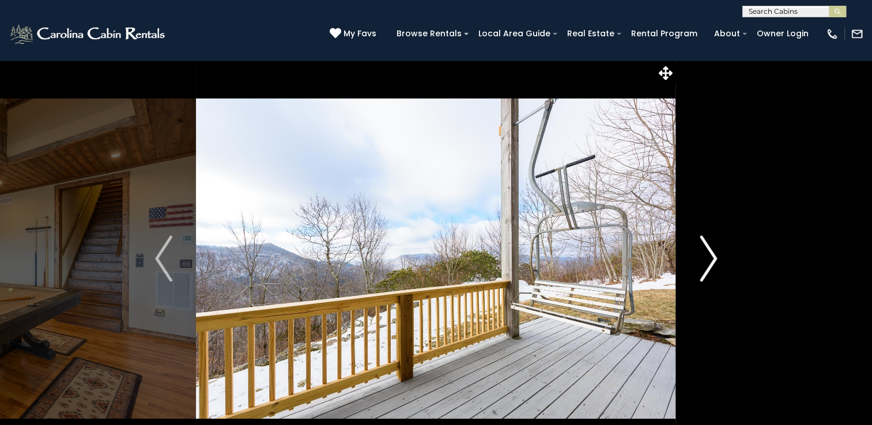
click at [713, 259] on img "Next" at bounding box center [707, 259] width 17 height 46
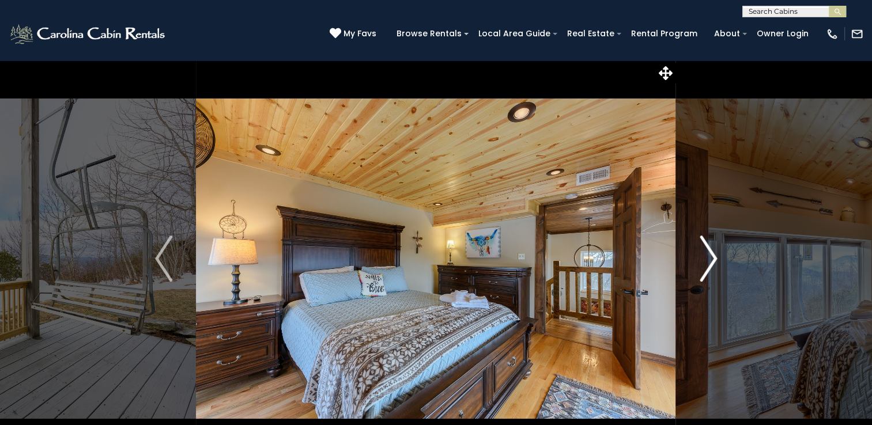
click at [713, 259] on img "Next" at bounding box center [707, 259] width 17 height 46
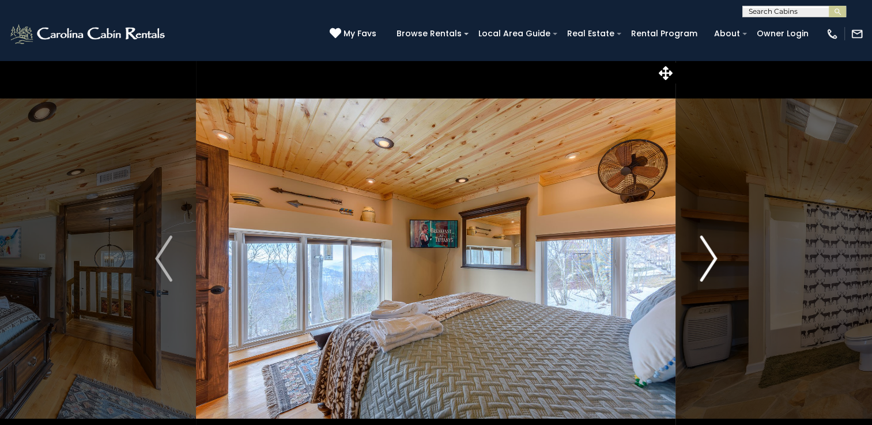
click at [713, 259] on img "Next" at bounding box center [707, 259] width 17 height 46
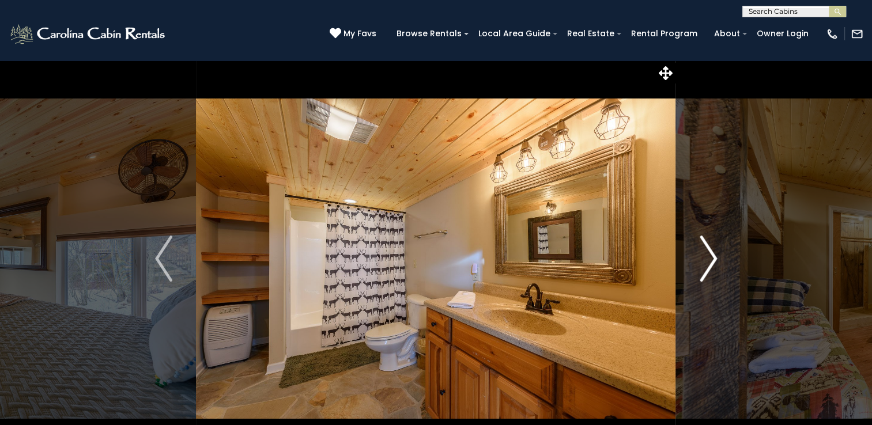
click at [713, 259] on img "Next" at bounding box center [707, 259] width 17 height 46
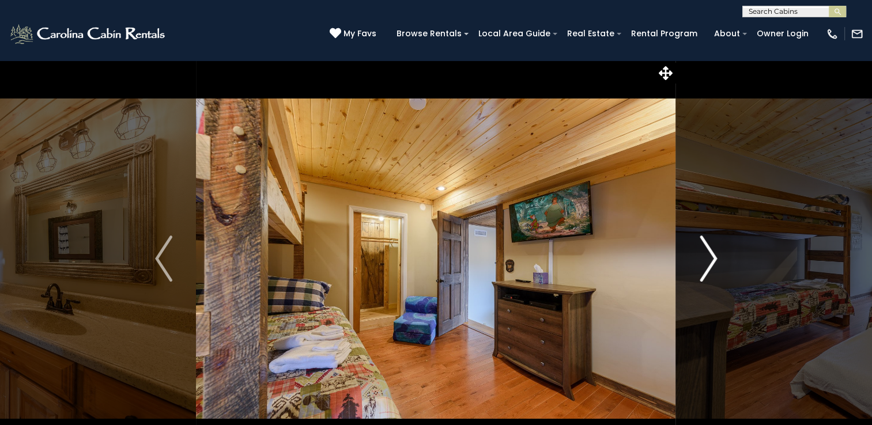
click at [714, 256] on img "Next" at bounding box center [707, 259] width 17 height 46
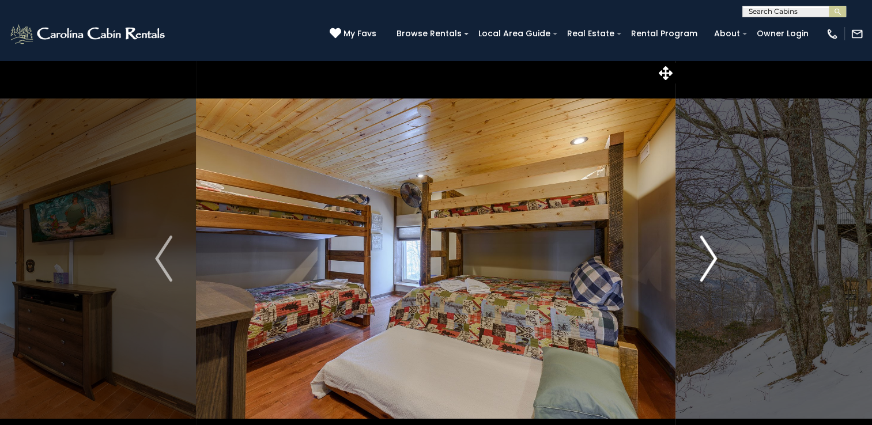
click at [714, 256] on img "Next" at bounding box center [707, 259] width 17 height 46
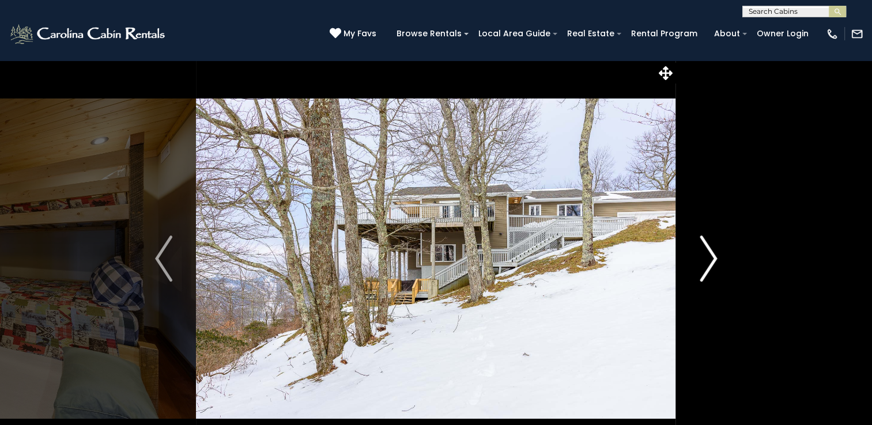
click at [714, 256] on img "Next" at bounding box center [707, 259] width 17 height 46
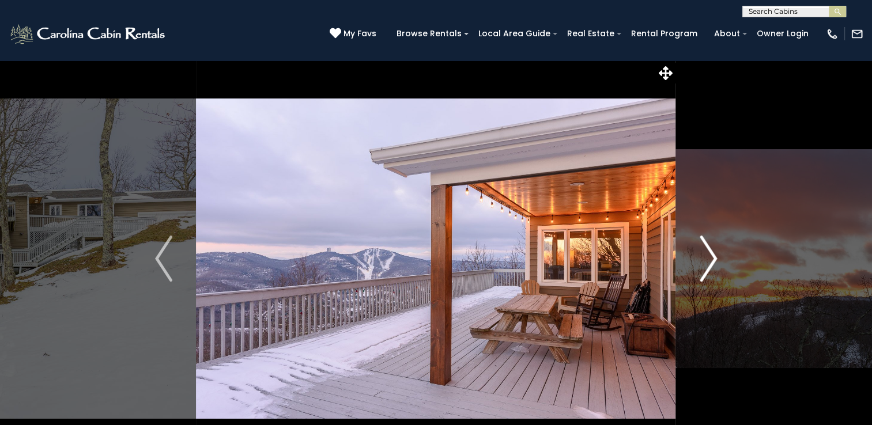
click at [714, 256] on img "Next" at bounding box center [707, 259] width 17 height 46
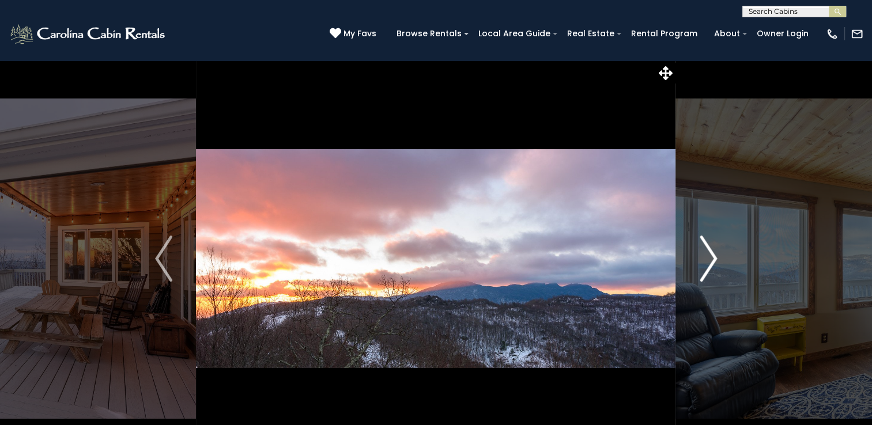
click at [714, 256] on img "Next" at bounding box center [707, 259] width 17 height 46
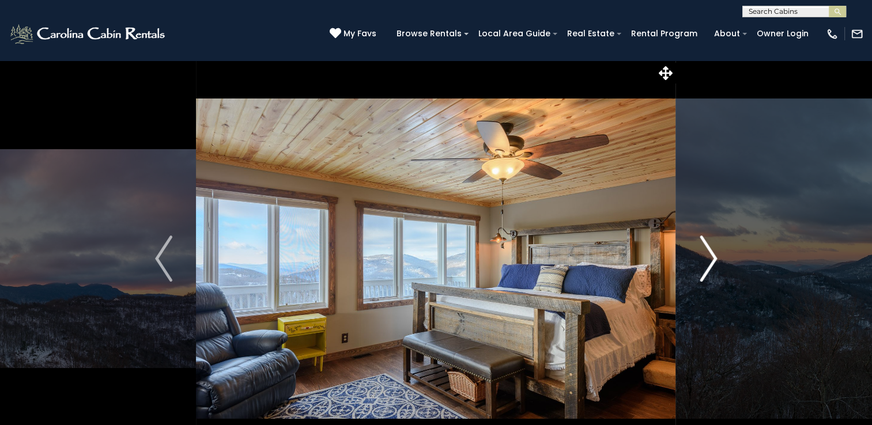
click at [714, 256] on img "Next" at bounding box center [707, 259] width 17 height 46
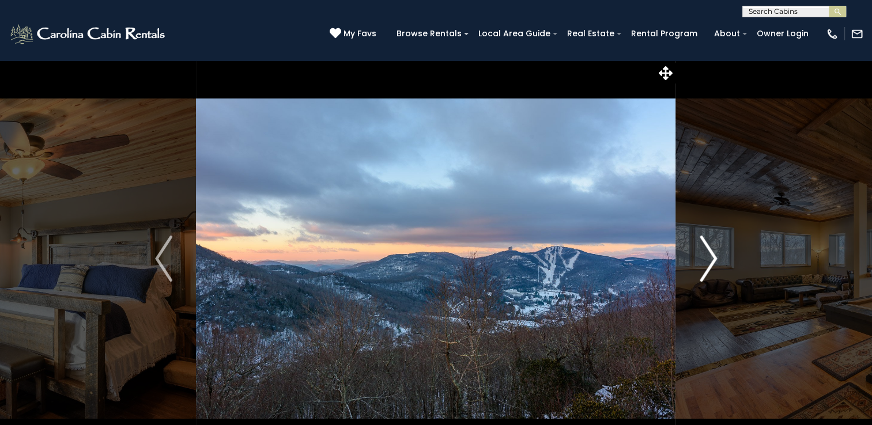
click at [714, 256] on img "Next" at bounding box center [707, 259] width 17 height 46
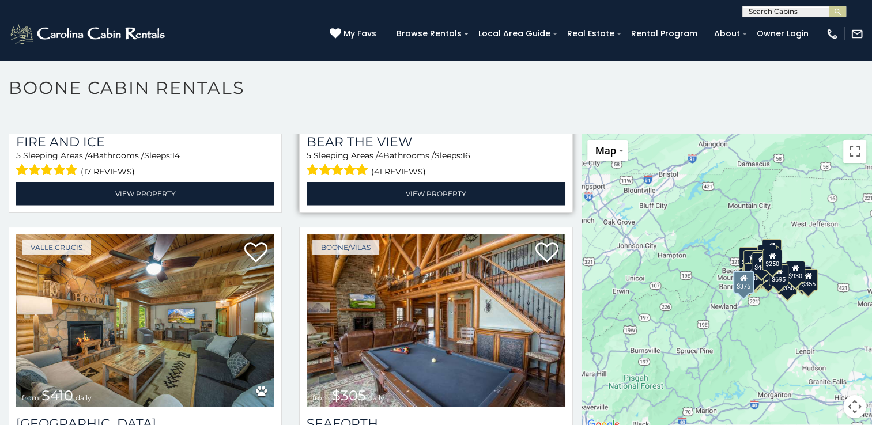
scroll to position [3053, 0]
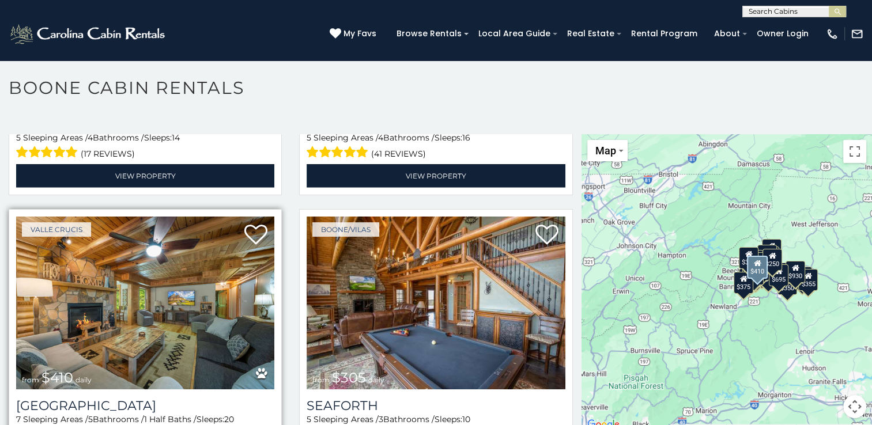
click at [159, 285] on img at bounding box center [145, 303] width 258 height 173
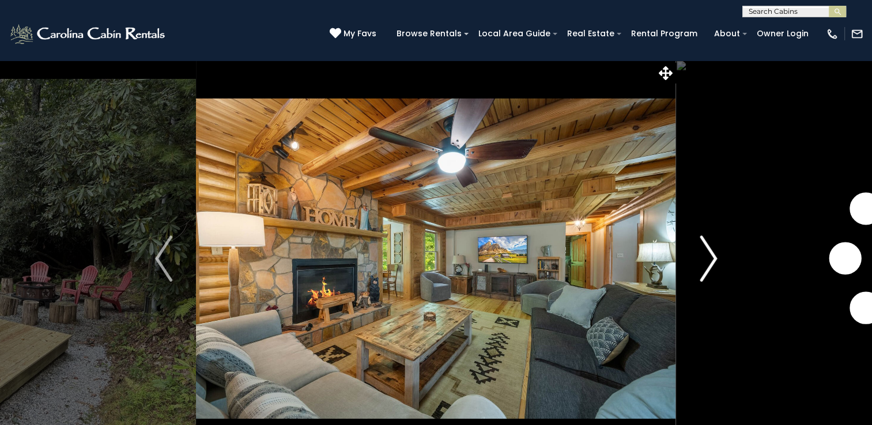
click at [713, 260] on img "Next" at bounding box center [707, 259] width 17 height 46
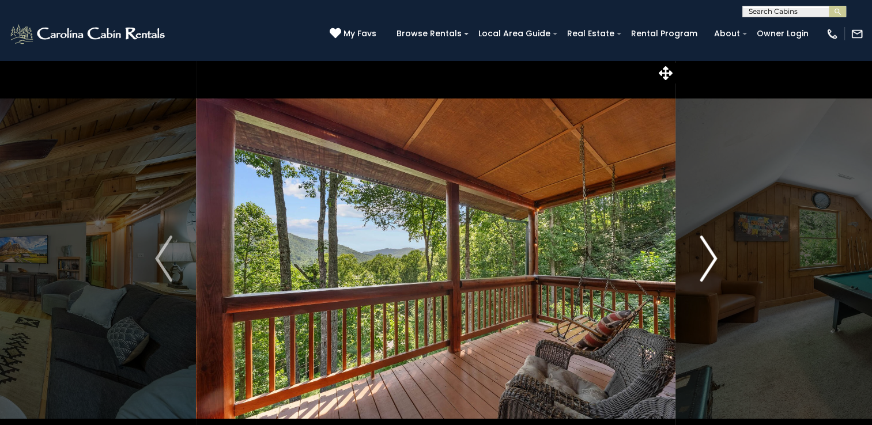
click at [713, 260] on img "Next" at bounding box center [707, 259] width 17 height 46
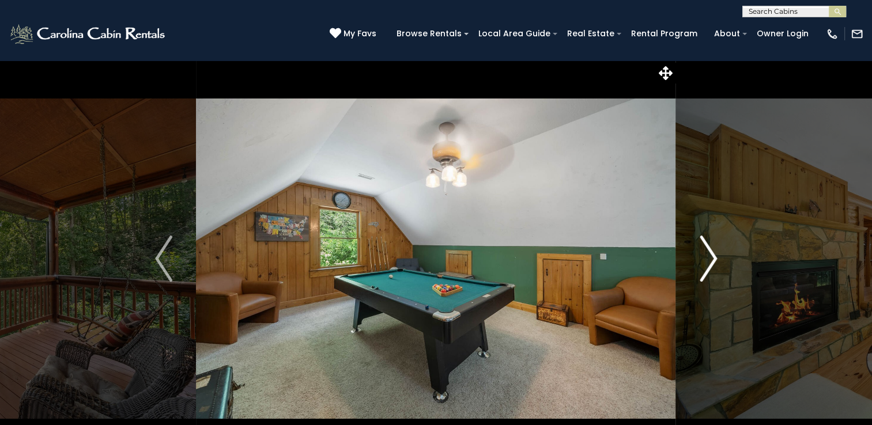
click at [713, 260] on img "Next" at bounding box center [707, 259] width 17 height 46
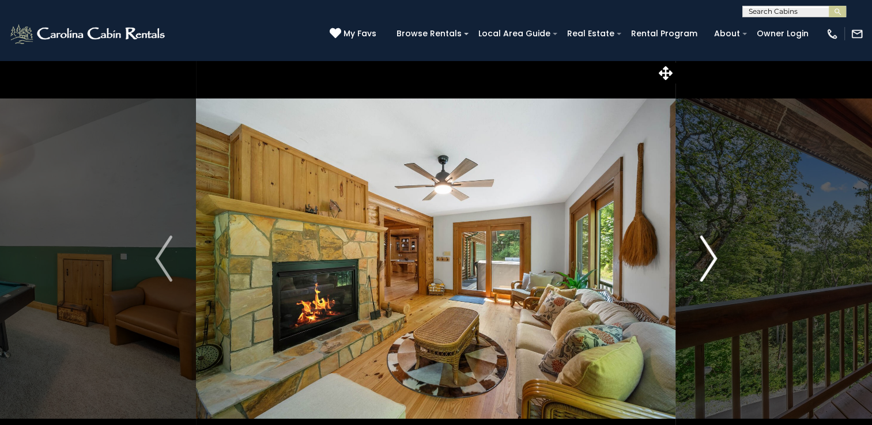
click at [713, 260] on img "Next" at bounding box center [707, 259] width 17 height 46
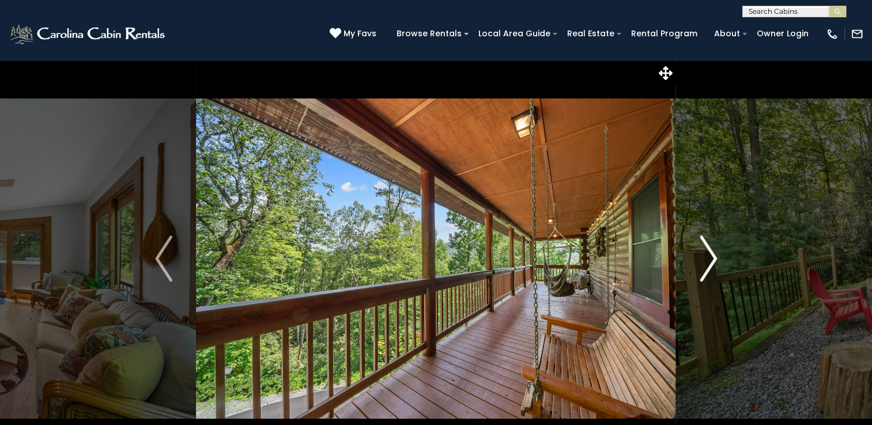
click at [713, 260] on img "Next" at bounding box center [707, 259] width 17 height 46
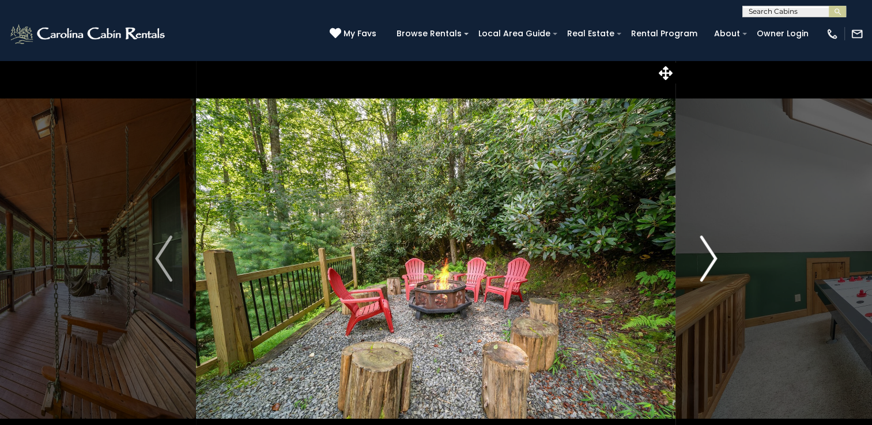
click at [713, 260] on img "Next" at bounding box center [707, 259] width 17 height 46
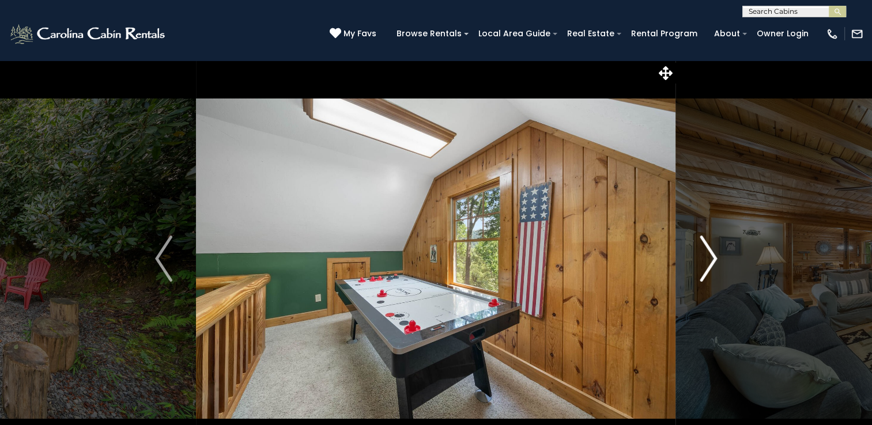
click at [713, 260] on img "Next" at bounding box center [707, 259] width 17 height 46
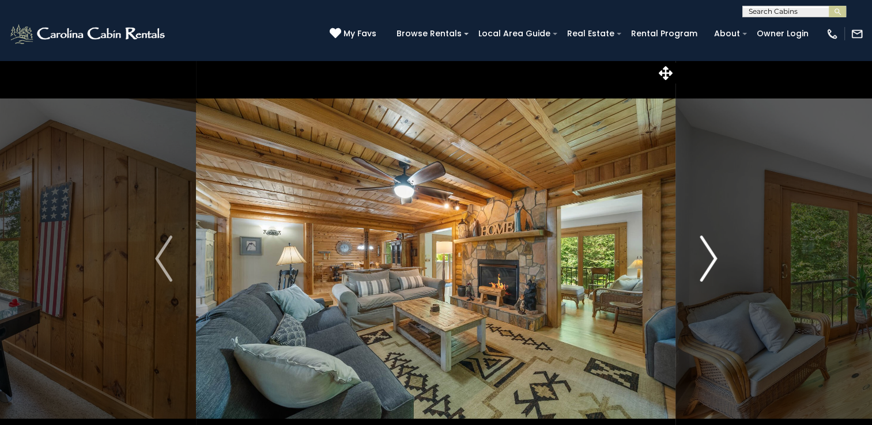
click at [713, 260] on img "Next" at bounding box center [707, 259] width 17 height 46
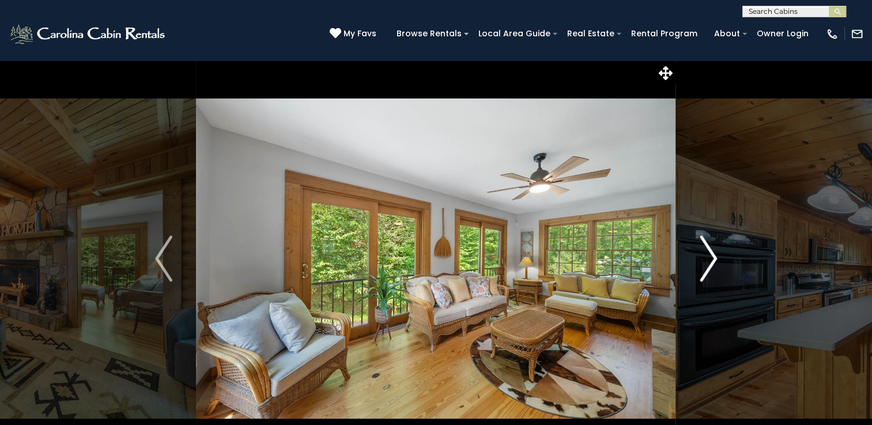
click at [713, 260] on img "Next" at bounding box center [707, 259] width 17 height 46
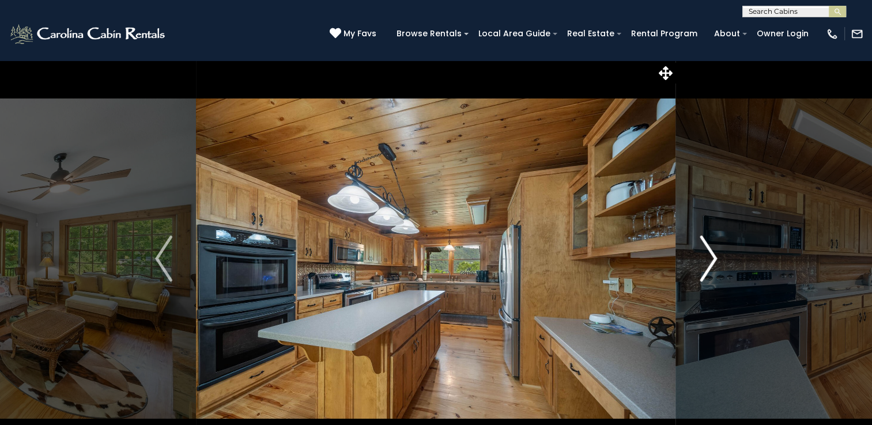
click at [714, 260] on img "Next" at bounding box center [707, 259] width 17 height 46
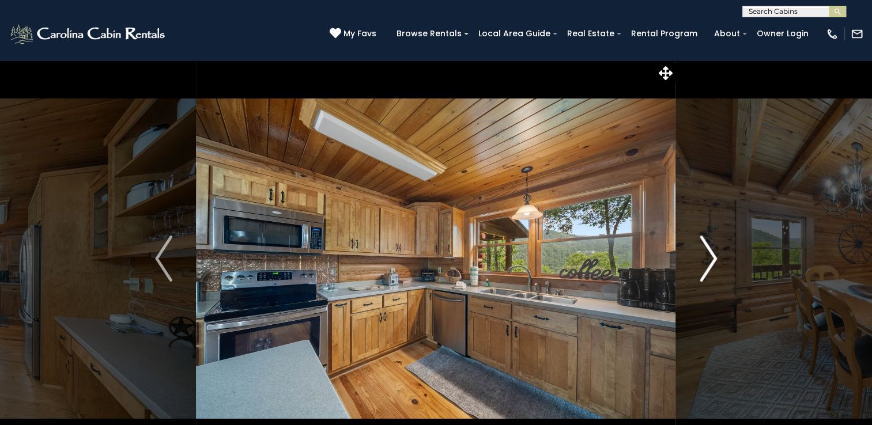
click at [714, 260] on img "Next" at bounding box center [707, 259] width 17 height 46
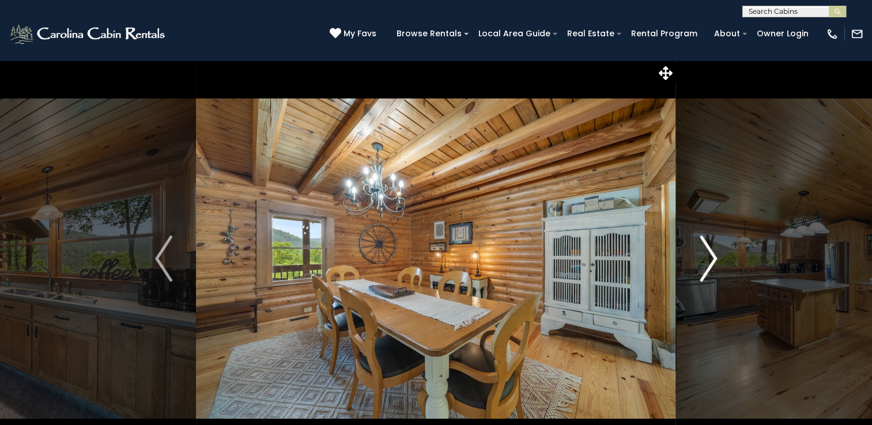
click at [714, 260] on img "Next" at bounding box center [707, 259] width 17 height 46
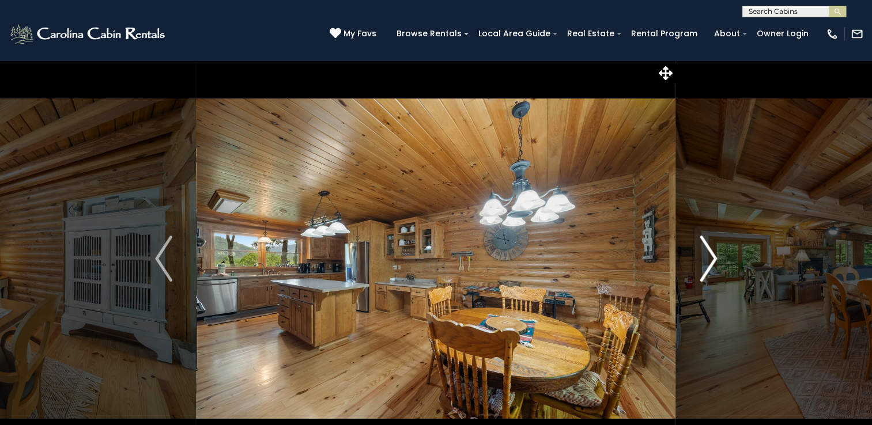
click at [714, 260] on img "Next" at bounding box center [707, 259] width 17 height 46
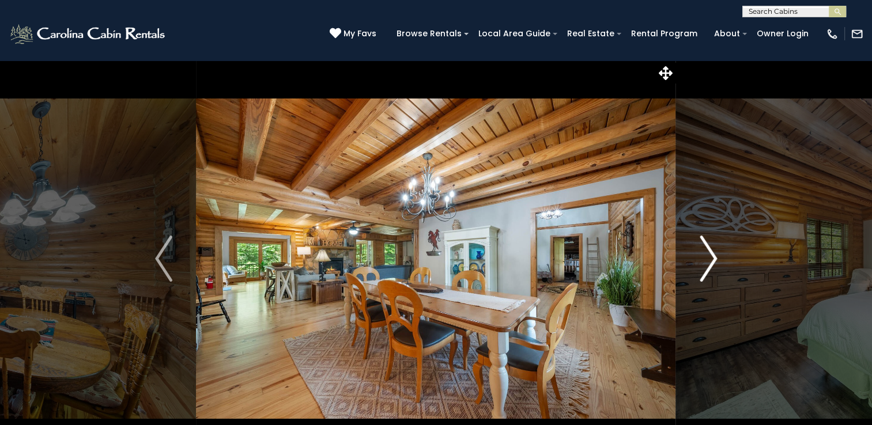
click at [714, 260] on img "Next" at bounding box center [707, 259] width 17 height 46
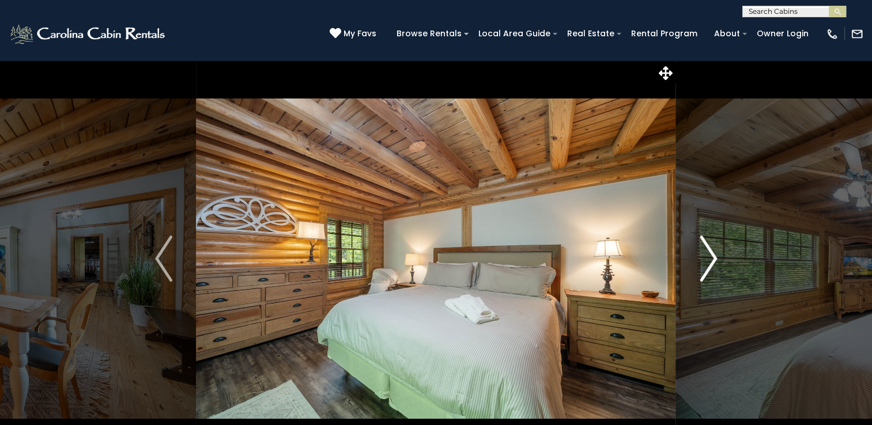
click at [714, 260] on img "Next" at bounding box center [707, 259] width 17 height 46
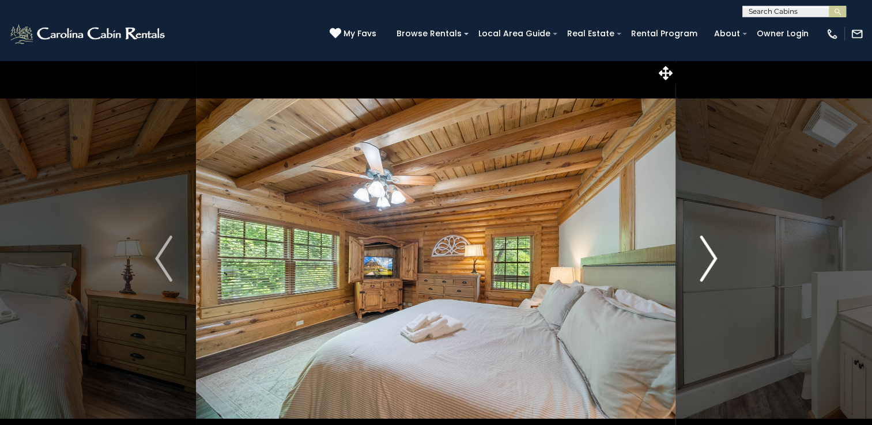
drag, startPoint x: 714, startPoint y: 260, endPoint x: 686, endPoint y: 243, distance: 33.6
click at [686, 243] on button "Next" at bounding box center [708, 258] width 65 height 397
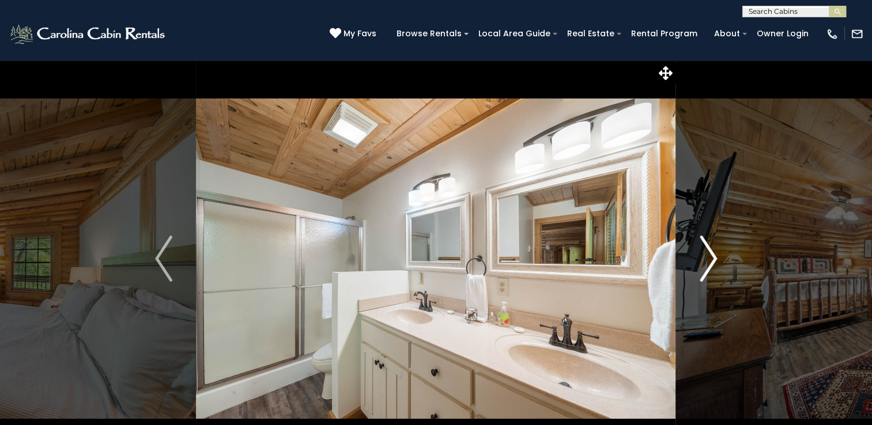
click at [710, 254] on img "Next" at bounding box center [707, 259] width 17 height 46
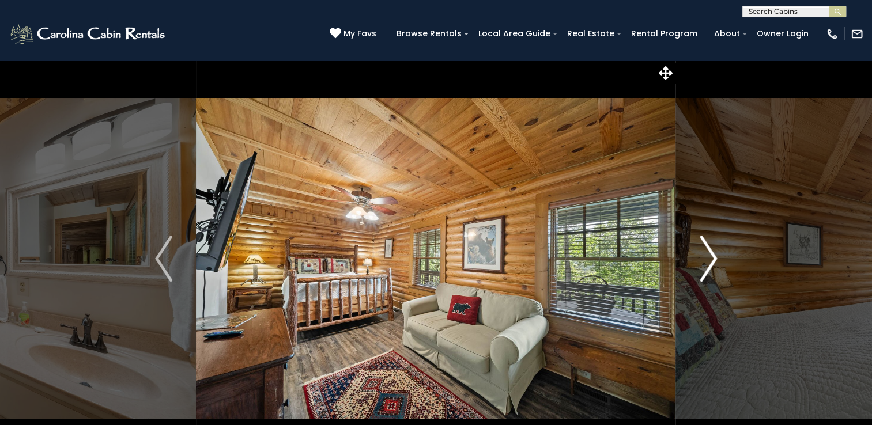
click at [710, 254] on img "Next" at bounding box center [707, 259] width 17 height 46
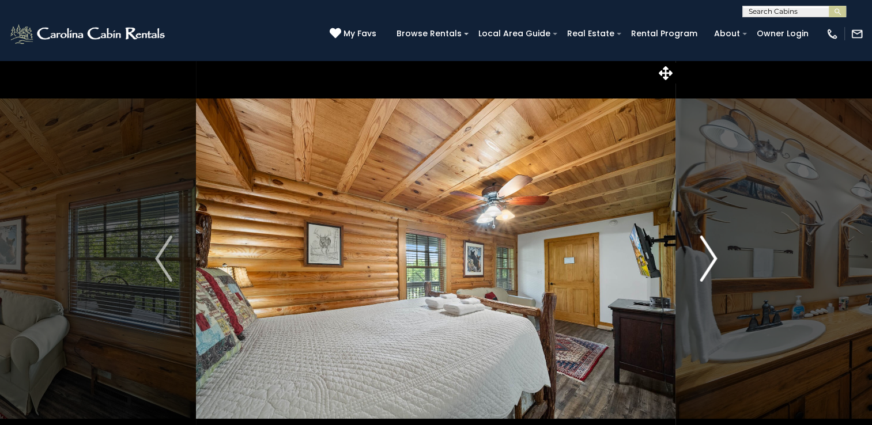
click at [710, 255] on img "Next" at bounding box center [707, 259] width 17 height 46
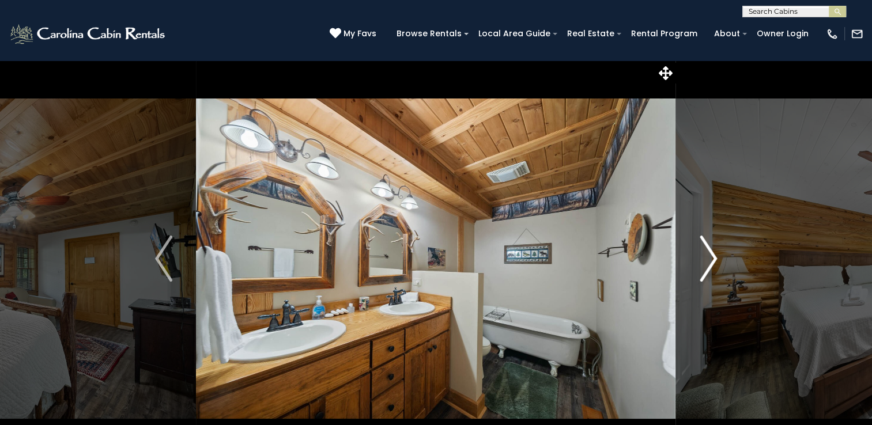
click at [710, 255] on img "Next" at bounding box center [707, 259] width 17 height 46
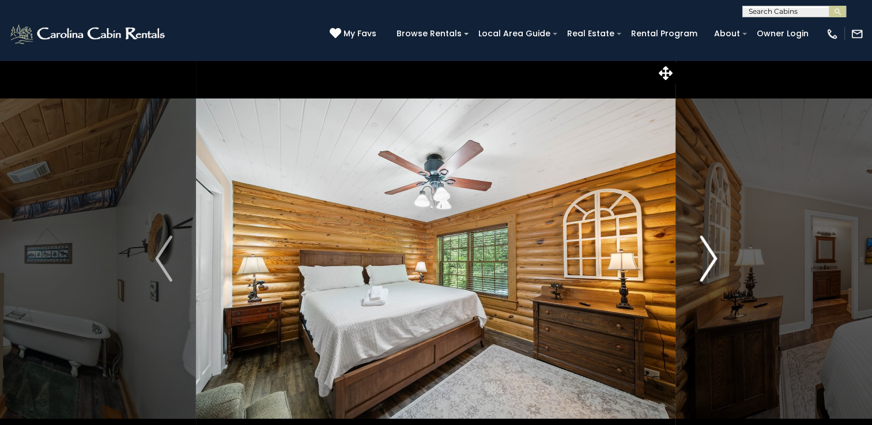
click at [710, 255] on img "Next" at bounding box center [707, 259] width 17 height 46
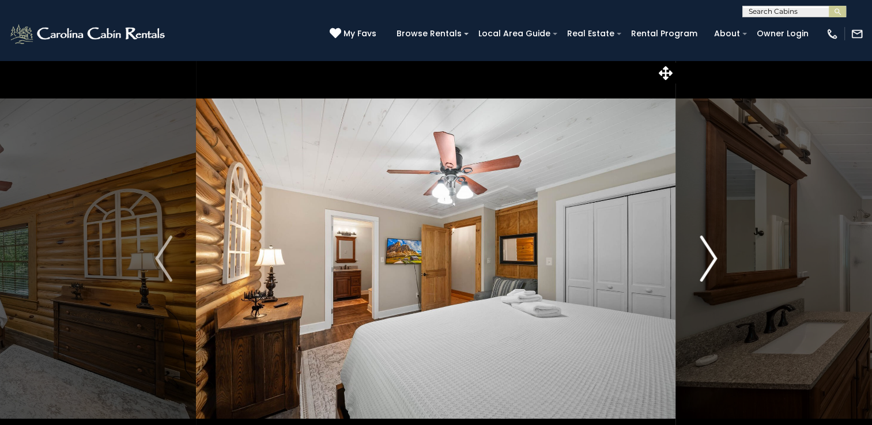
click at [710, 255] on img "Next" at bounding box center [707, 259] width 17 height 46
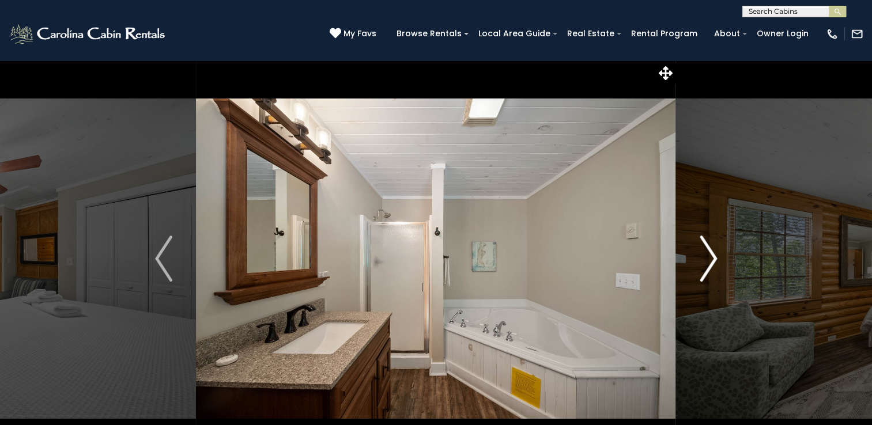
click at [710, 255] on img "Next" at bounding box center [707, 259] width 17 height 46
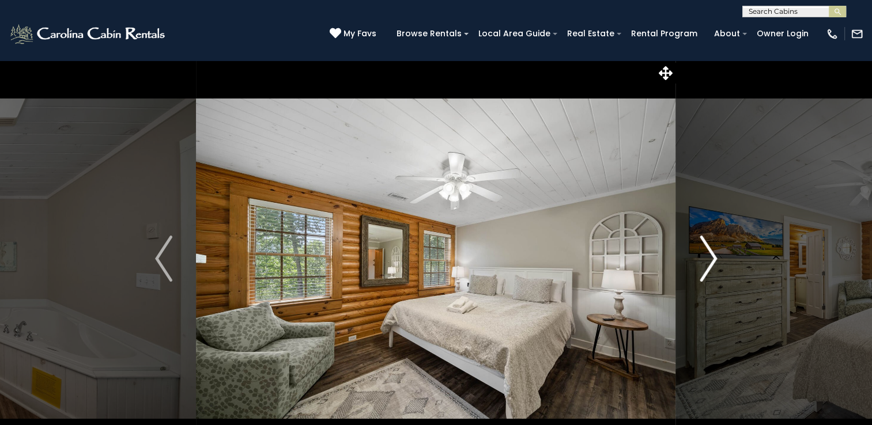
click at [710, 255] on img "Next" at bounding box center [707, 259] width 17 height 46
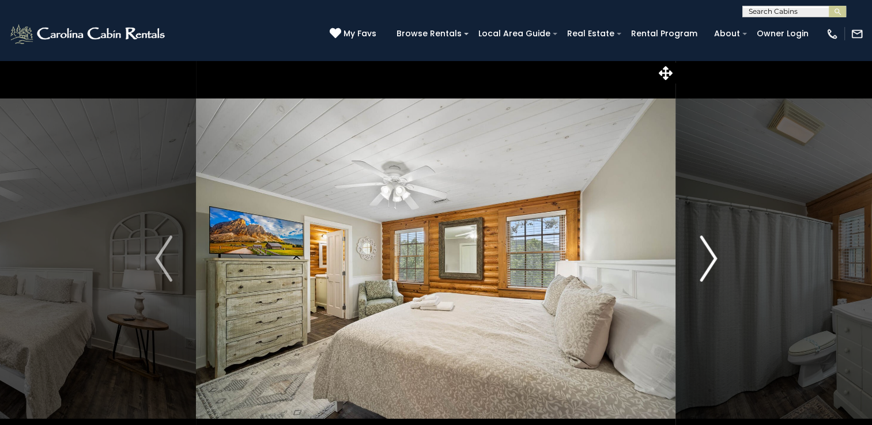
click at [710, 255] on img "Next" at bounding box center [707, 259] width 17 height 46
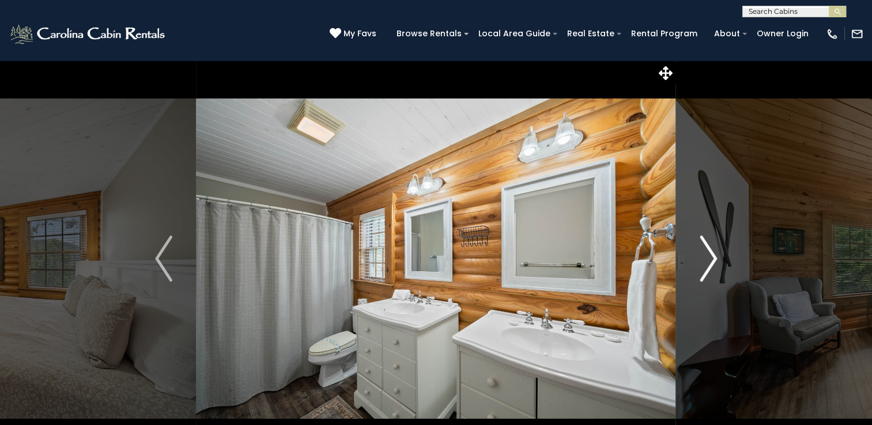
click at [710, 255] on img "Next" at bounding box center [707, 259] width 17 height 46
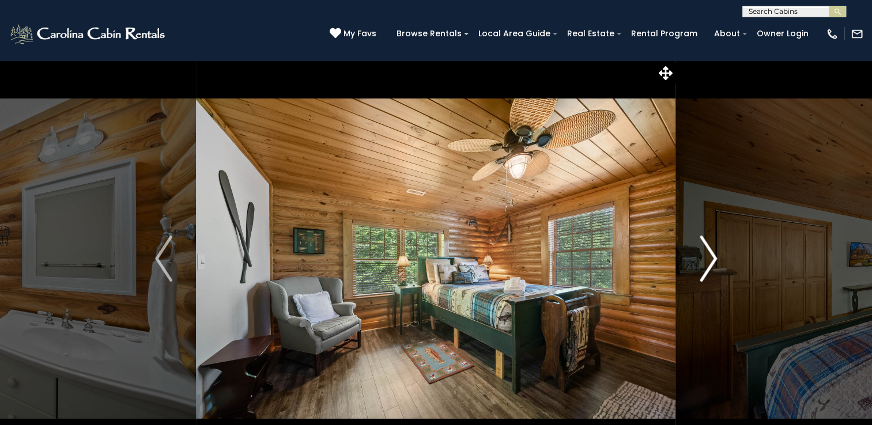
click at [710, 255] on img "Next" at bounding box center [707, 259] width 17 height 46
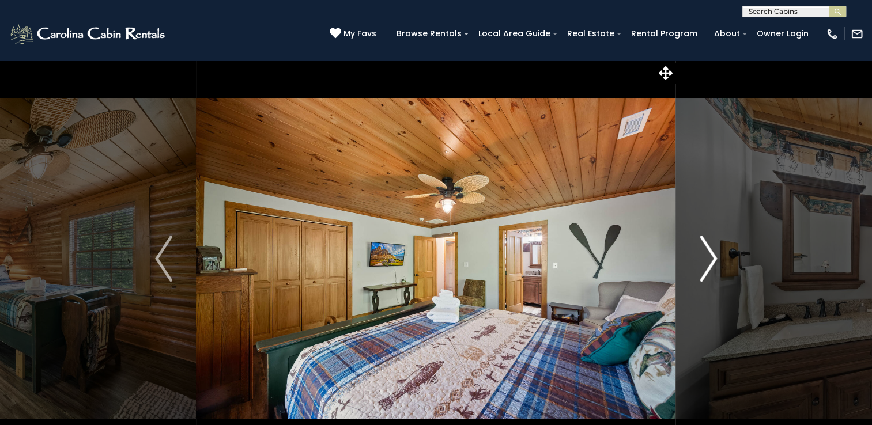
click at [710, 255] on img "Next" at bounding box center [707, 259] width 17 height 46
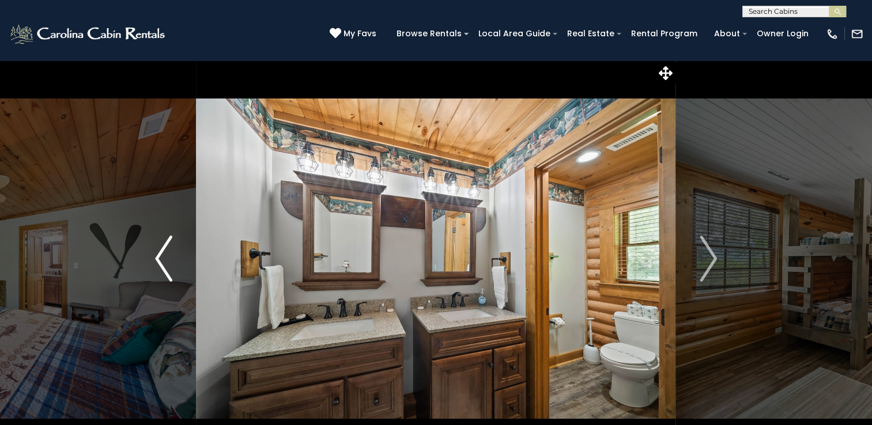
click at [162, 255] on img "Previous" at bounding box center [163, 259] width 17 height 46
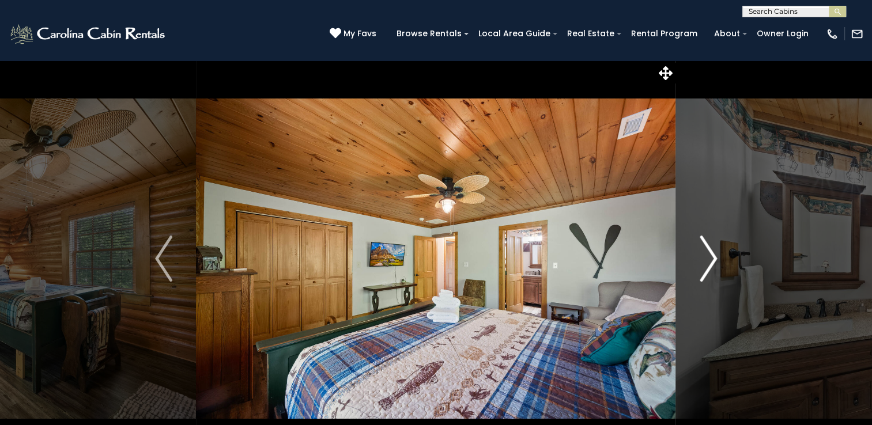
click at [714, 261] on img "Next" at bounding box center [707, 259] width 17 height 46
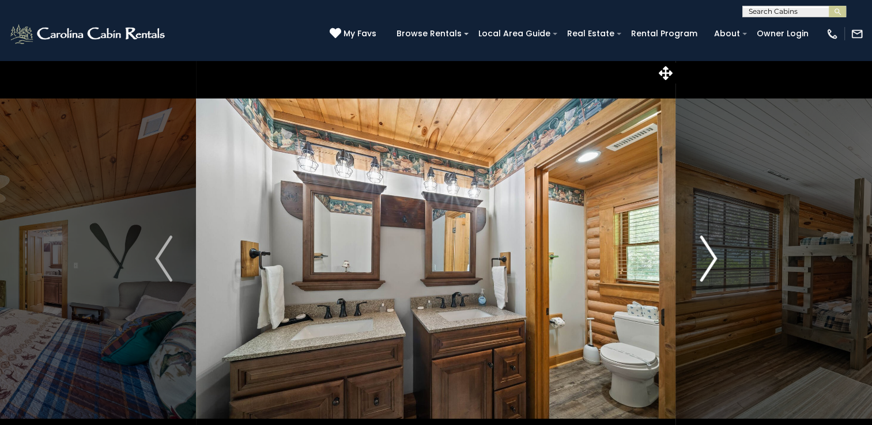
click at [714, 260] on img "Next" at bounding box center [707, 259] width 17 height 46
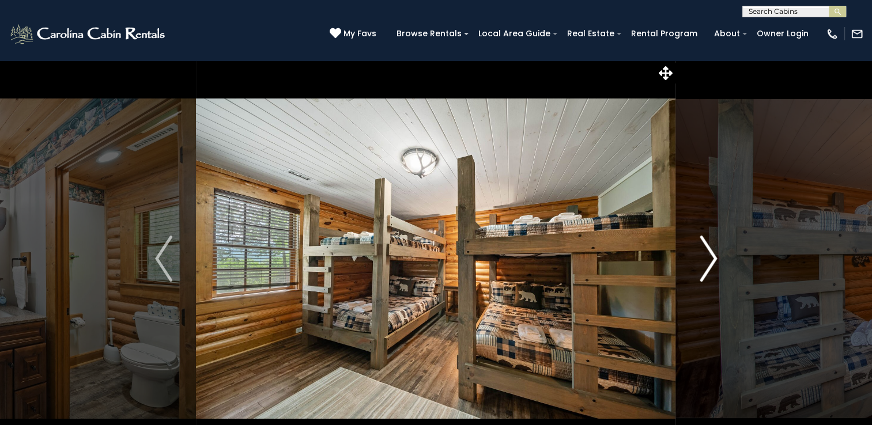
click at [715, 260] on img "Next" at bounding box center [707, 259] width 17 height 46
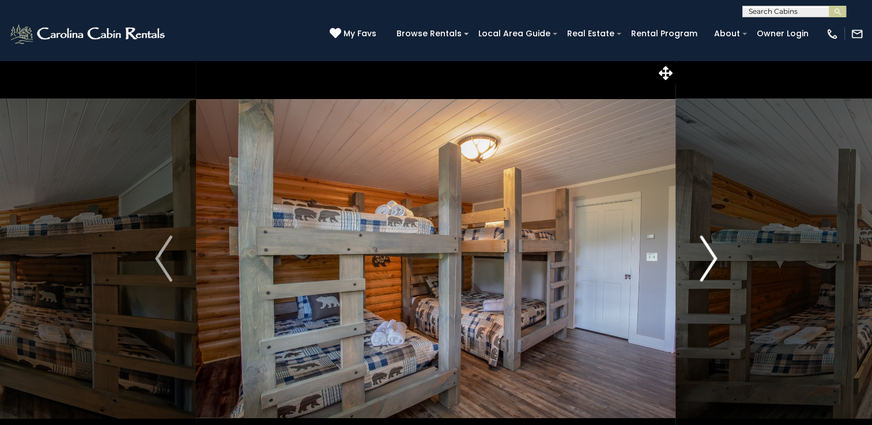
click at [715, 260] on img "Next" at bounding box center [707, 259] width 17 height 46
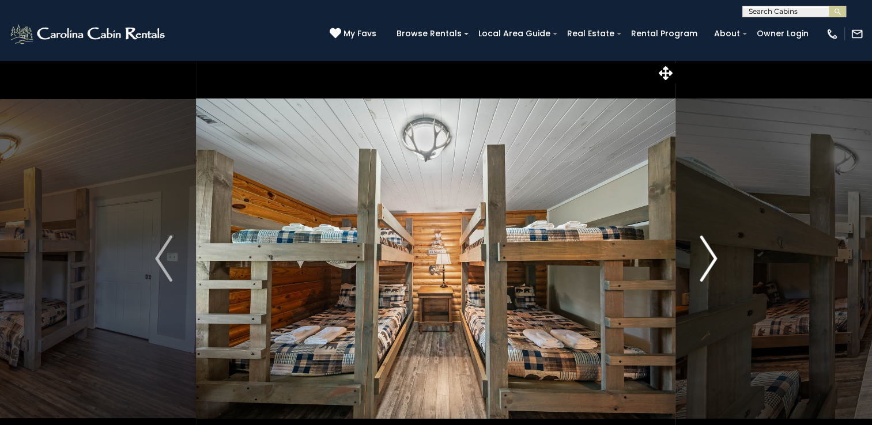
click at [715, 260] on img "Next" at bounding box center [707, 259] width 17 height 46
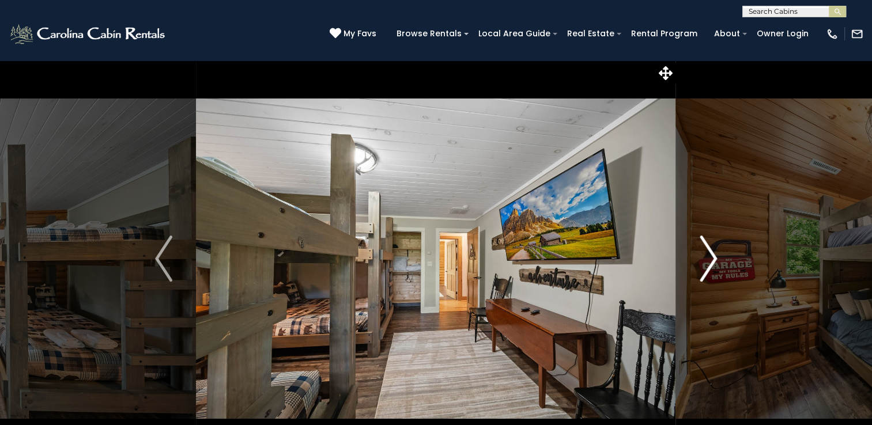
click at [715, 260] on img "Next" at bounding box center [707, 259] width 17 height 46
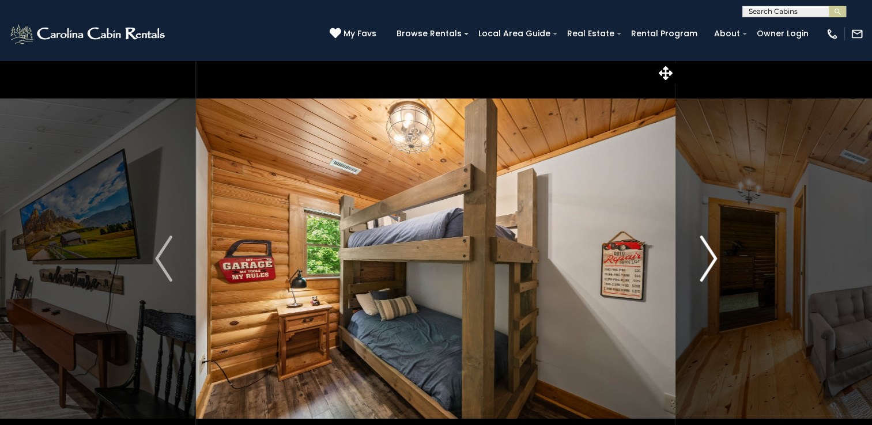
click at [714, 262] on img "Next" at bounding box center [707, 259] width 17 height 46
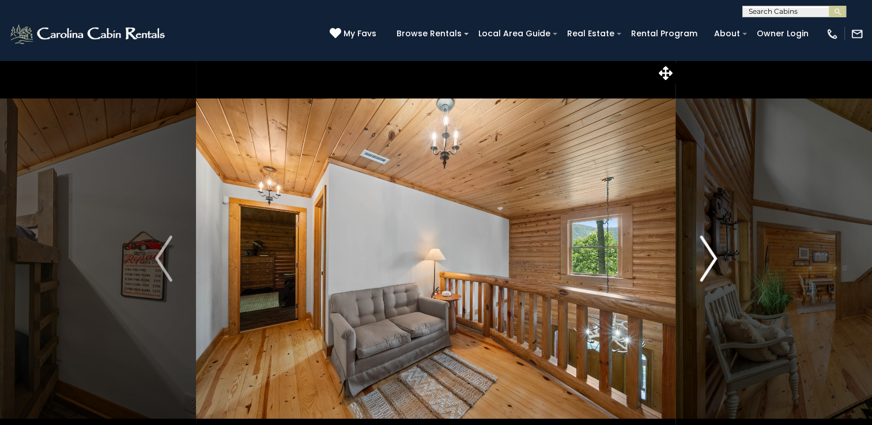
click at [714, 262] on img "Next" at bounding box center [707, 259] width 17 height 46
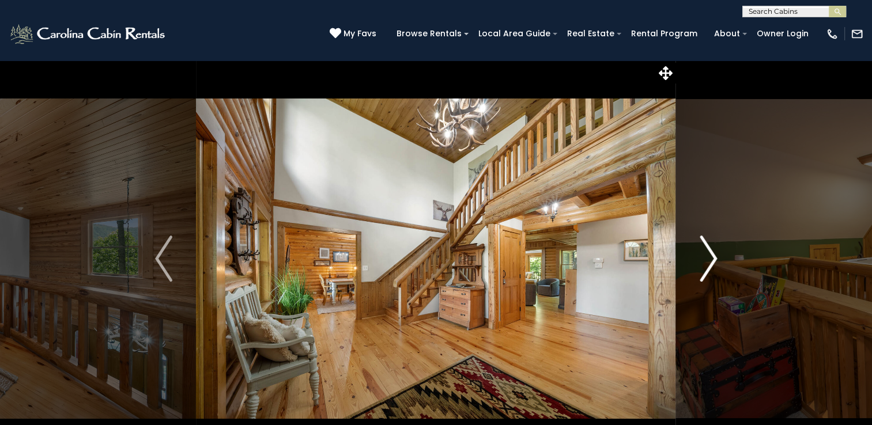
click at [714, 262] on img "Next" at bounding box center [707, 259] width 17 height 46
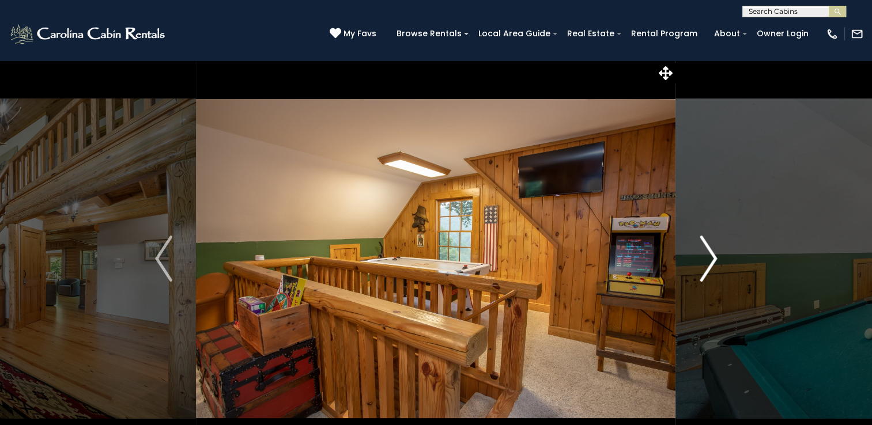
click at [714, 262] on img "Next" at bounding box center [707, 259] width 17 height 46
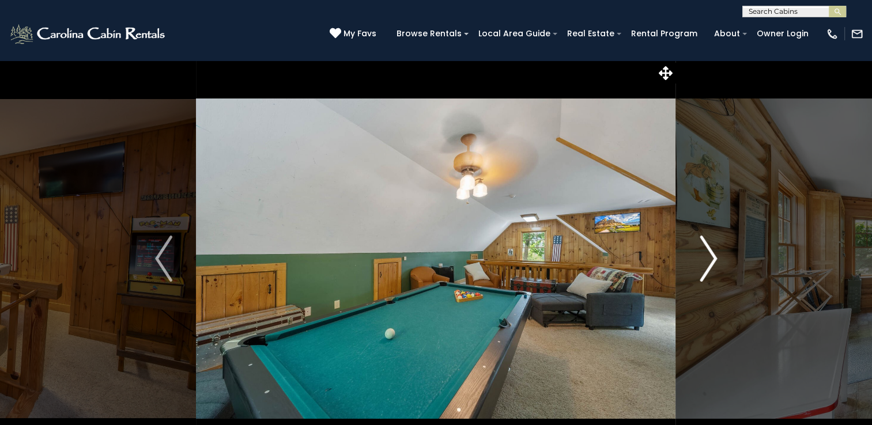
click at [714, 262] on img "Next" at bounding box center [707, 259] width 17 height 46
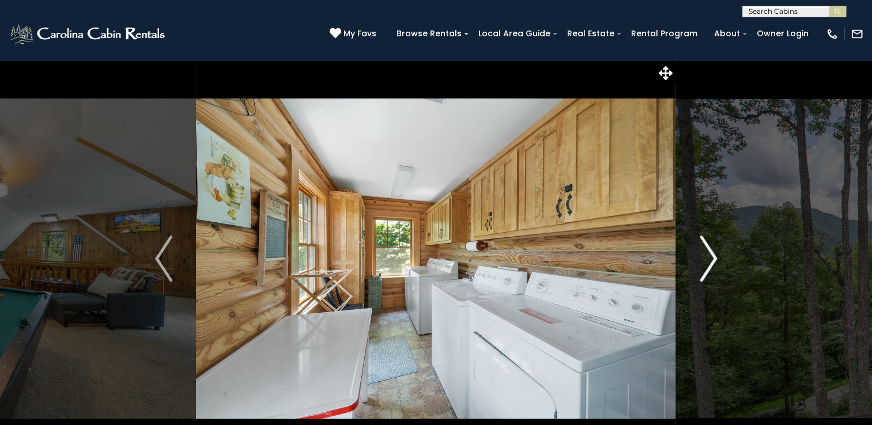
click at [714, 262] on img "Next" at bounding box center [707, 259] width 17 height 46
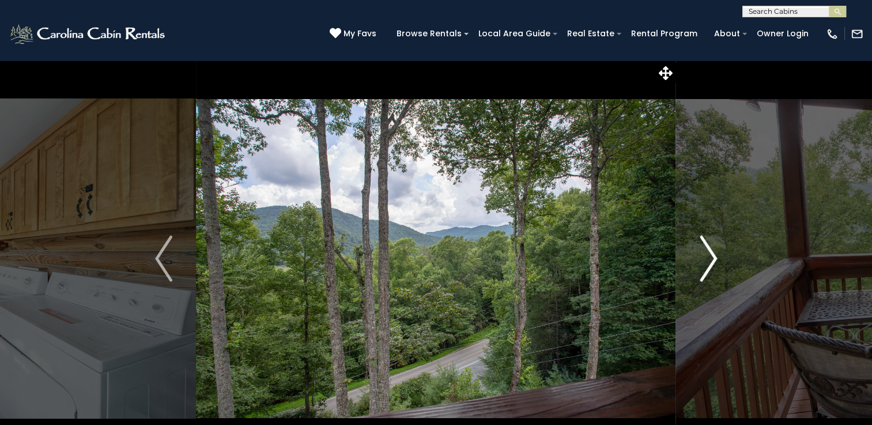
click at [714, 262] on img "Next" at bounding box center [707, 259] width 17 height 46
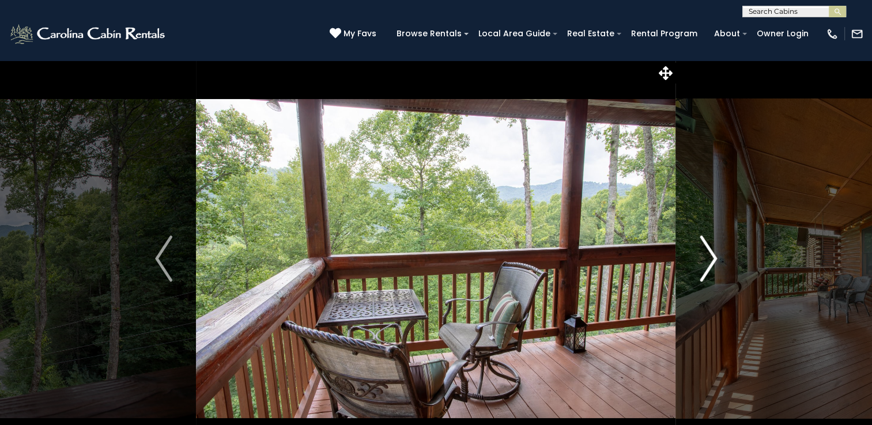
click at [714, 262] on img "Next" at bounding box center [707, 259] width 17 height 46
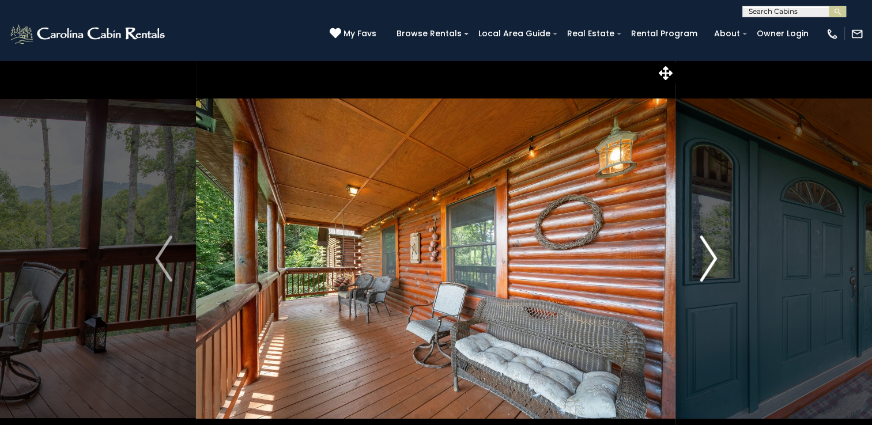
click at [714, 261] on img "Next" at bounding box center [707, 259] width 17 height 46
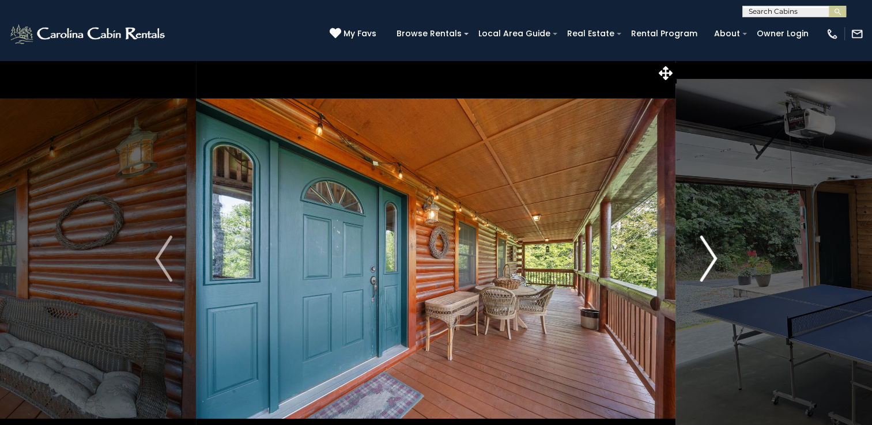
click at [714, 261] on img "Next" at bounding box center [707, 259] width 17 height 46
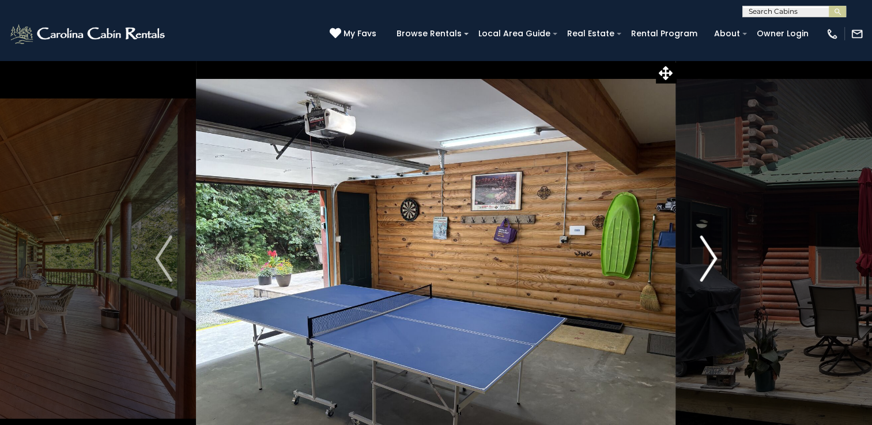
click at [714, 261] on img "Next" at bounding box center [707, 259] width 17 height 46
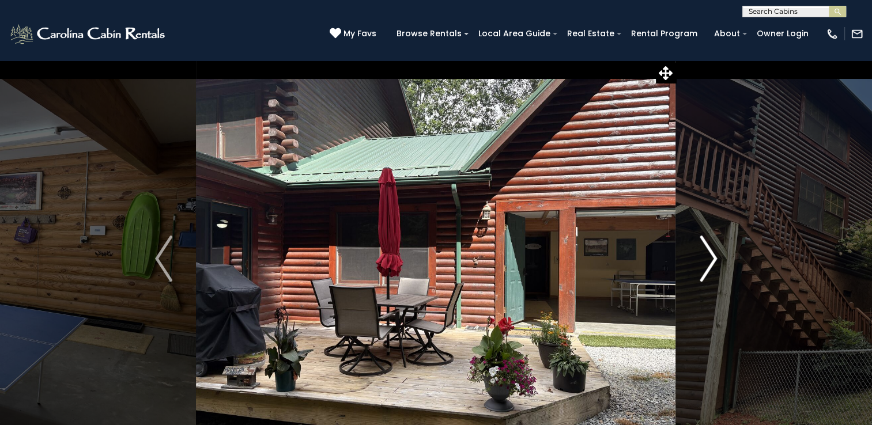
click at [714, 261] on img "Next" at bounding box center [707, 259] width 17 height 46
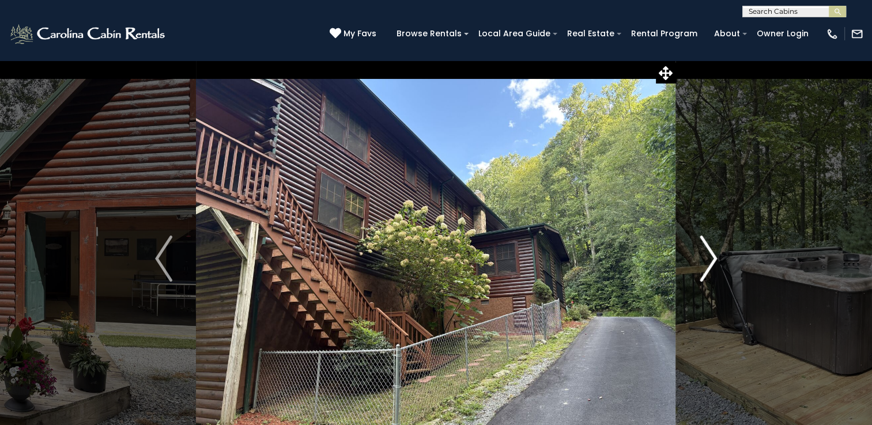
click at [714, 261] on img "Next" at bounding box center [707, 259] width 17 height 46
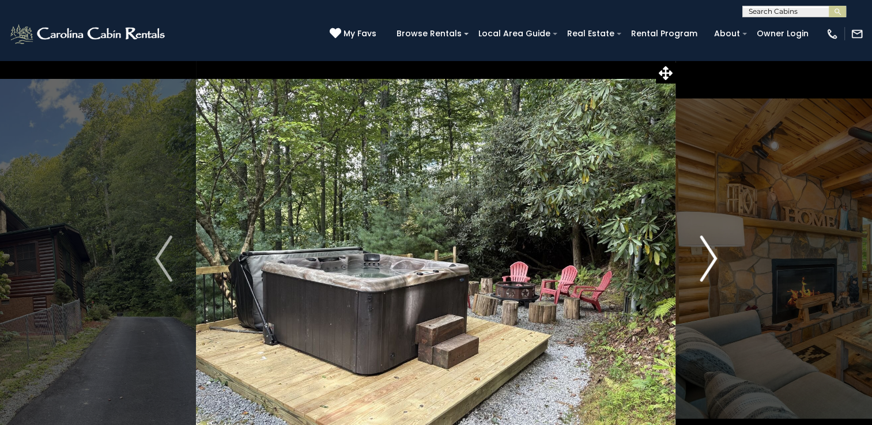
click at [714, 261] on img "Next" at bounding box center [707, 259] width 17 height 46
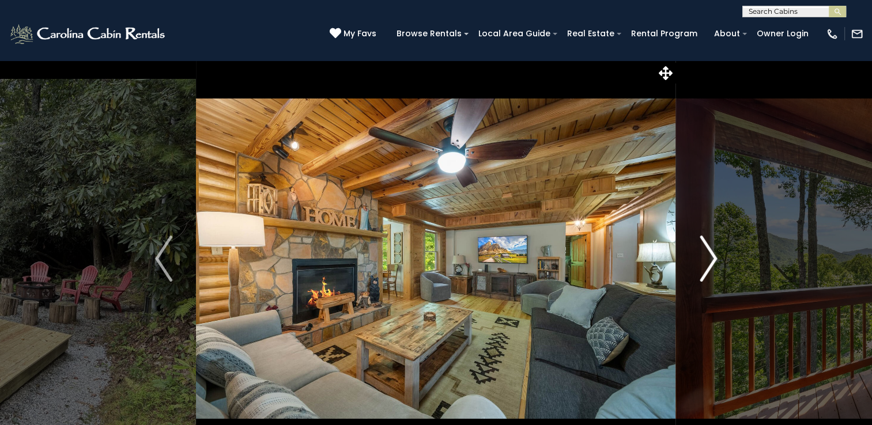
click at [714, 260] on img "Next" at bounding box center [707, 259] width 17 height 46
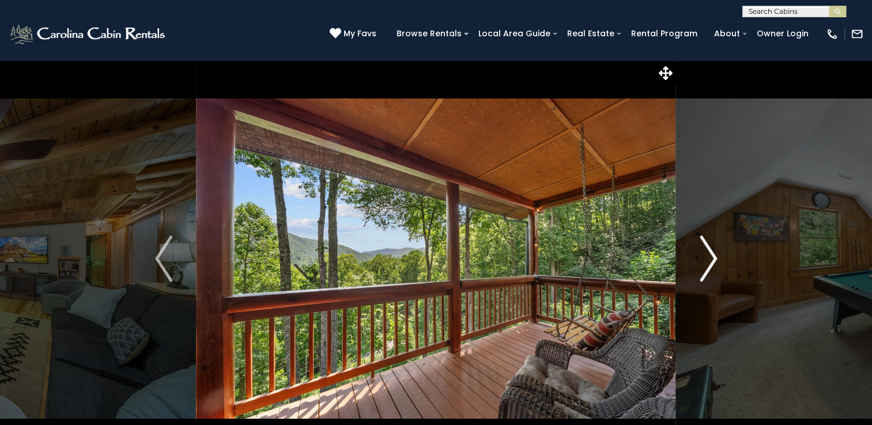
click at [714, 260] on img "Next" at bounding box center [707, 259] width 17 height 46
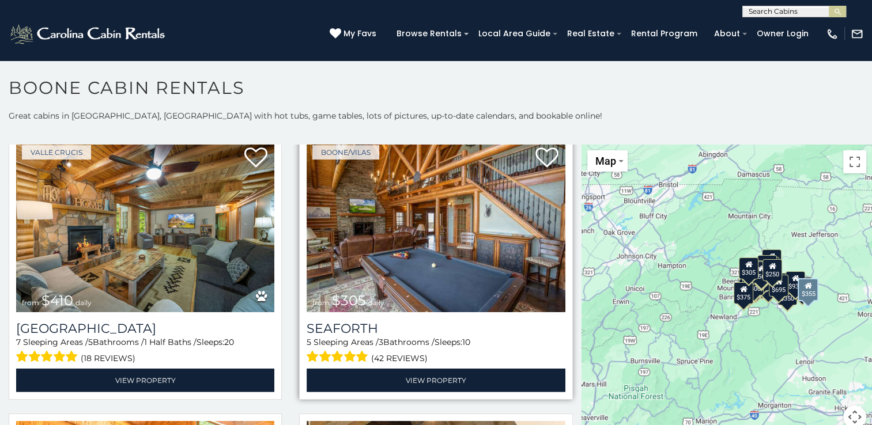
scroll to position [3111, 0]
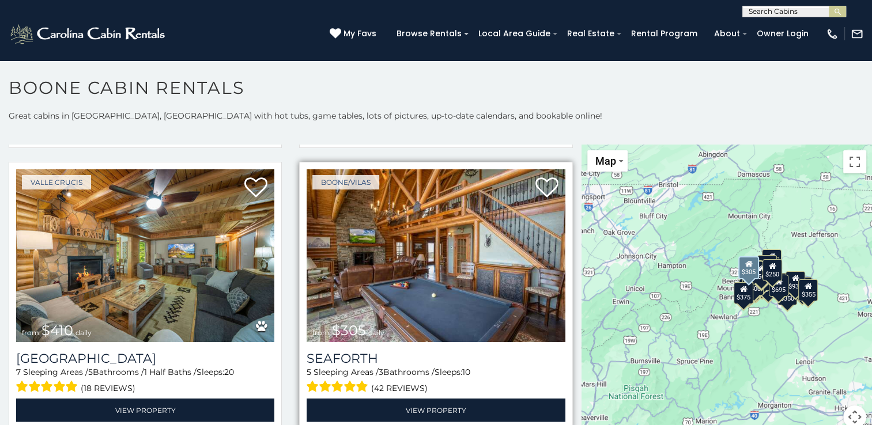
click at [424, 219] on img at bounding box center [435, 255] width 258 height 173
